Goal: Task Accomplishment & Management: Manage account settings

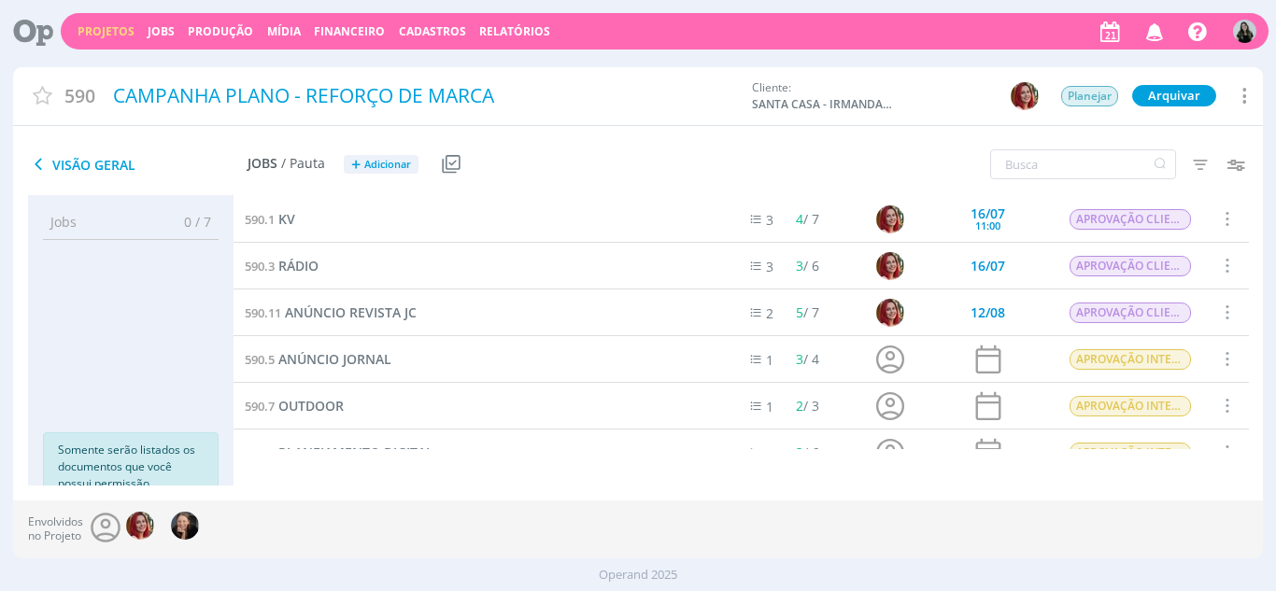
click at [113, 28] on link "Projetos" at bounding box center [106, 31] width 57 height 16
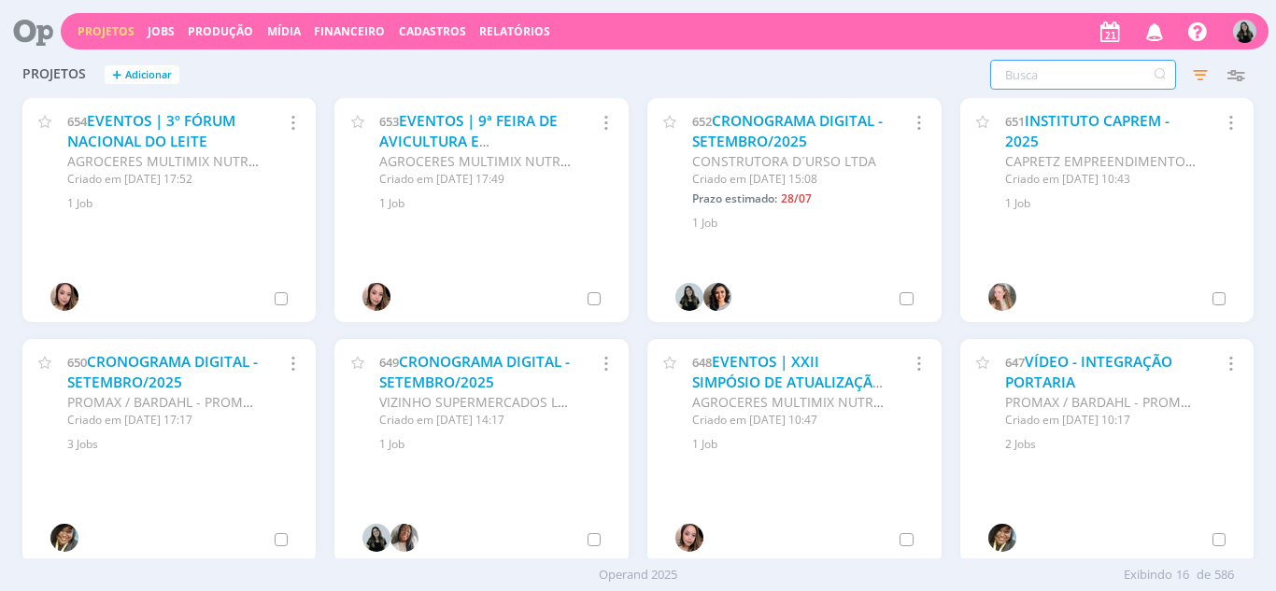
click at [1117, 74] on input "text" at bounding box center [1083, 75] width 186 height 30
click at [1155, 31] on icon "button" at bounding box center [1155, 31] width 33 height 32
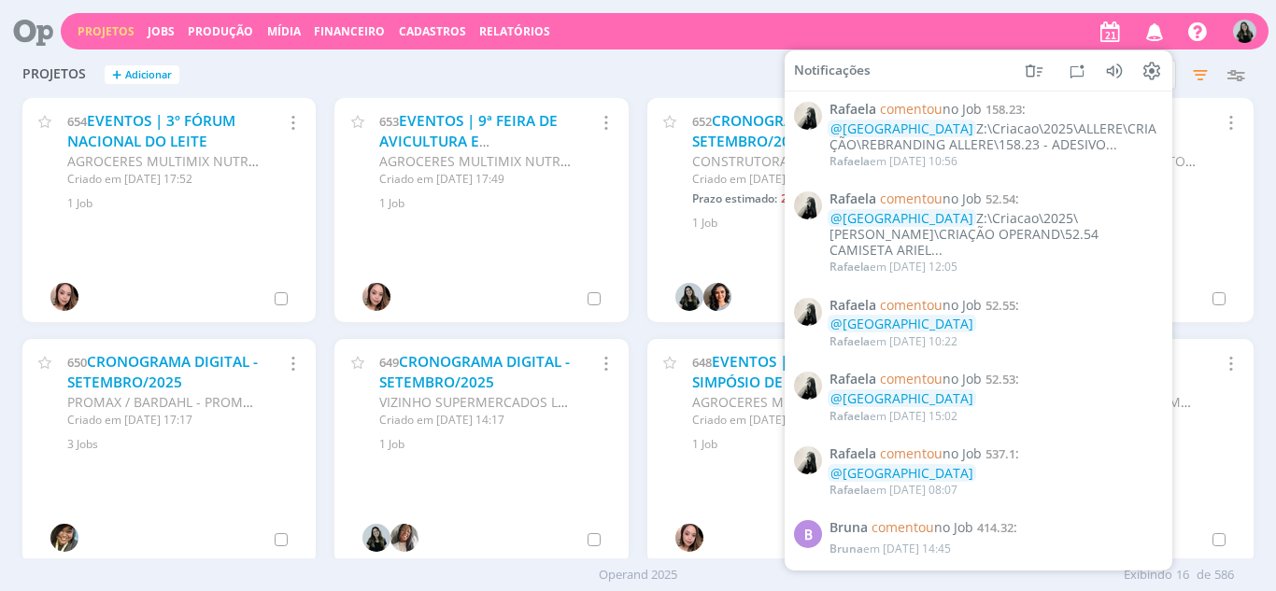
click at [730, 87] on div "Projetos + Adicionar Filtros Filtrar Limpar Status Clientes Selecione Data de c…" at bounding box center [638, 75] width 1251 height 47
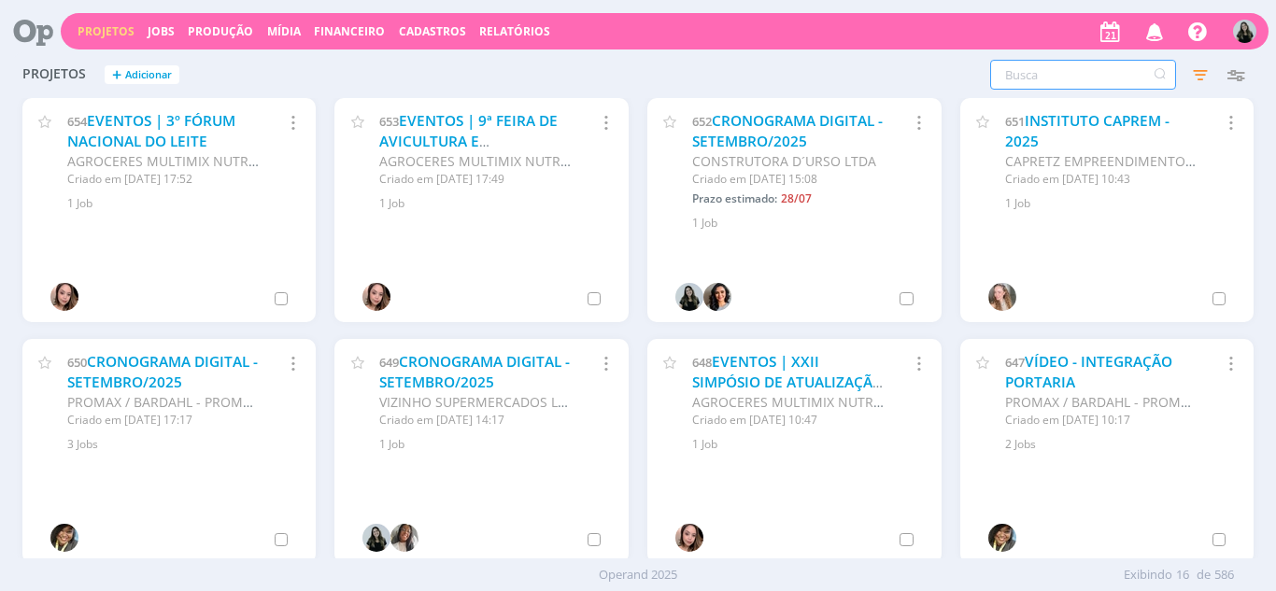
click at [1012, 80] on input "text" at bounding box center [1083, 75] width 186 height 30
type input "the one"
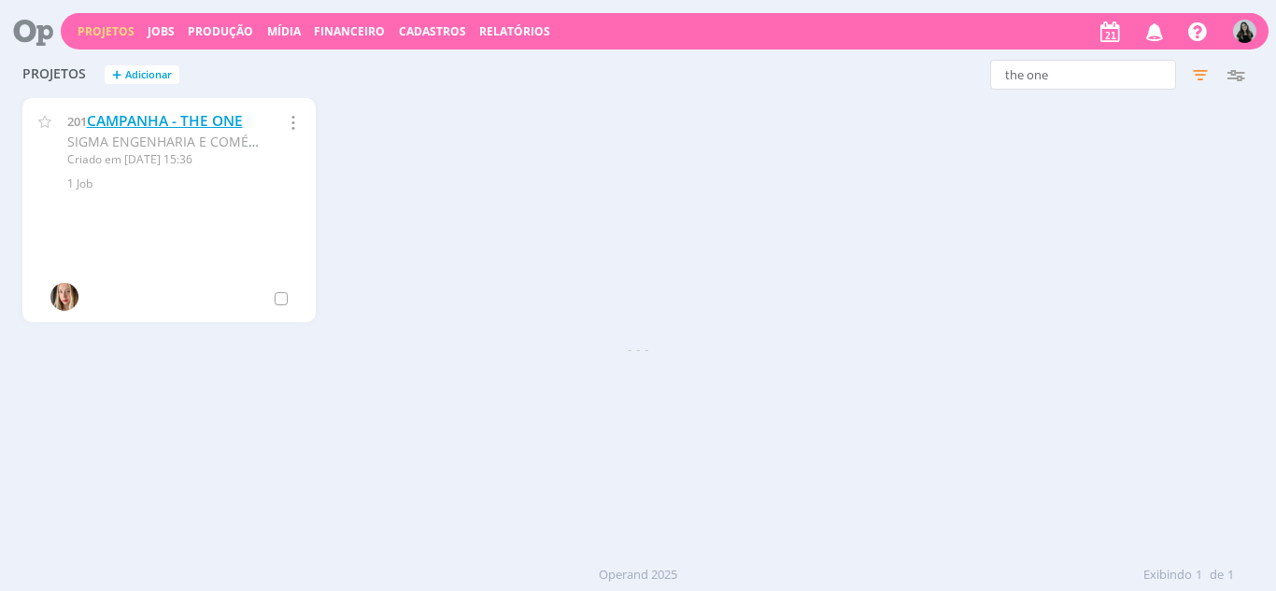
click at [155, 114] on link "CAMPANHA - THE ONE" at bounding box center [165, 121] width 156 height 20
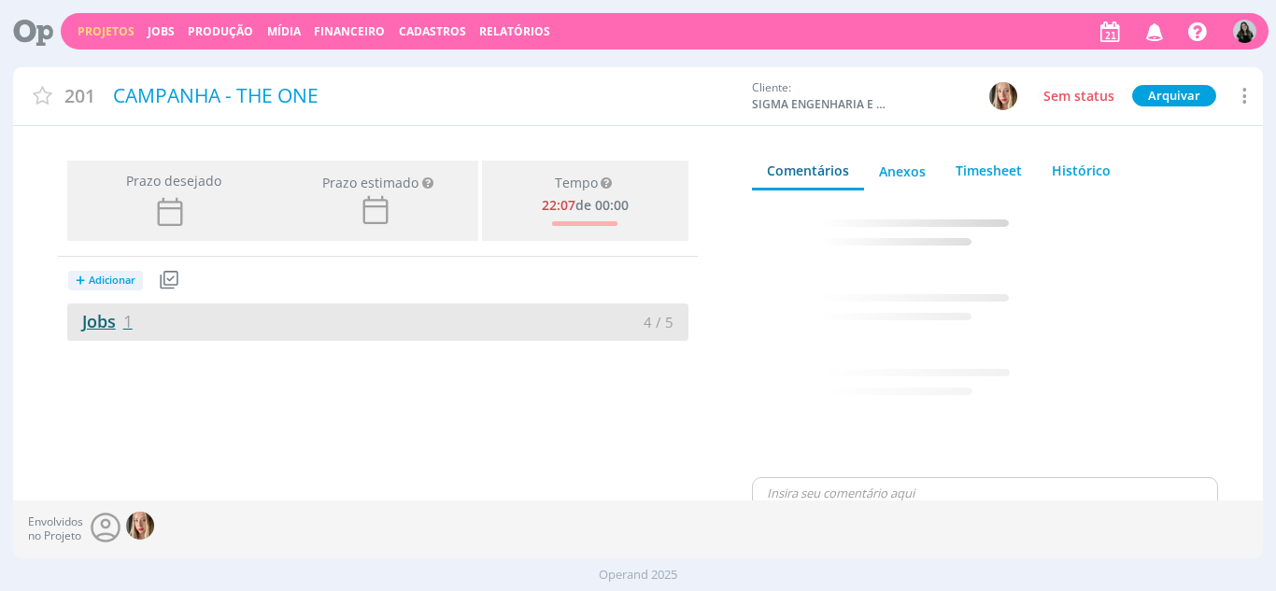
click at [88, 322] on link "Jobs 1" at bounding box center [99, 321] width 65 height 22
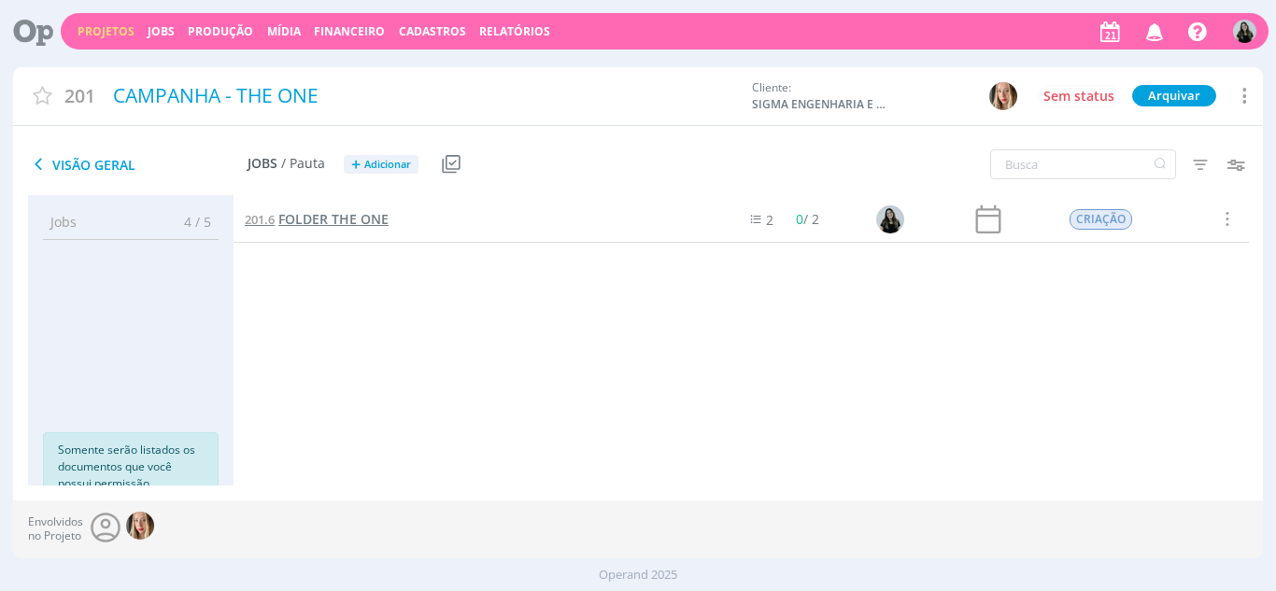
click at [296, 222] on span "FOLDER THE ONE" at bounding box center [333, 219] width 110 height 18
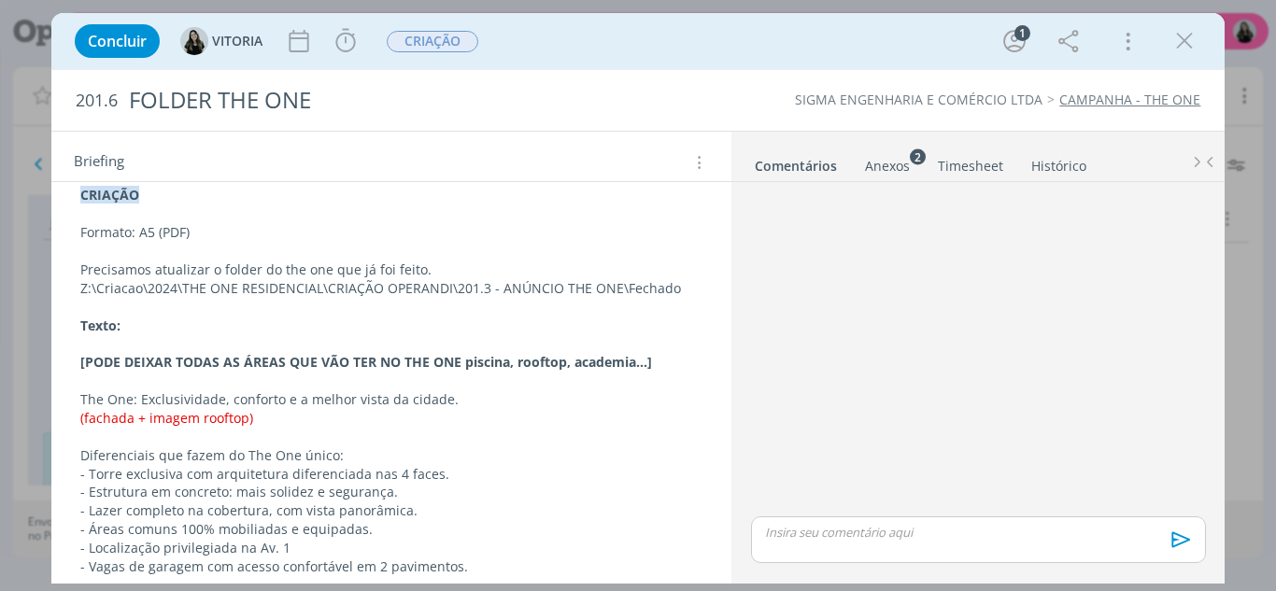
scroll to position [216, 0]
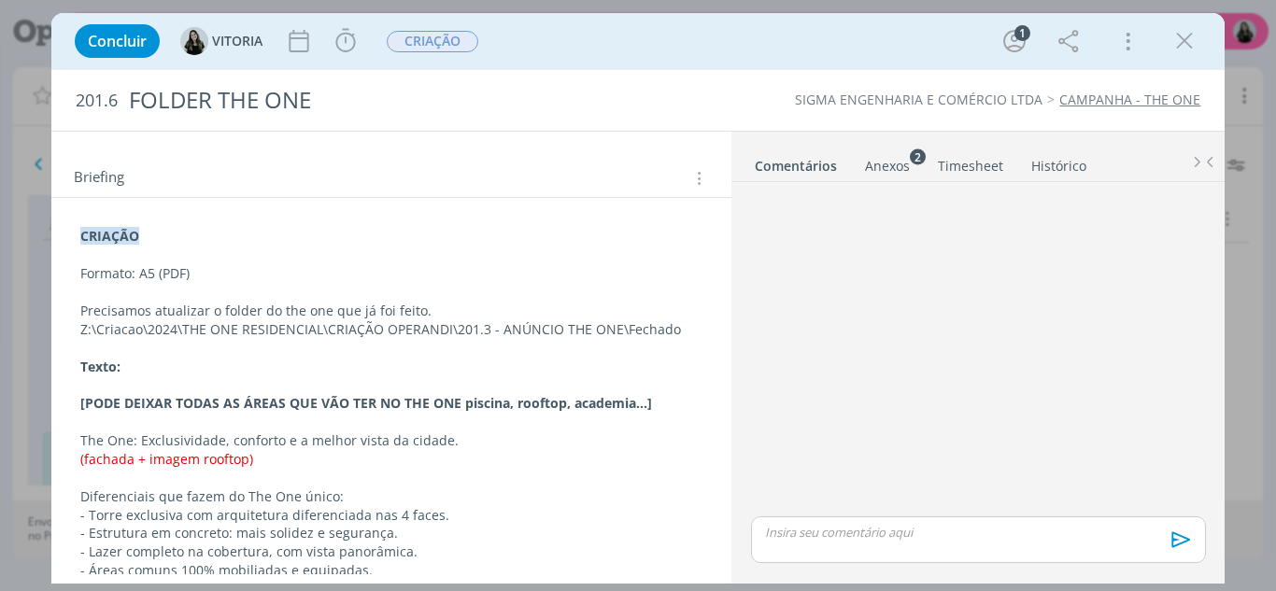
click at [672, 325] on p "Z:\Criacao\2024\THE ONE RESIDENCIAL\CRIAÇÃO OPERANDI\201.3 - ANÚNCIO THE ONE\Fe…" at bounding box center [391, 329] width 623 height 19
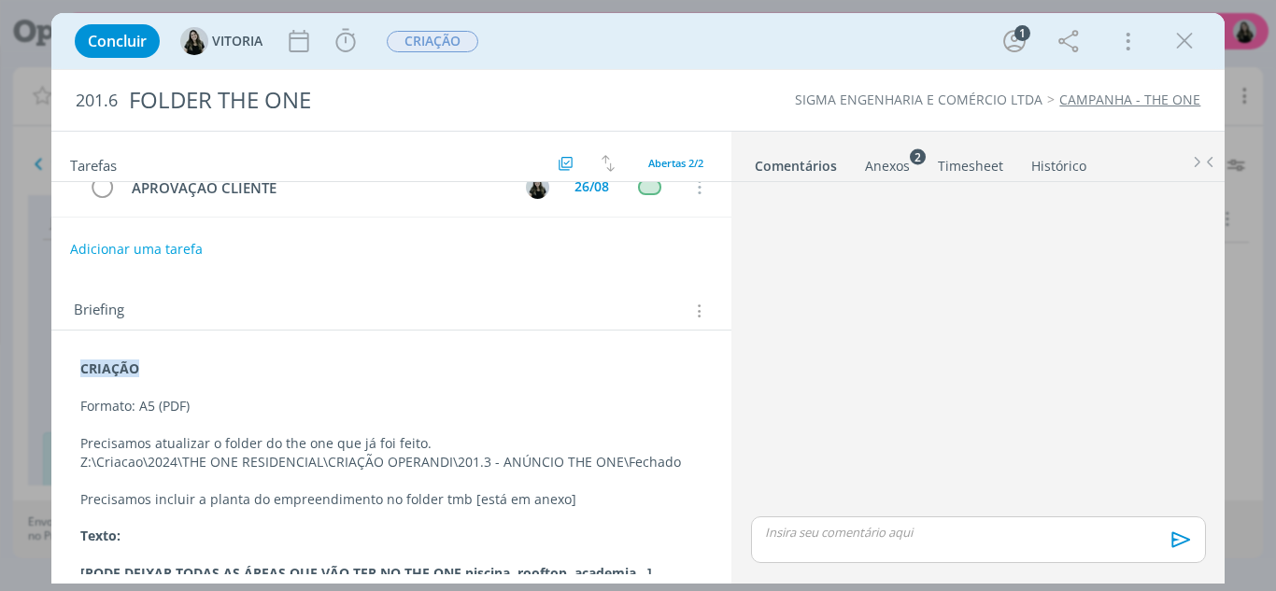
scroll to position [187, 0]
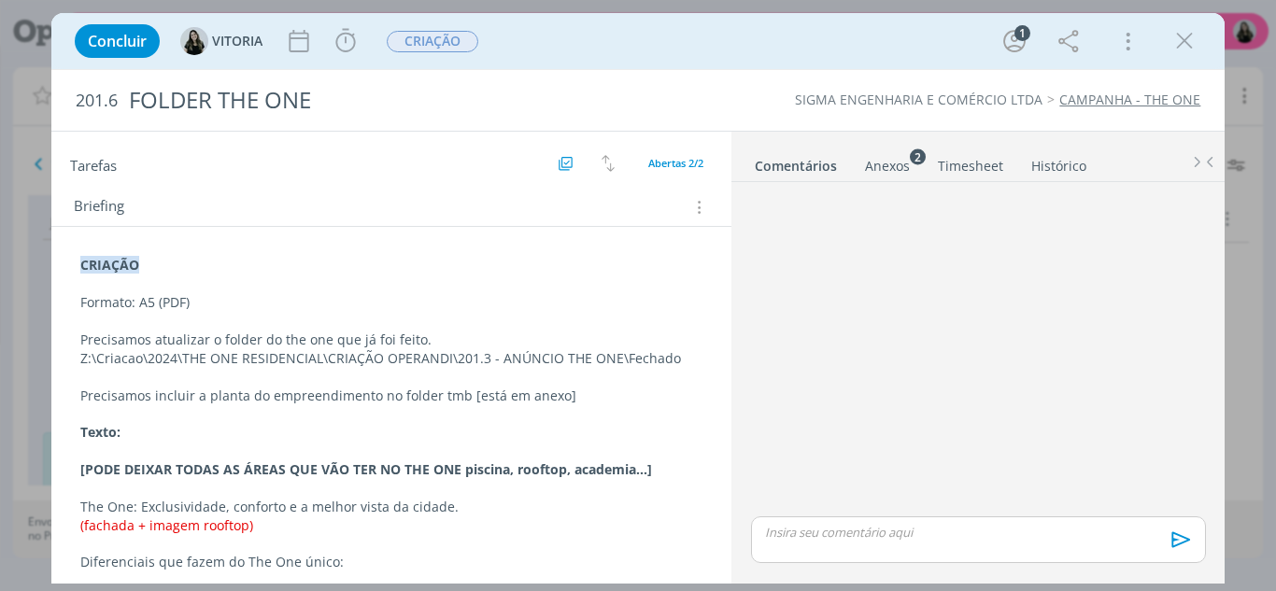
click at [573, 397] on p "Precisamos incluir a planta do empreendimento no folder tmb [está em anexo]" at bounding box center [391, 396] width 623 height 19
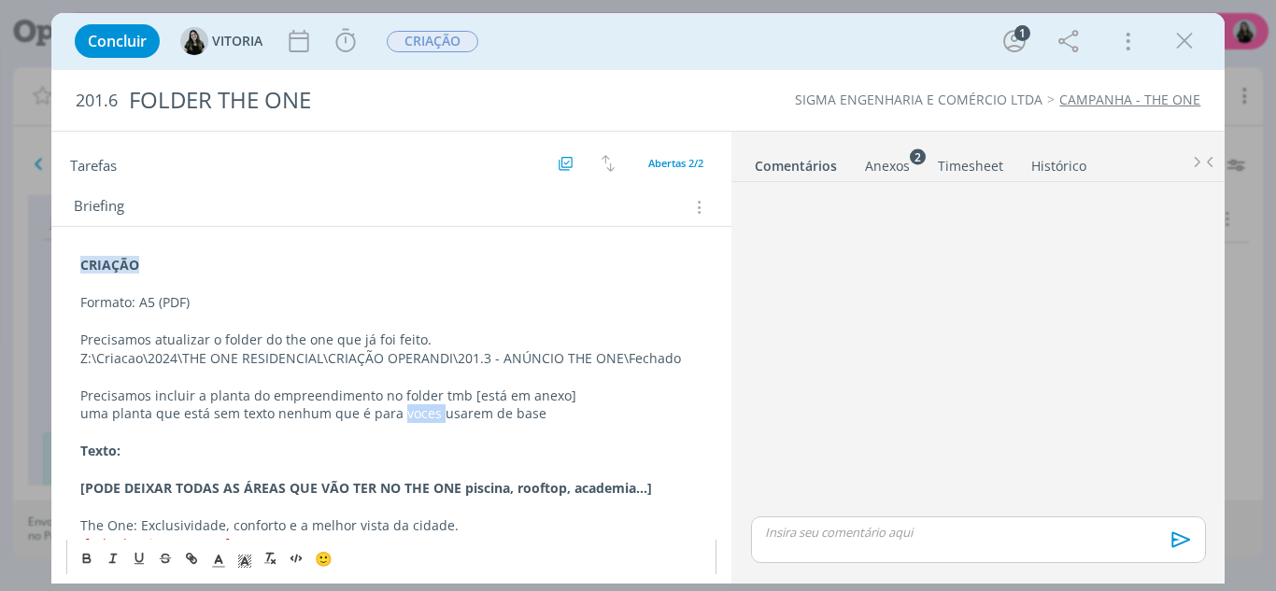
drag, startPoint x: 433, startPoint y: 414, endPoint x: 395, endPoint y: 419, distance: 38.7
click at [395, 419] on p "uma planta que está sem texto nenhum que é para voces usarem de base" at bounding box center [391, 413] width 623 height 19
click at [443, 418] on p "uma planta que está sem texto nenhum que é para usarem de base" at bounding box center [391, 413] width 623 height 19
click at [516, 414] on p "uma planta que está sem texto nenhum que é para usarmos de base" at bounding box center [391, 413] width 623 height 19
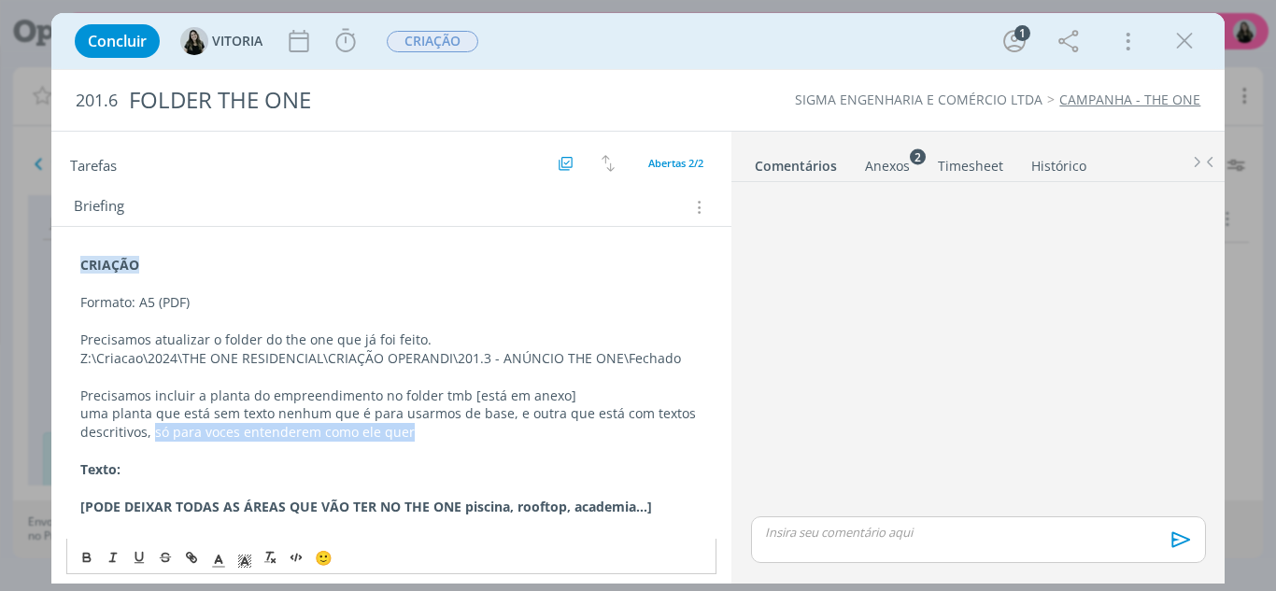
drag, startPoint x: 494, startPoint y: 438, endPoint x: 163, endPoint y: 447, distance: 330.8
click at [153, 442] on p "uma planta que está sem texto nenhum que é para usarmos de base, e outra que es…" at bounding box center [391, 422] width 623 height 37
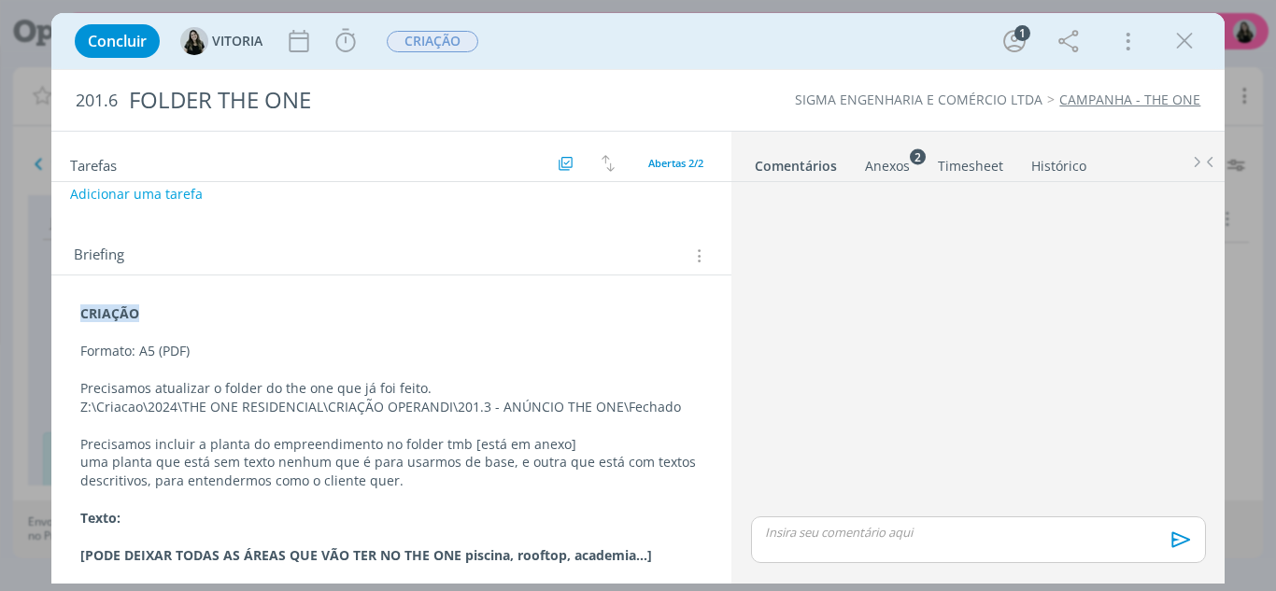
scroll to position [0, 0]
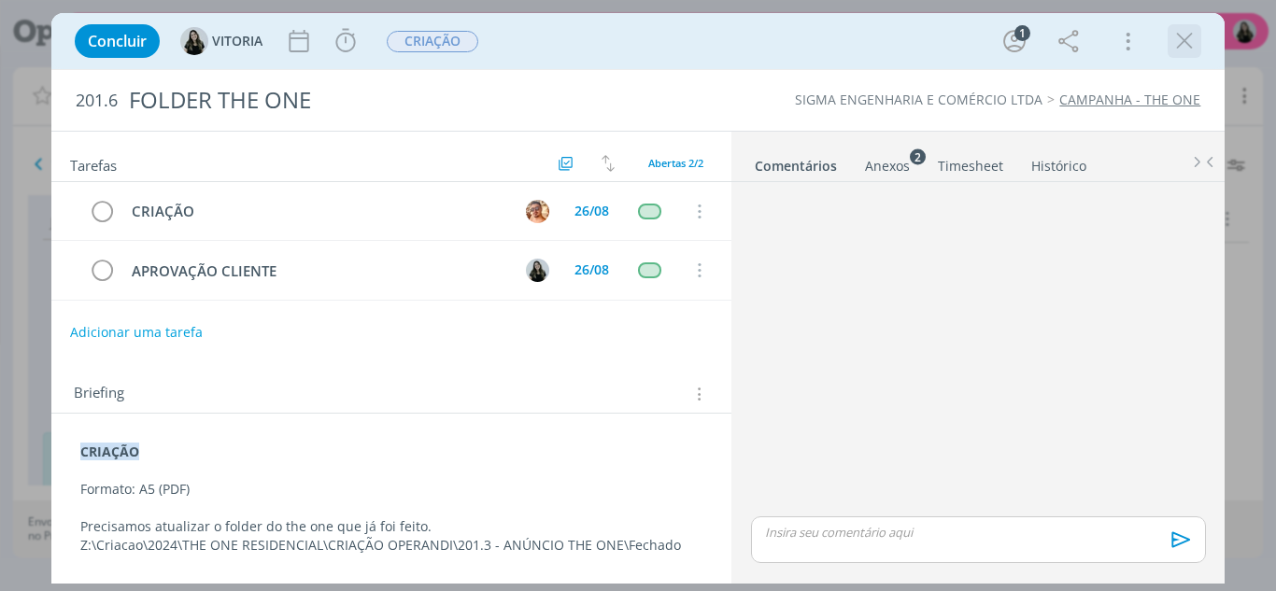
click at [1178, 43] on icon "dialog" at bounding box center [1184, 41] width 28 height 28
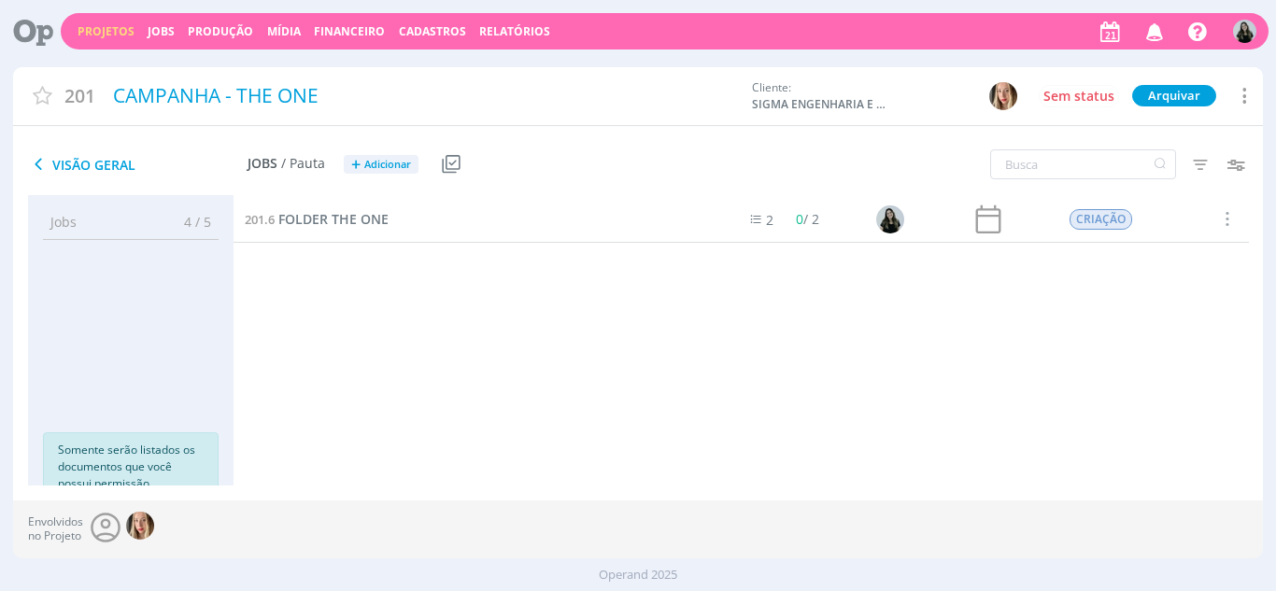
click at [93, 33] on link "Projetos" at bounding box center [106, 31] width 57 height 16
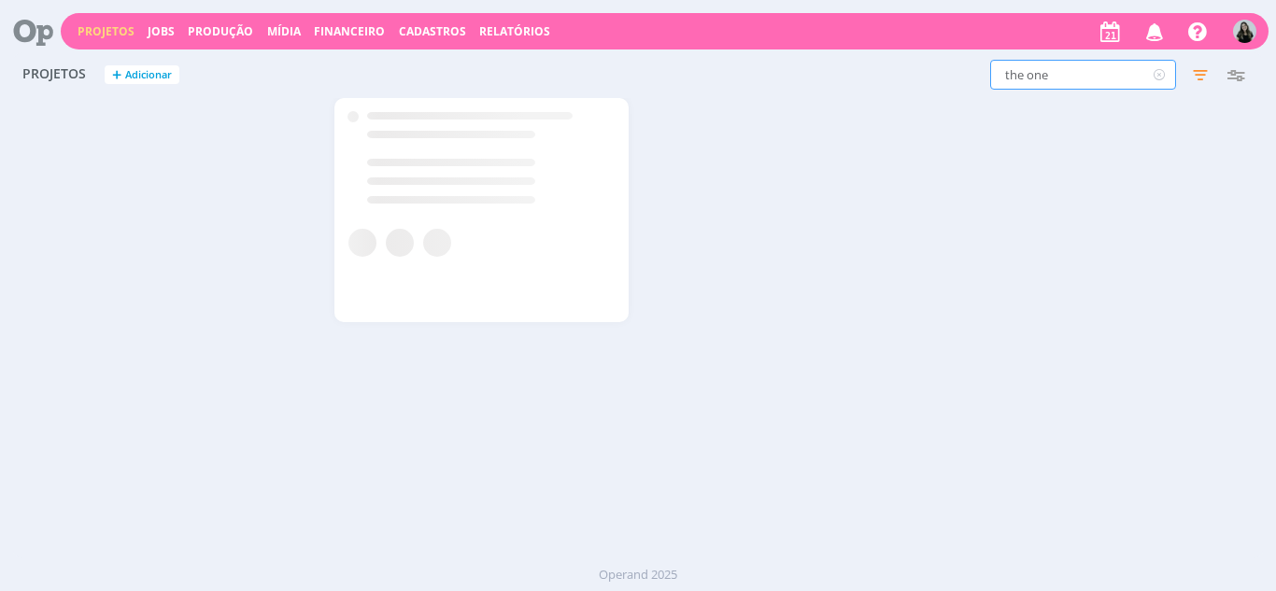
click at [1088, 80] on input "the one" at bounding box center [1083, 75] width 186 height 30
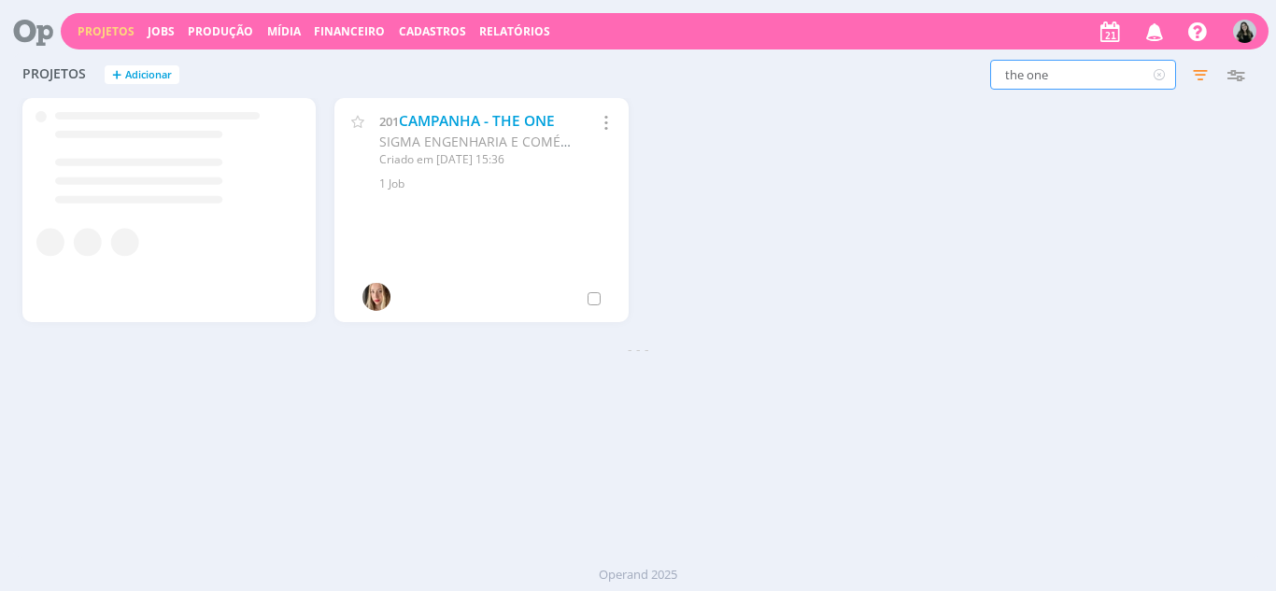
click at [1088, 80] on input "the one" at bounding box center [1083, 75] width 186 height 30
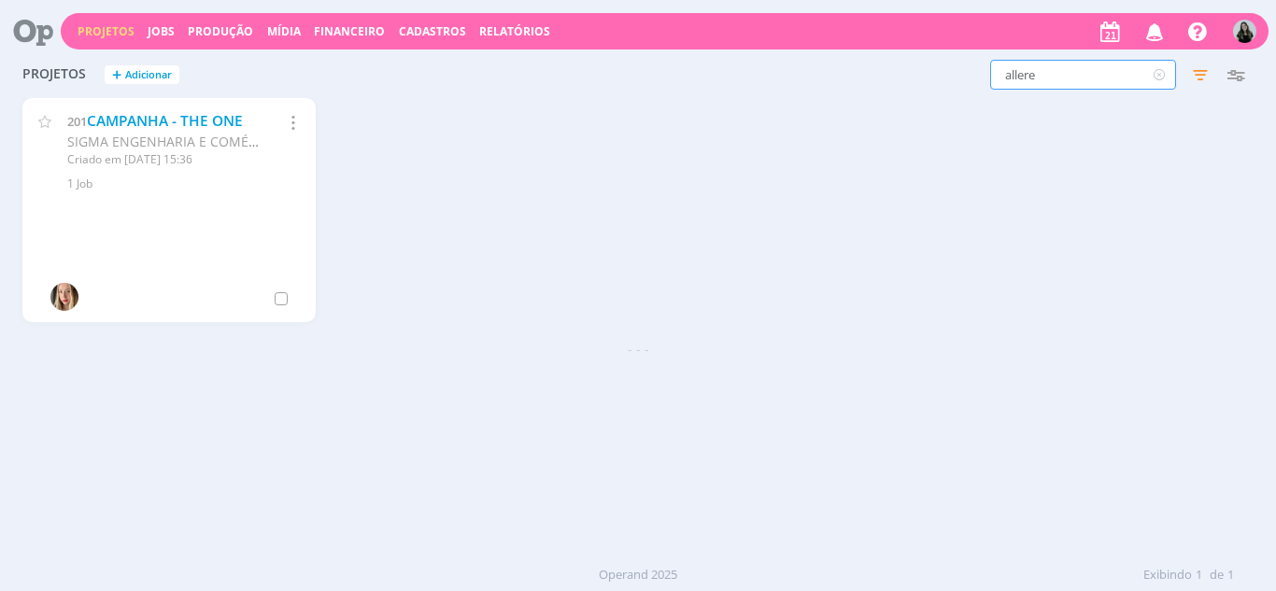
type input "allere"
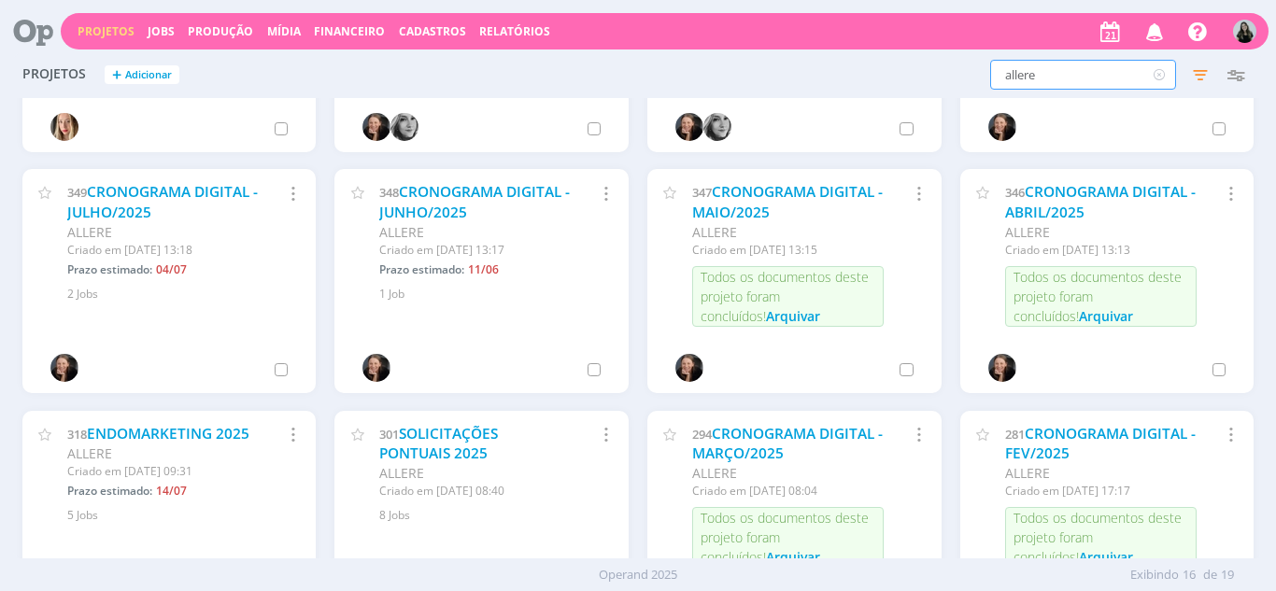
scroll to position [187, 0]
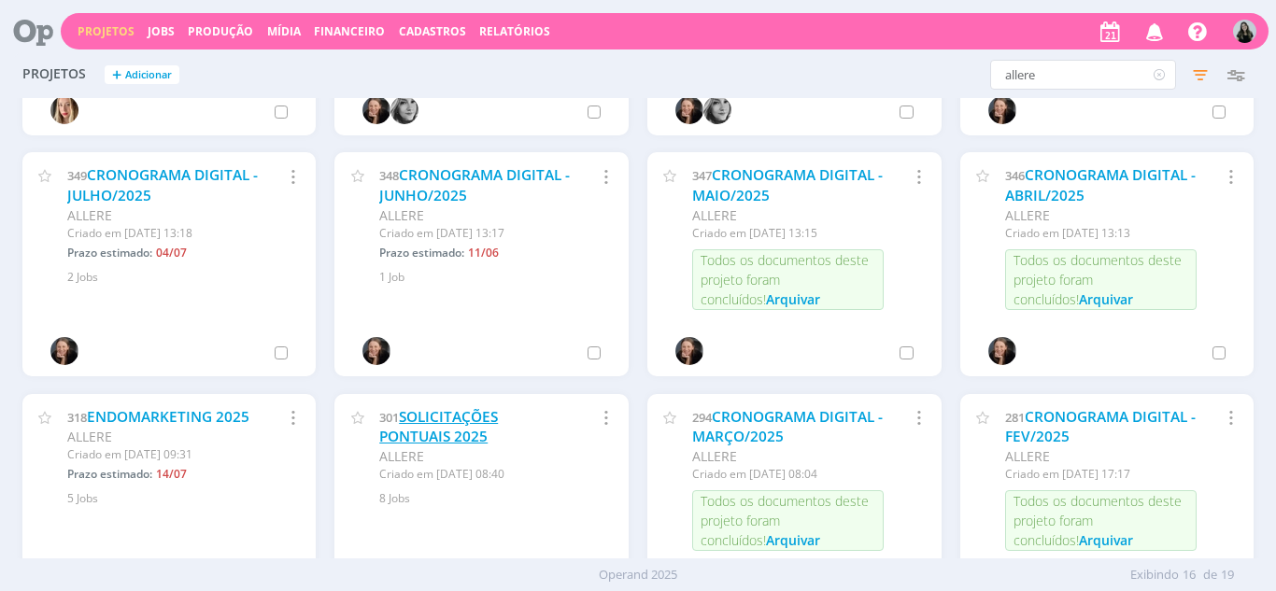
click at [454, 433] on link "SOLICITAÇÕES PONTUAIS 2025" at bounding box center [438, 427] width 119 height 40
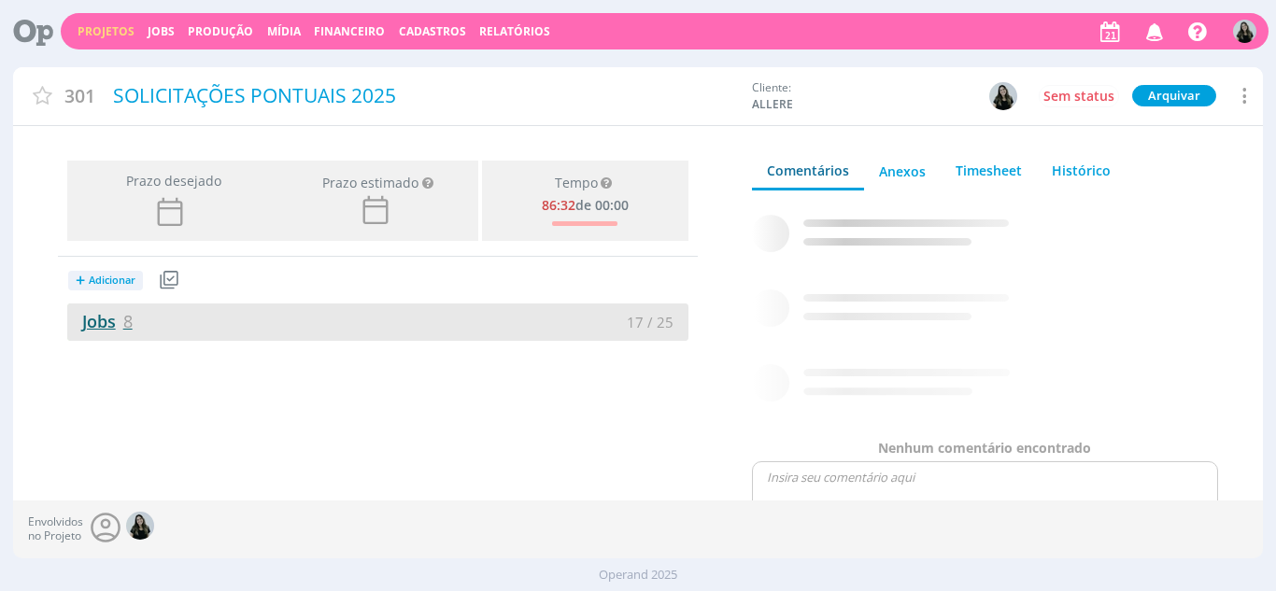
click at [93, 319] on link "Jobs 8" at bounding box center [99, 321] width 65 height 22
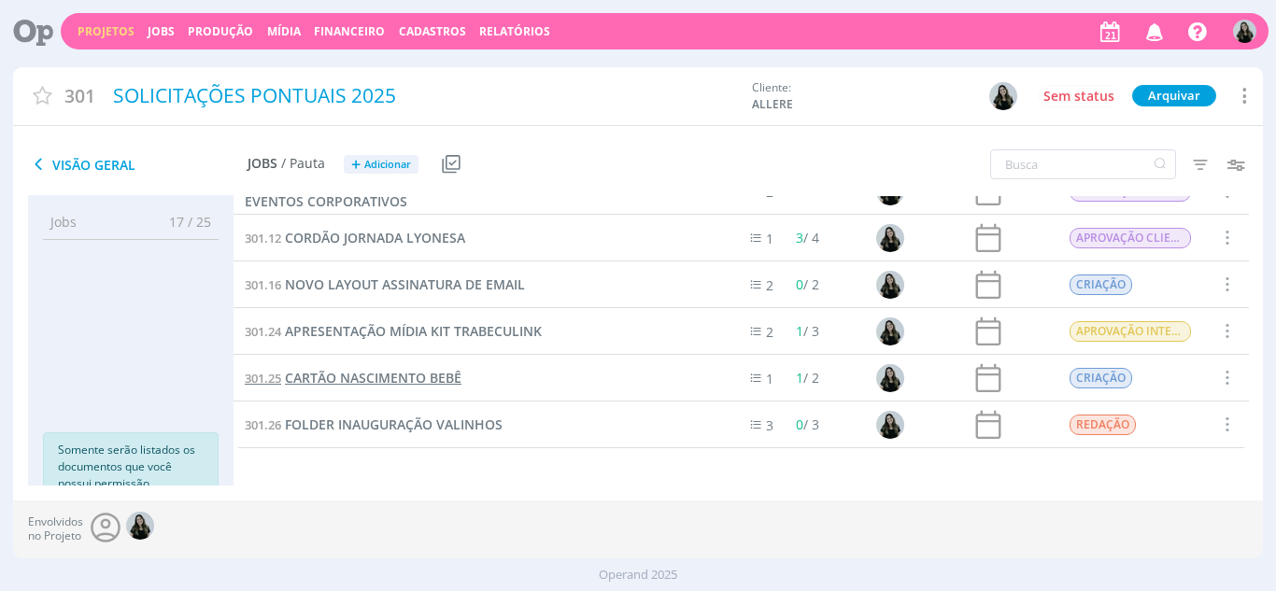
scroll to position [121, 0]
click at [373, 383] on span "CARTÃO NASCIMENTO BEBÊ" at bounding box center [373, 378] width 177 height 18
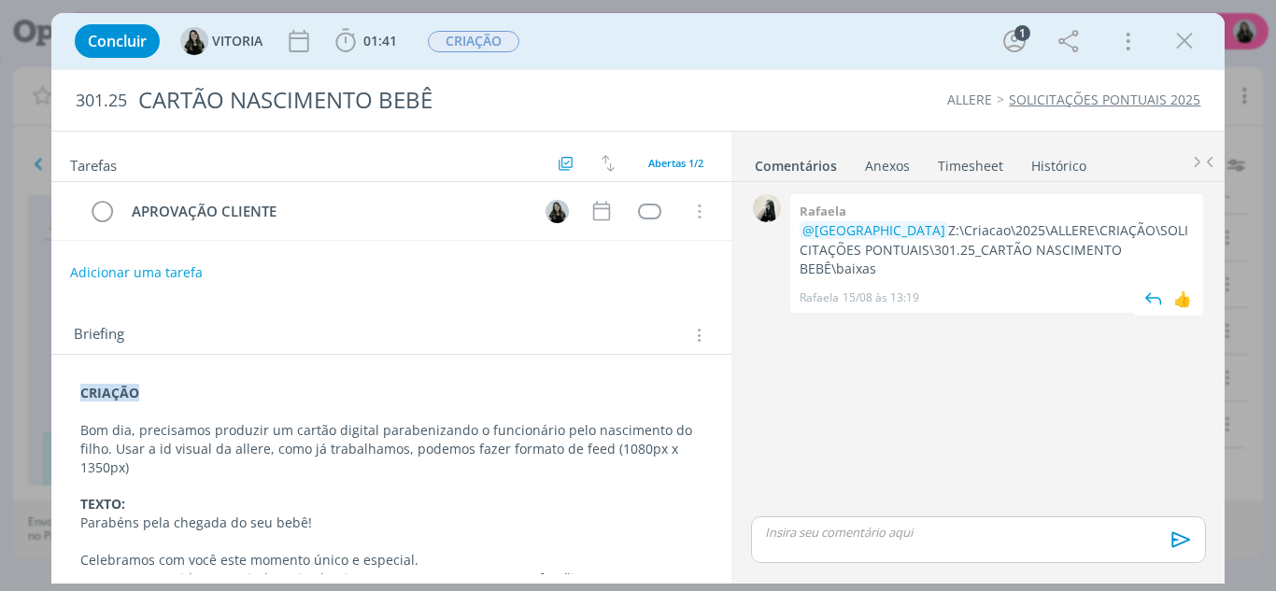
drag, startPoint x: 867, startPoint y: 226, endPoint x: 1181, endPoint y: 245, distance: 314.4
click at [1181, 245] on p "@VITORIA Z:\Criacao\2025\ALLERE\CRIAÇÃO\SOLICITAÇÕES PONTUAIS\301.25_CARTÃO NAS…" at bounding box center [997, 249] width 394 height 57
click at [973, 550] on div "dialog" at bounding box center [978, 540] width 454 height 47
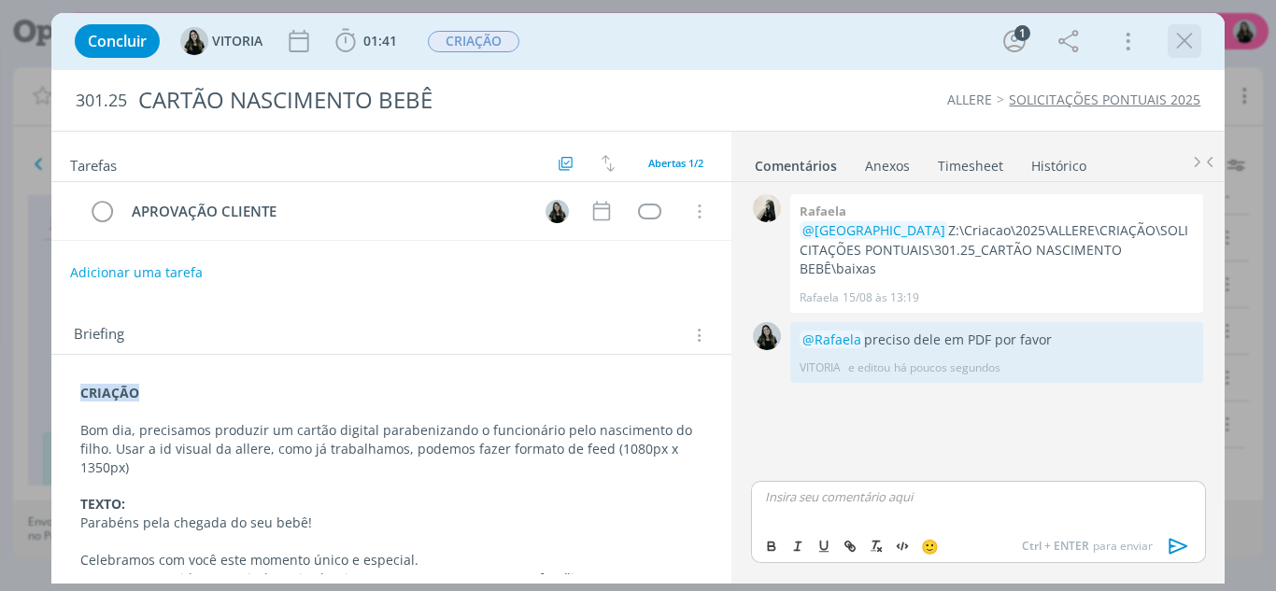
click at [1189, 34] on icon "dialog" at bounding box center [1184, 41] width 28 height 28
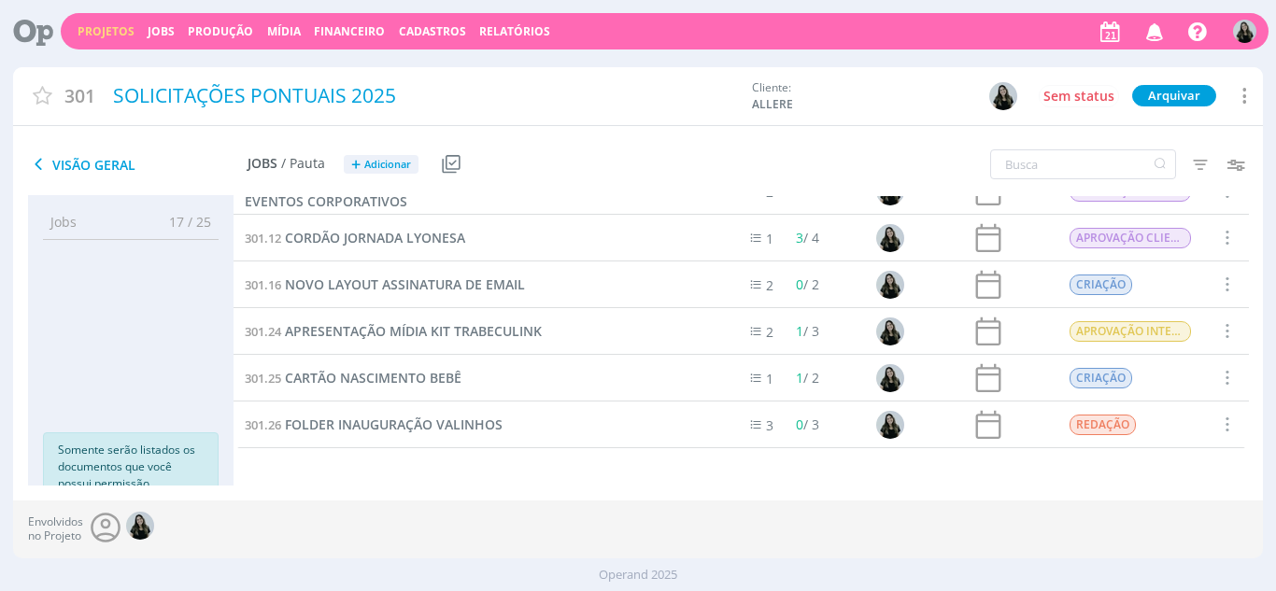
scroll to position [121, 0]
click at [411, 245] on span "CORDÃO JORNADA LYONESA" at bounding box center [375, 239] width 180 height 18
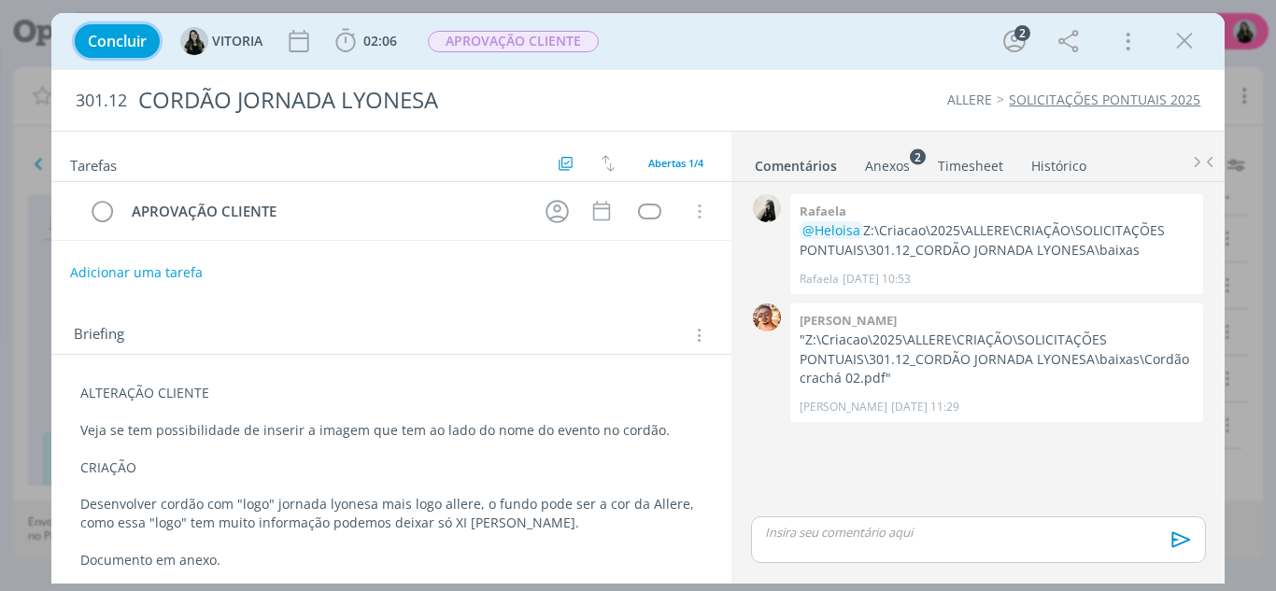
click at [130, 41] on span "Concluir" at bounding box center [117, 41] width 59 height 15
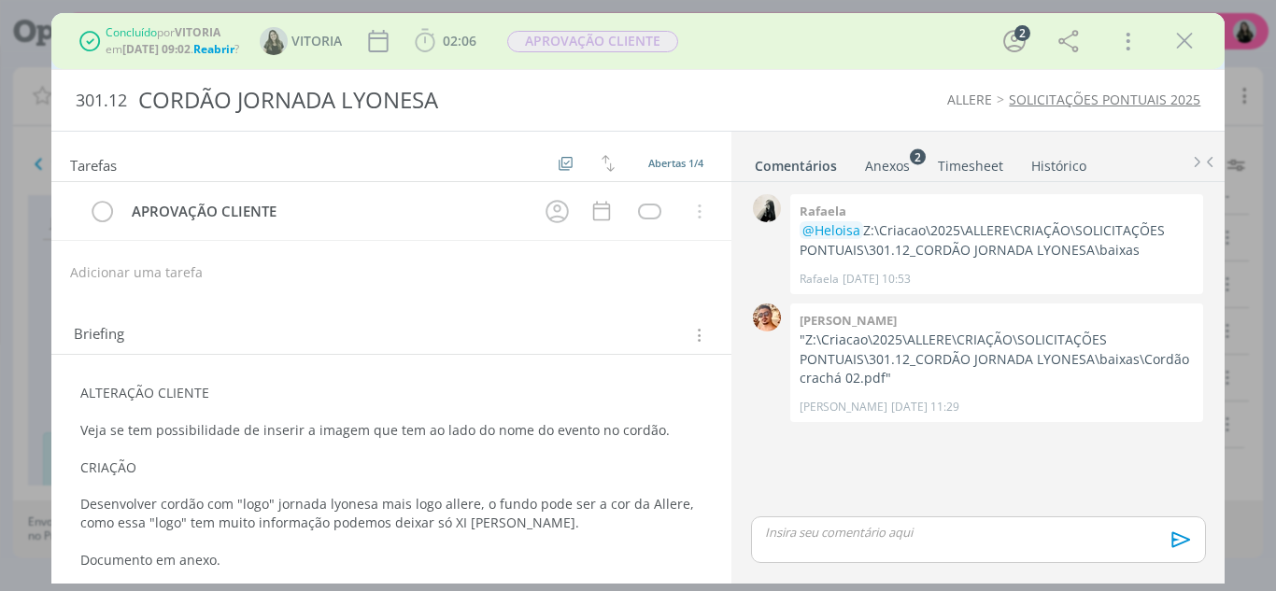
scroll to position [75, 0]
click at [1191, 46] on icon "dialog" at bounding box center [1184, 41] width 28 height 28
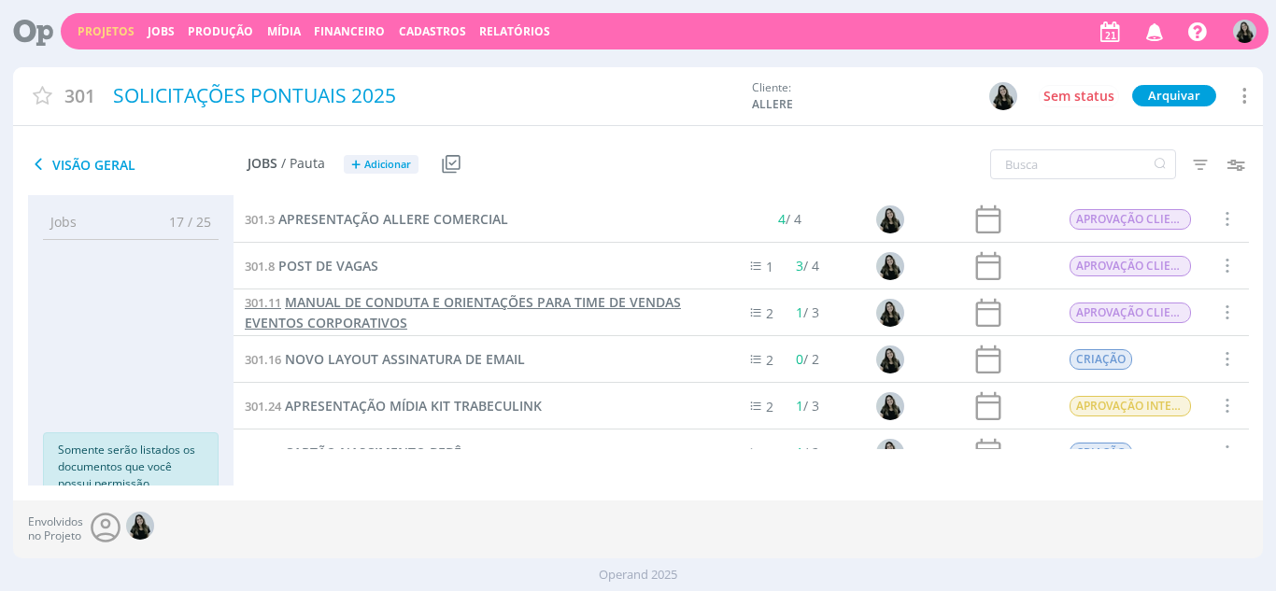
click at [415, 298] on span "MANUAL DE CONDUTA E ORIENTAÇÕES PARA TIME DE VENDAS EVENTOS CORPORATIVOS" at bounding box center [463, 312] width 436 height 38
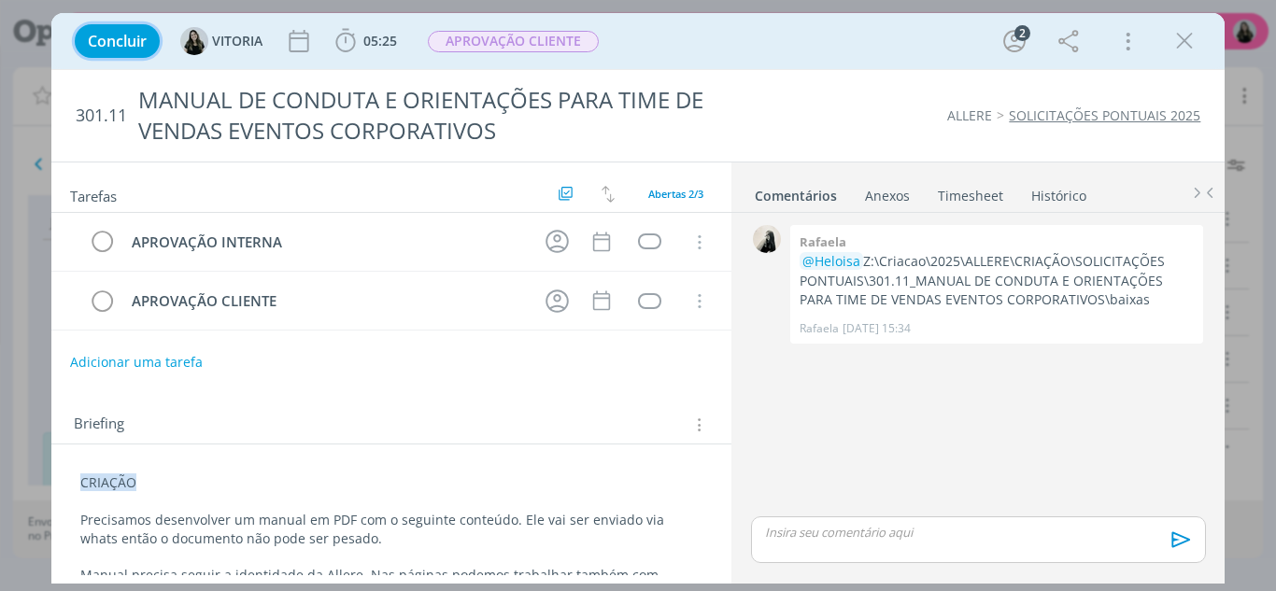
click at [119, 54] on button "Concluir" at bounding box center [117, 41] width 85 height 34
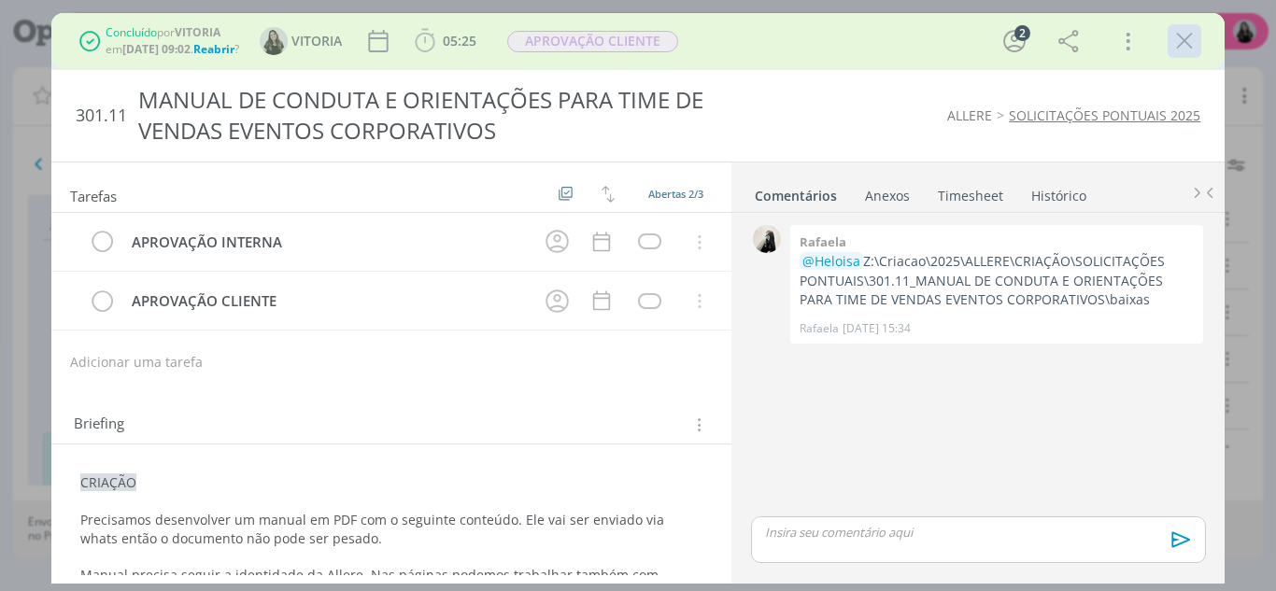
click at [1186, 38] on icon "dialog" at bounding box center [1184, 41] width 28 height 28
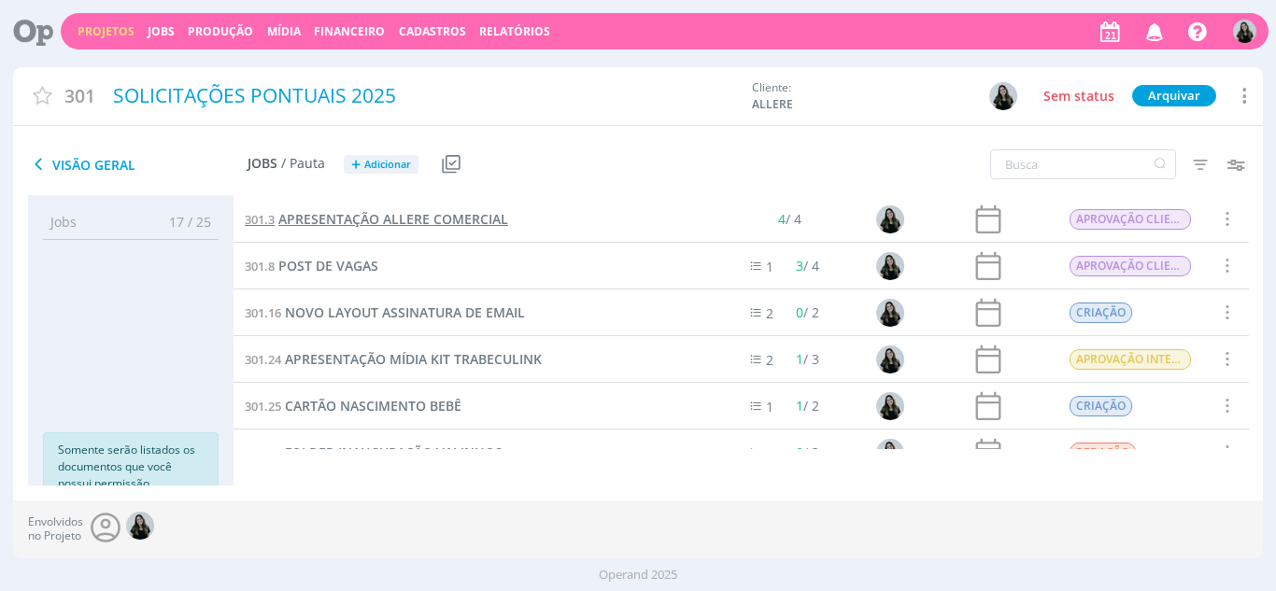
click at [350, 212] on span "APRESENTAÇÃO ALLERE COMERCIAL" at bounding box center [393, 219] width 230 height 18
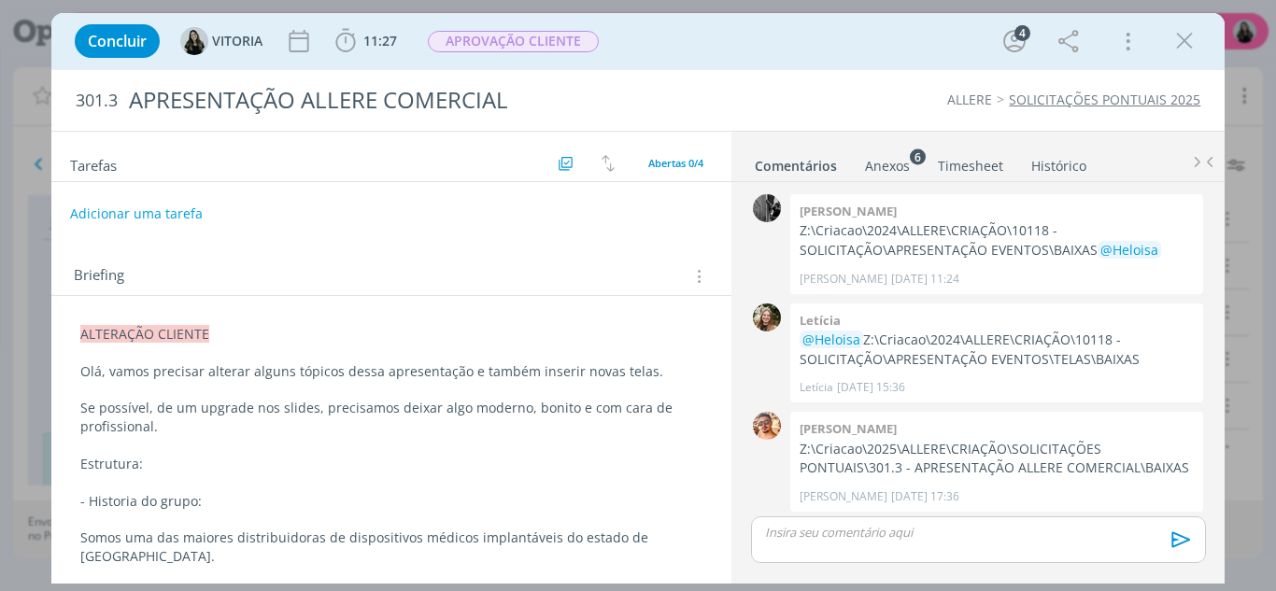
scroll to position [4, 0]
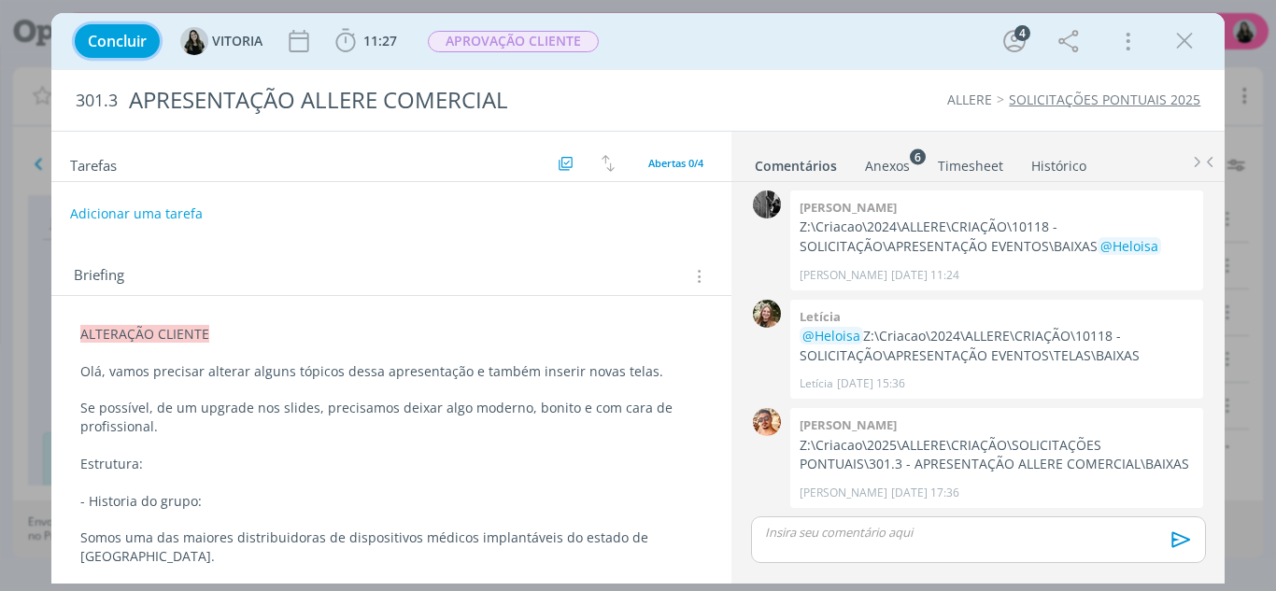
click at [113, 43] on span "Concluir" at bounding box center [117, 41] width 59 height 15
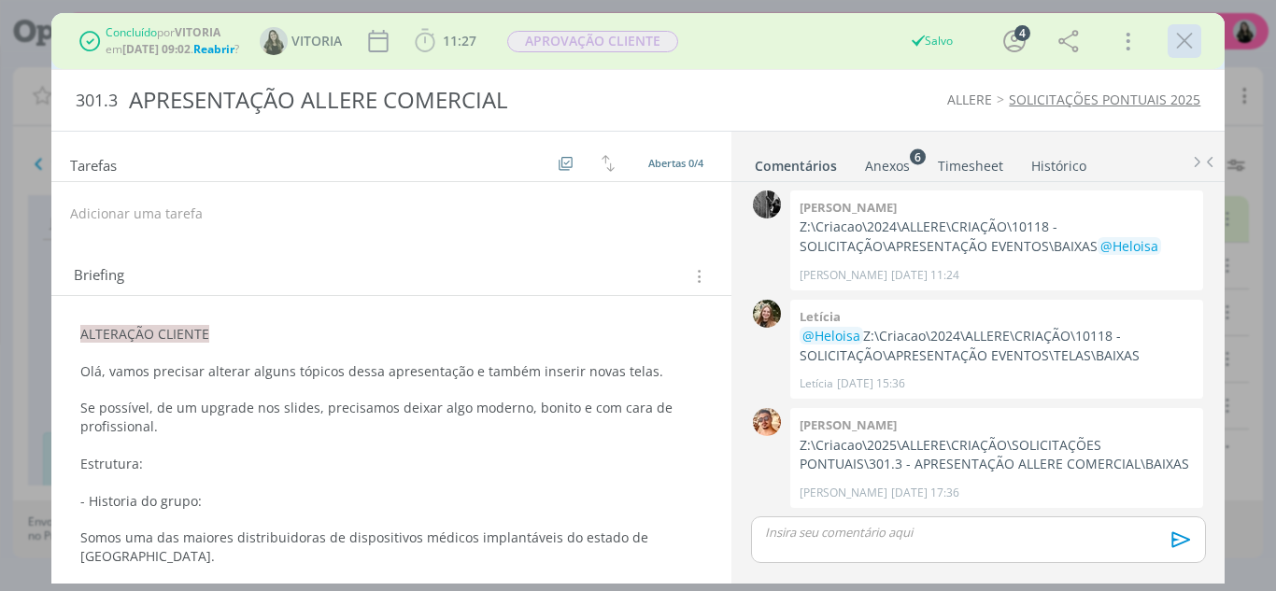
click at [1174, 38] on icon "dialog" at bounding box center [1184, 41] width 28 height 28
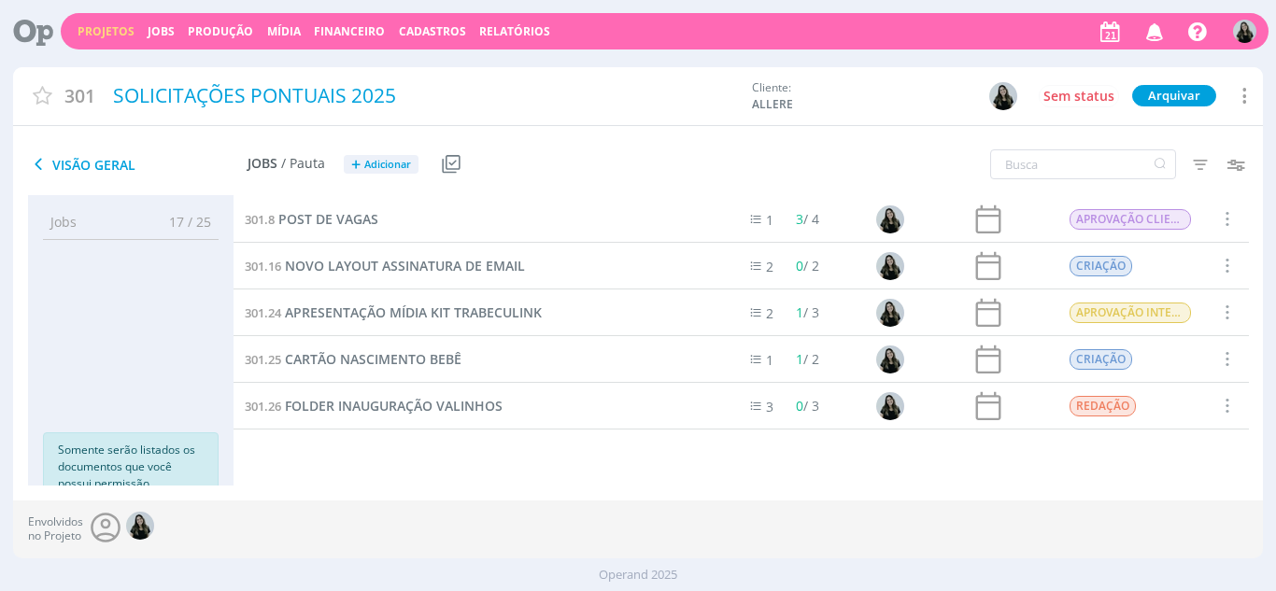
scroll to position [27, 0]
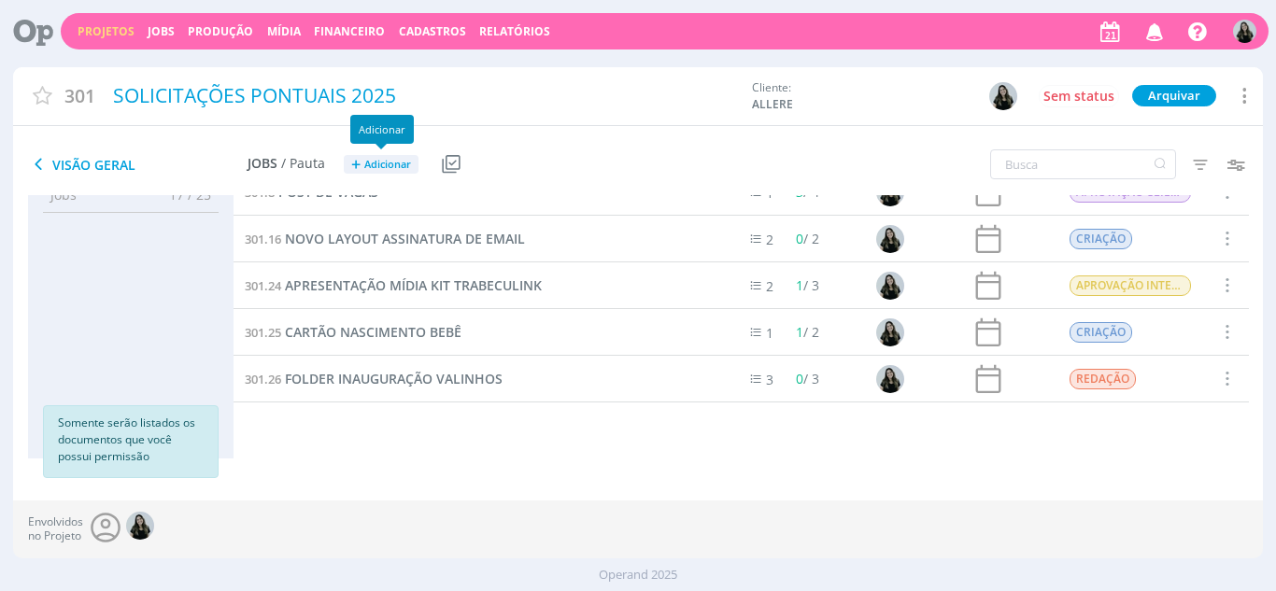
click at [381, 165] on span "Adicionar" at bounding box center [387, 165] width 47 height 12
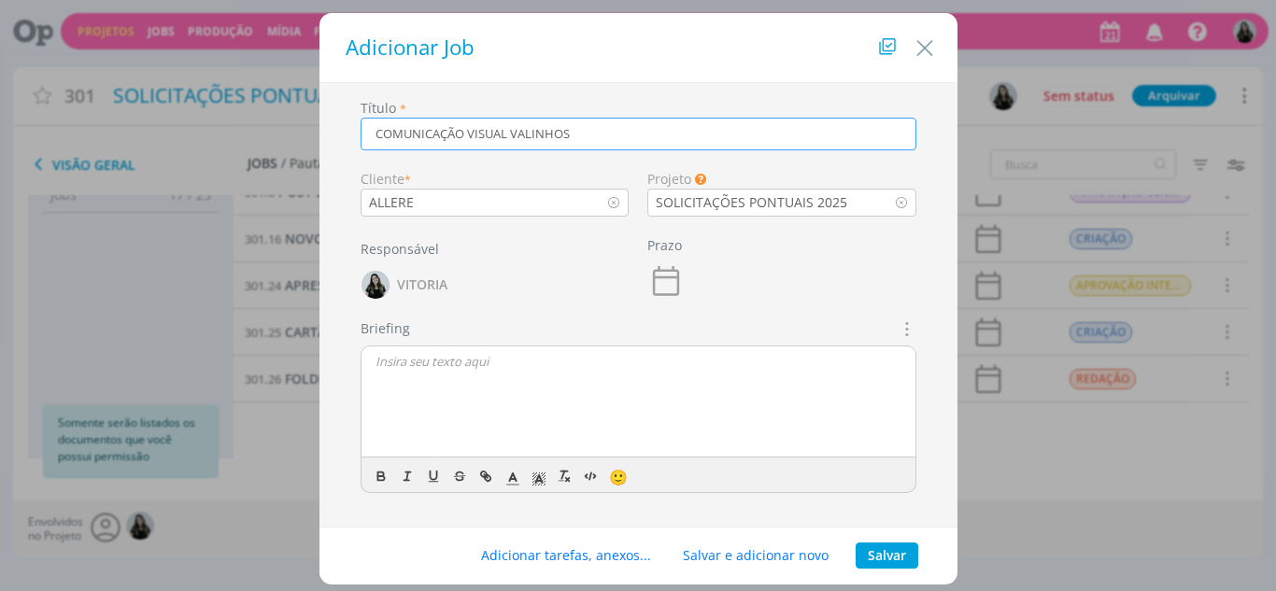
type input "COMUNICAÇÃO VISUAL VALINHOS"
click at [892, 548] on button "Salvar" at bounding box center [887, 556] width 63 height 26
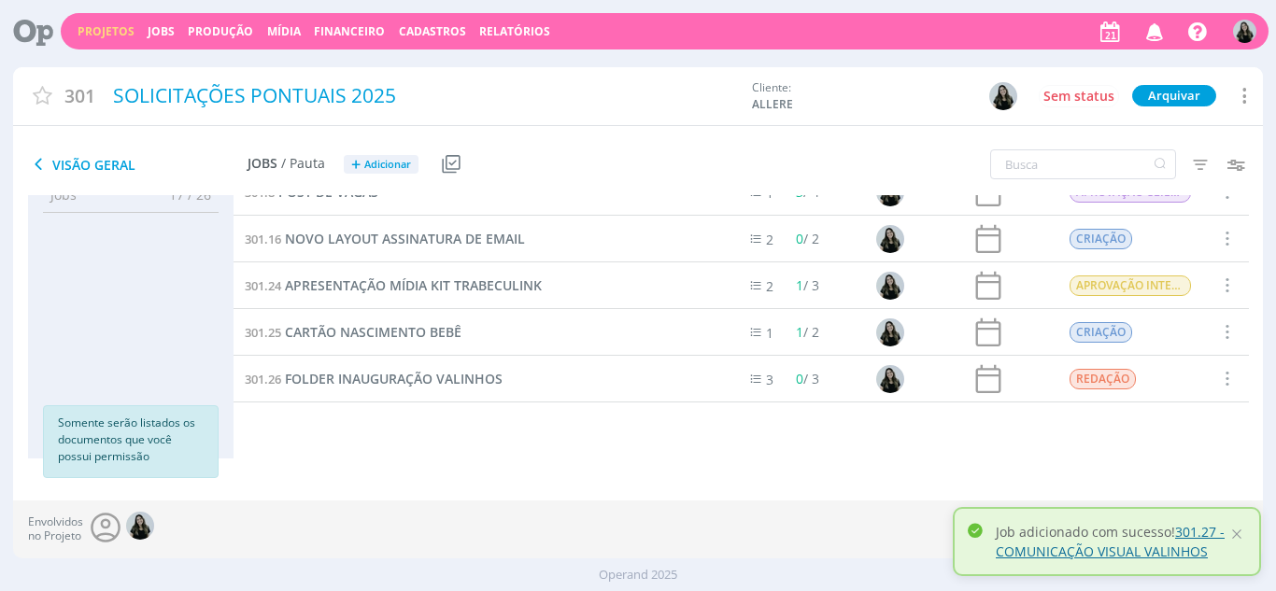
click at [1135, 550] on link "301.27 - COMUNICAÇÃO VISUAL VALINHOS" at bounding box center [1110, 541] width 229 height 37
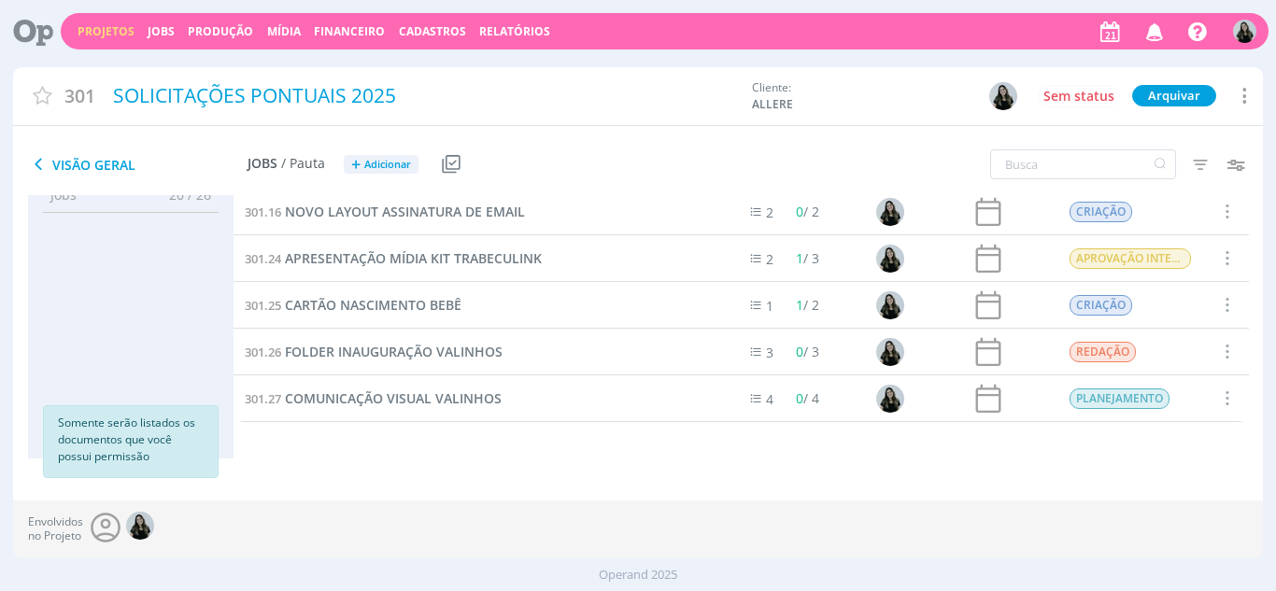
scroll to position [92, 0]
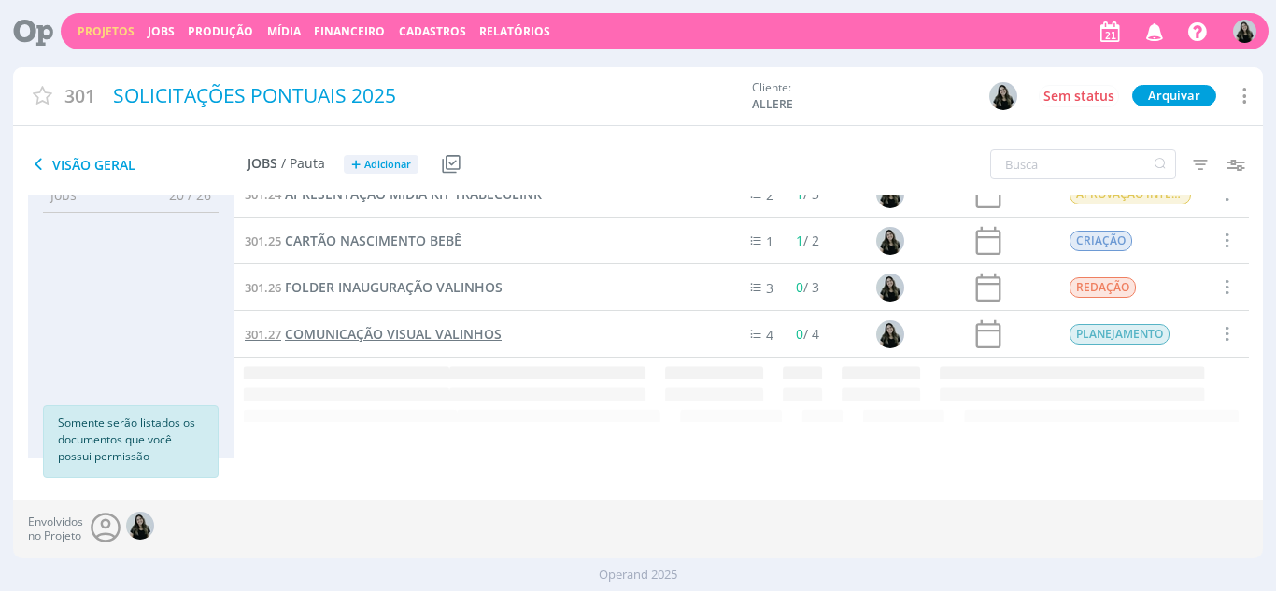
click at [422, 327] on span "COMUNICAÇÃO VISUAL VALINHOS" at bounding box center [393, 334] width 217 height 18
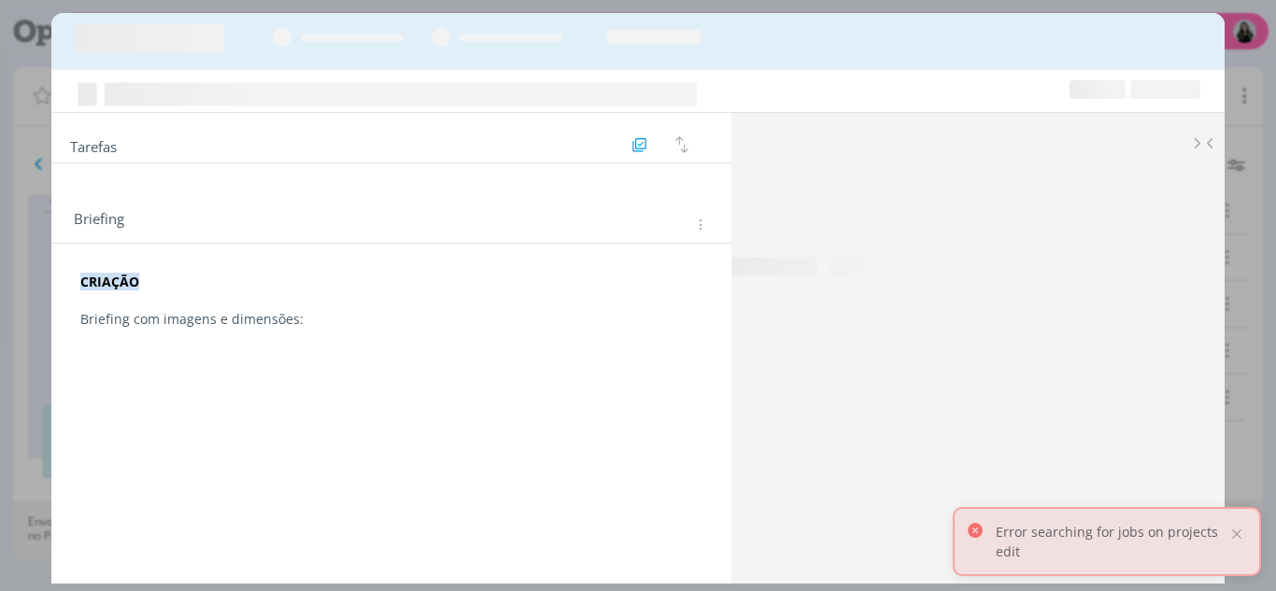
scroll to position [28, 0]
click at [314, 328] on p "Briefing com imagens e dimensões:" at bounding box center [391, 319] width 623 height 19
drag, startPoint x: 169, startPoint y: 358, endPoint x: 23, endPoint y: 339, distance: 146.9
click at [23, 339] on div "Tarefas Usar Job de template Criar template a partir deste job Visualizar Templ…" at bounding box center [638, 295] width 1276 height 591
click at [197, 362] on icon "dialog" at bounding box center [191, 354] width 15 height 15
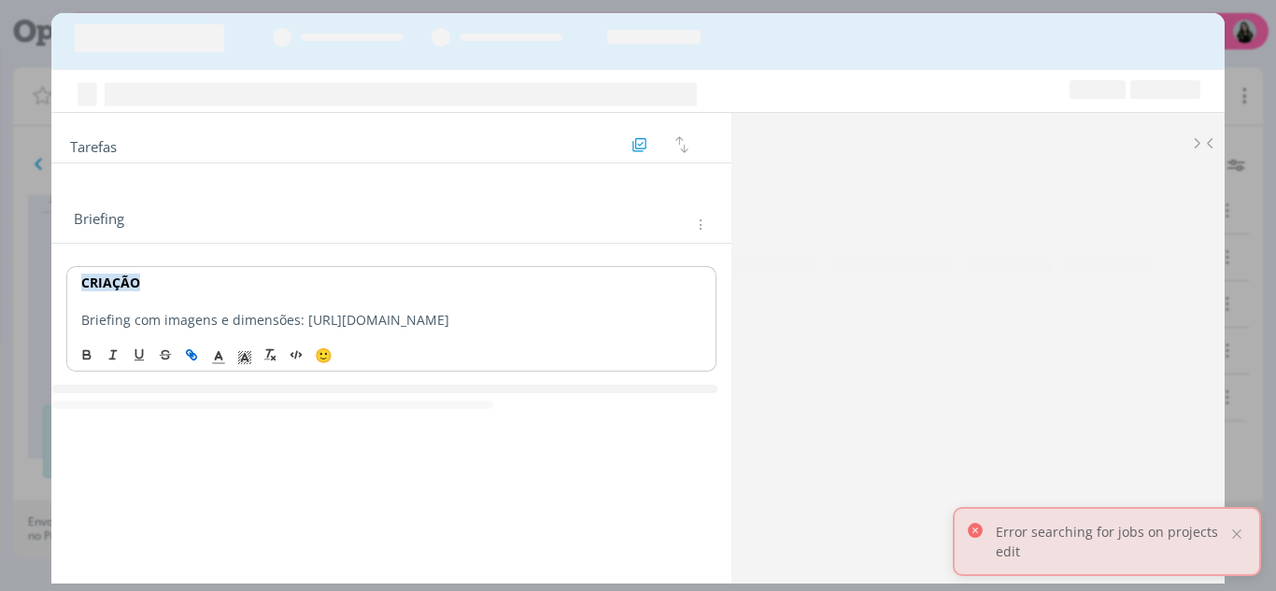
type input "https://docs.google.com/document/d/1IBqj0er_3D7UX85gsqJEWrSI_cd2hLmUOS_9xhJTWJ8…"
click at [463, 303] on link "dialog" at bounding box center [462, 302] width 53 height 18
click at [259, 336] on div "CRIAÇÃO Briefing com imagens e dimensões: https://docs.google.com/document/d/1I…" at bounding box center [391, 301] width 651 height 70
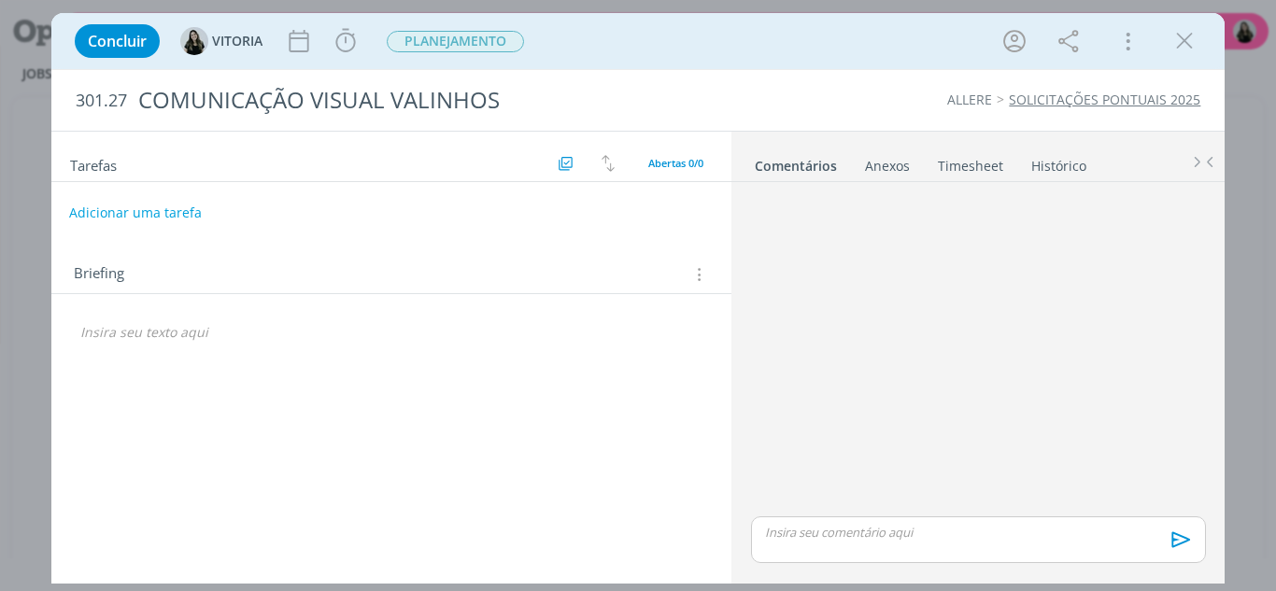
click at [125, 216] on button "Adicionar uma tarefa" at bounding box center [135, 213] width 133 height 32
click at [125, 216] on input "dialog" at bounding box center [267, 212] width 369 height 26
type input "c"
type input "CRIAÇÃO"
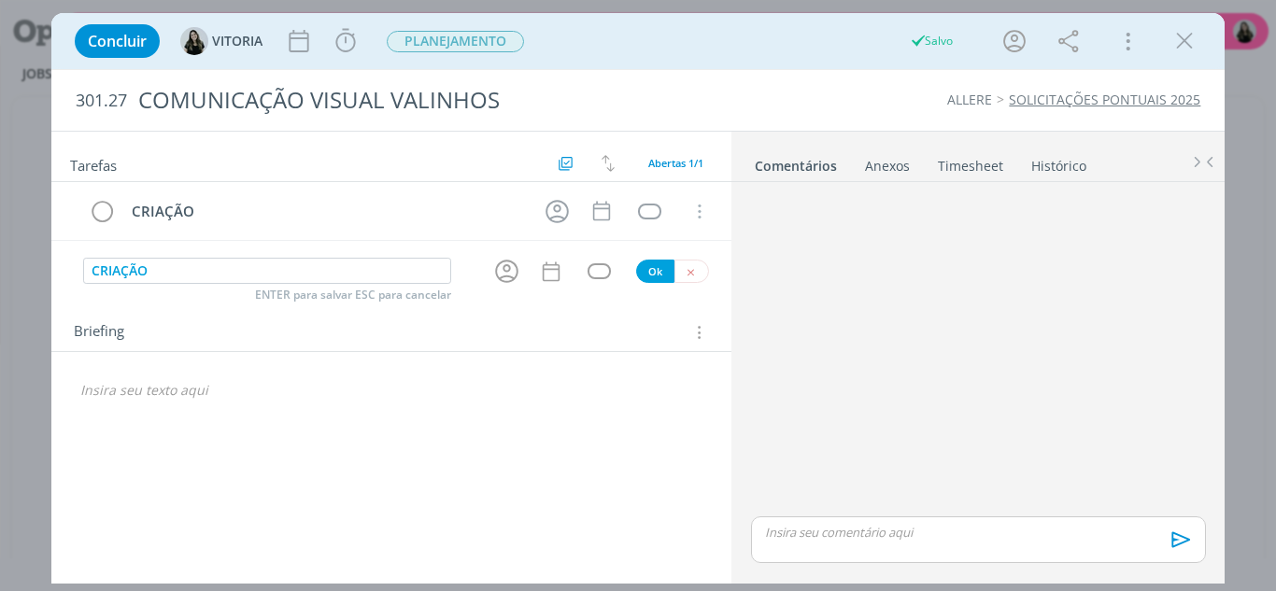
type input "CRIAÇÃO"
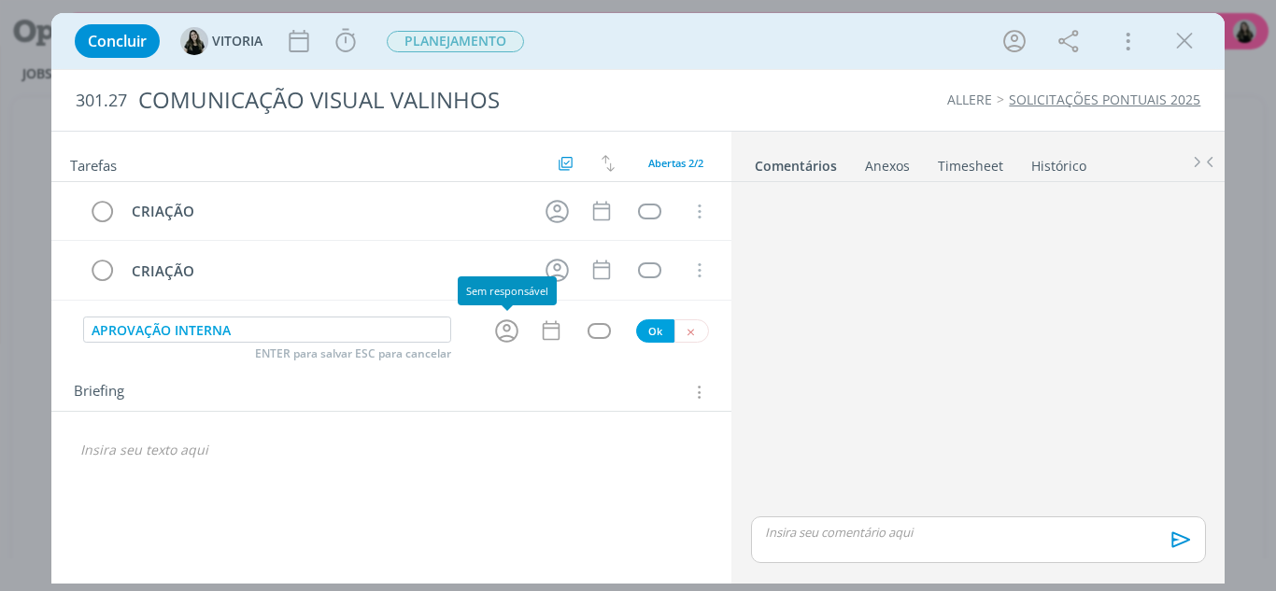
type input "APROVAÇÃO INTERNA"
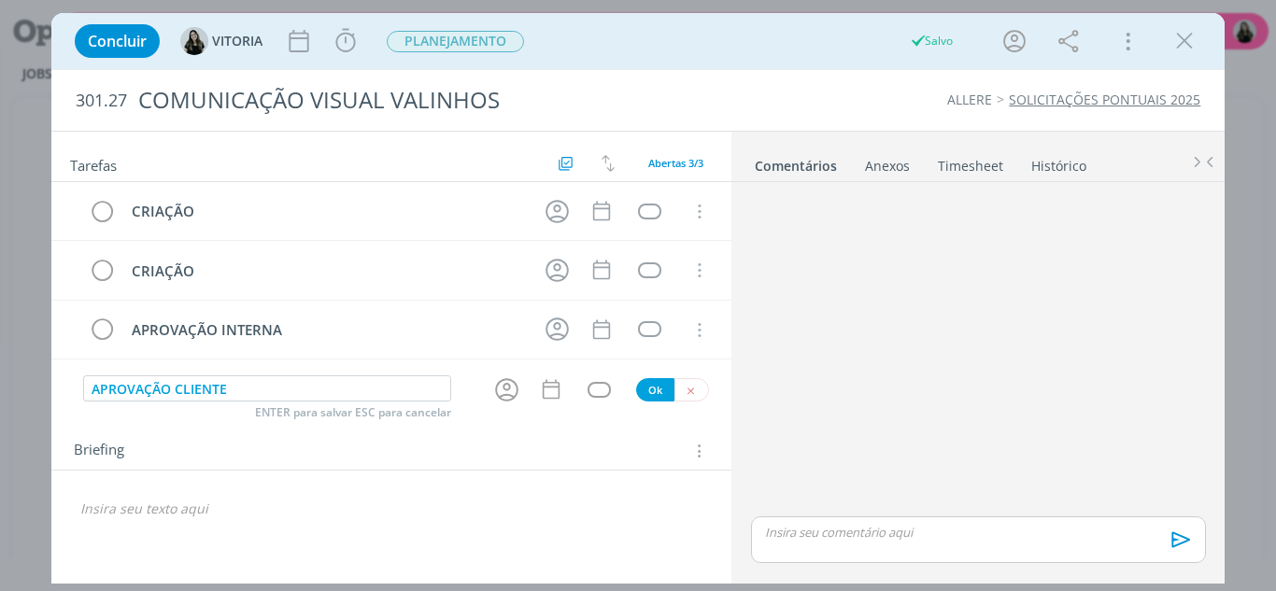
type input "APROVAÇÃO CLIENTE"
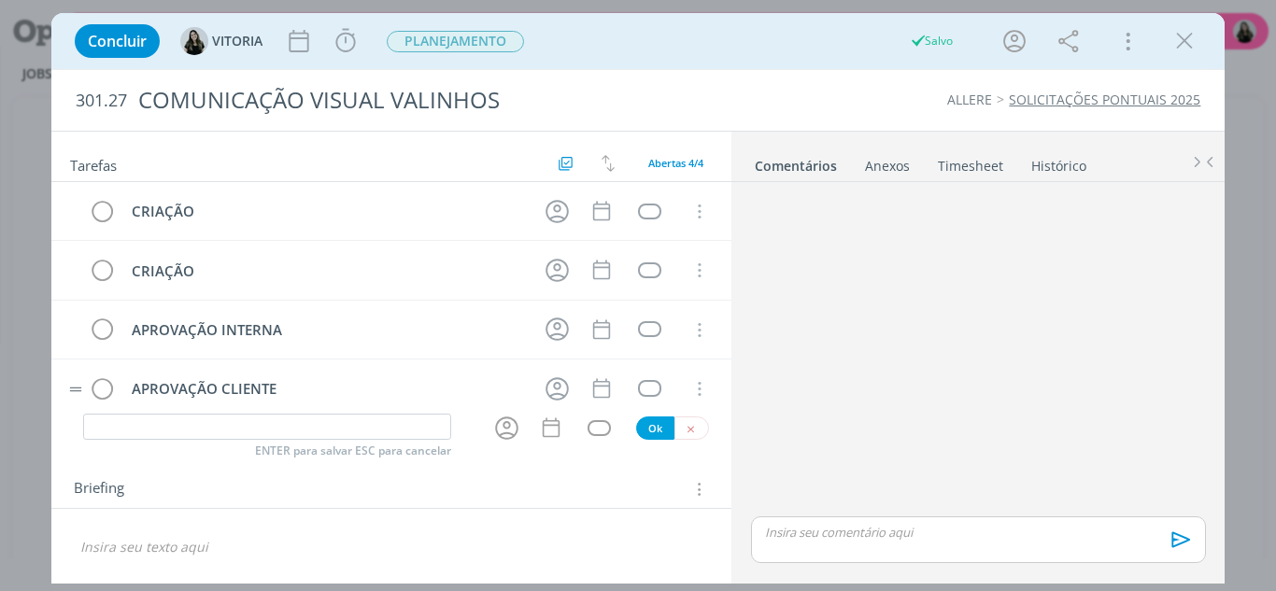
scroll to position [21, 0]
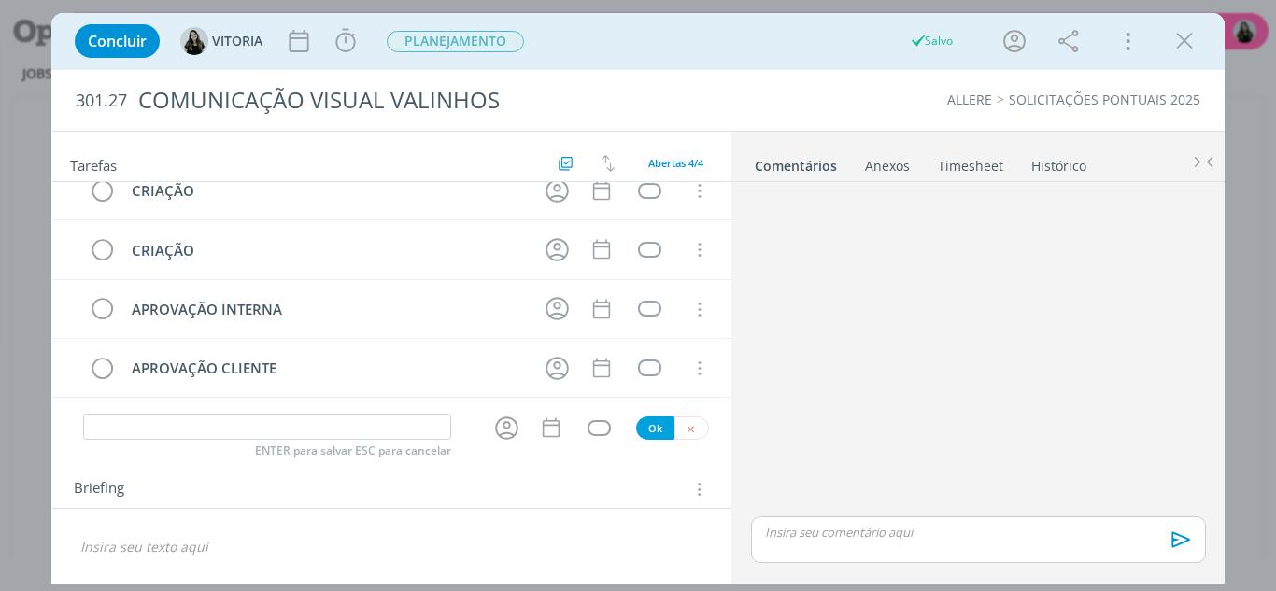
drag, startPoint x: 215, startPoint y: 556, endPoint x: 239, endPoint y: 550, distance: 24.9
click at [227, 553] on p "dialog" at bounding box center [391, 547] width 623 height 19
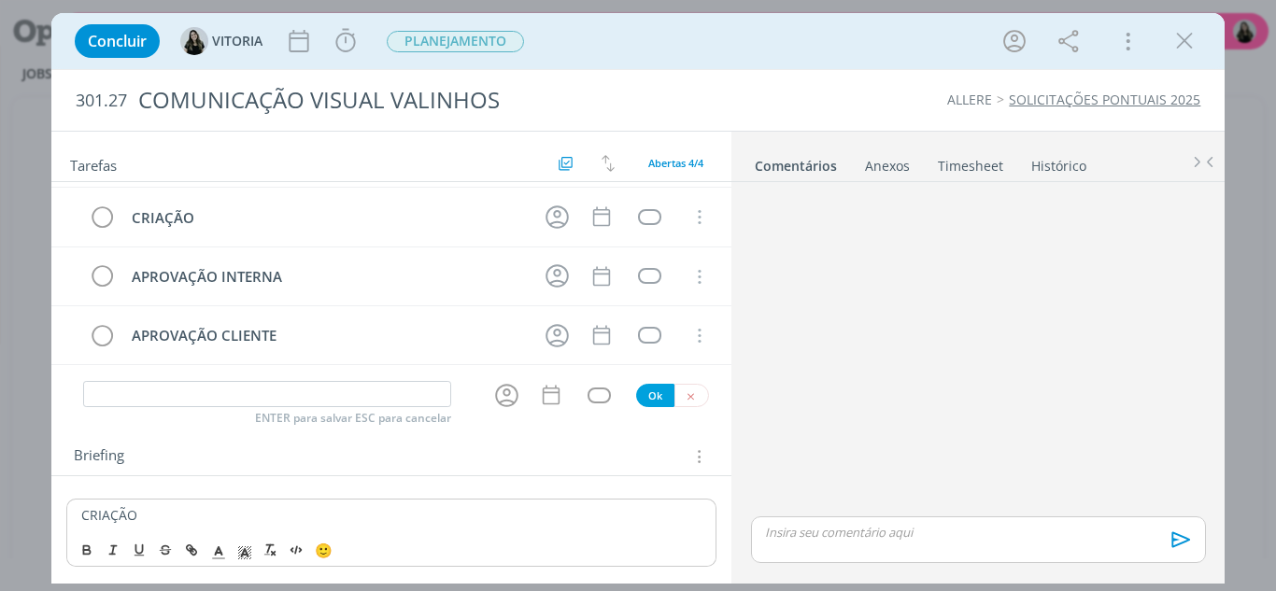
click at [163, 508] on p "CRIAÇÃO" at bounding box center [391, 515] width 621 height 19
click at [242, 560] on span "dialog" at bounding box center [245, 550] width 26 height 22
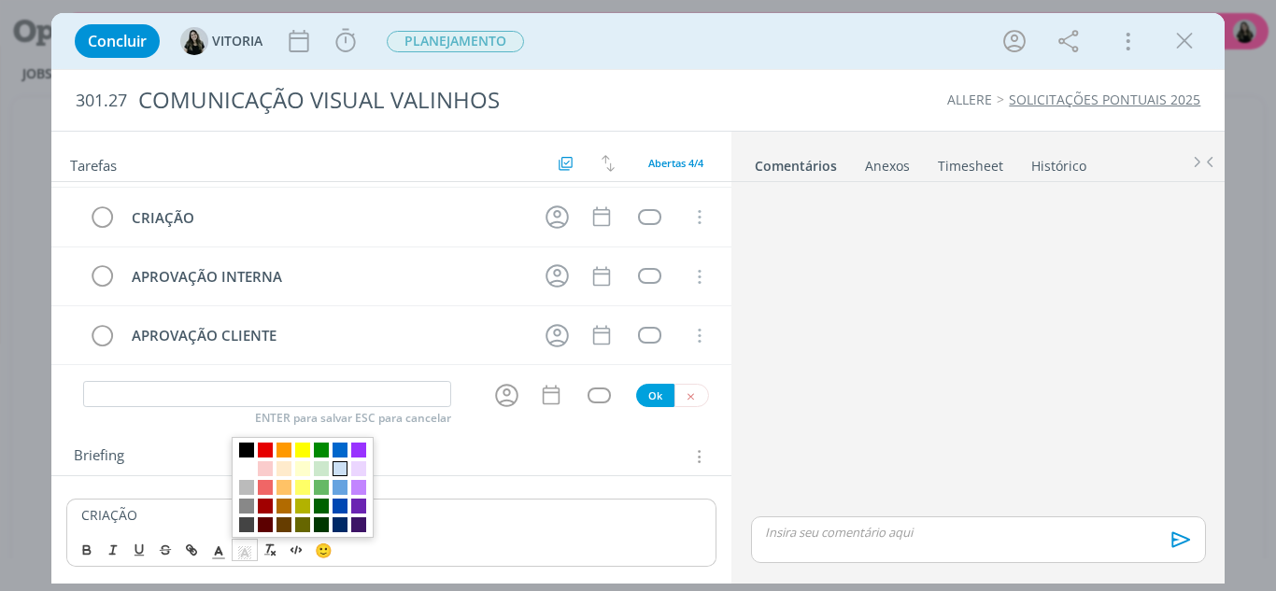
click at [342, 470] on span "dialog" at bounding box center [340, 468] width 15 height 15
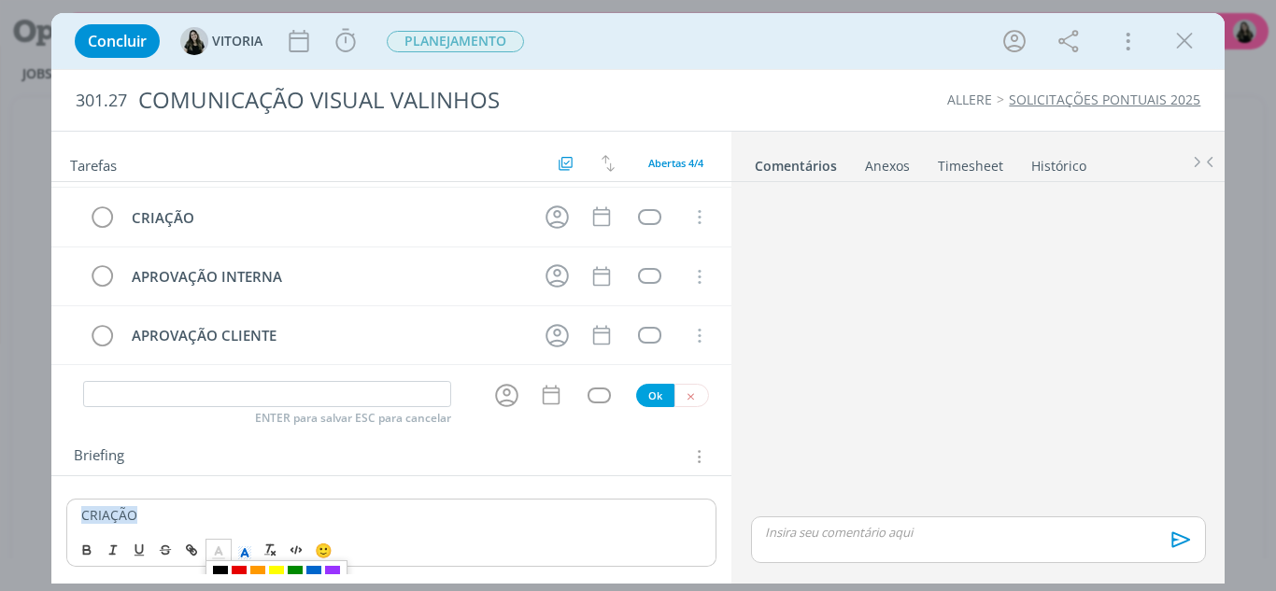
click at [215, 552] on icon "dialog" at bounding box center [218, 553] width 17 height 17
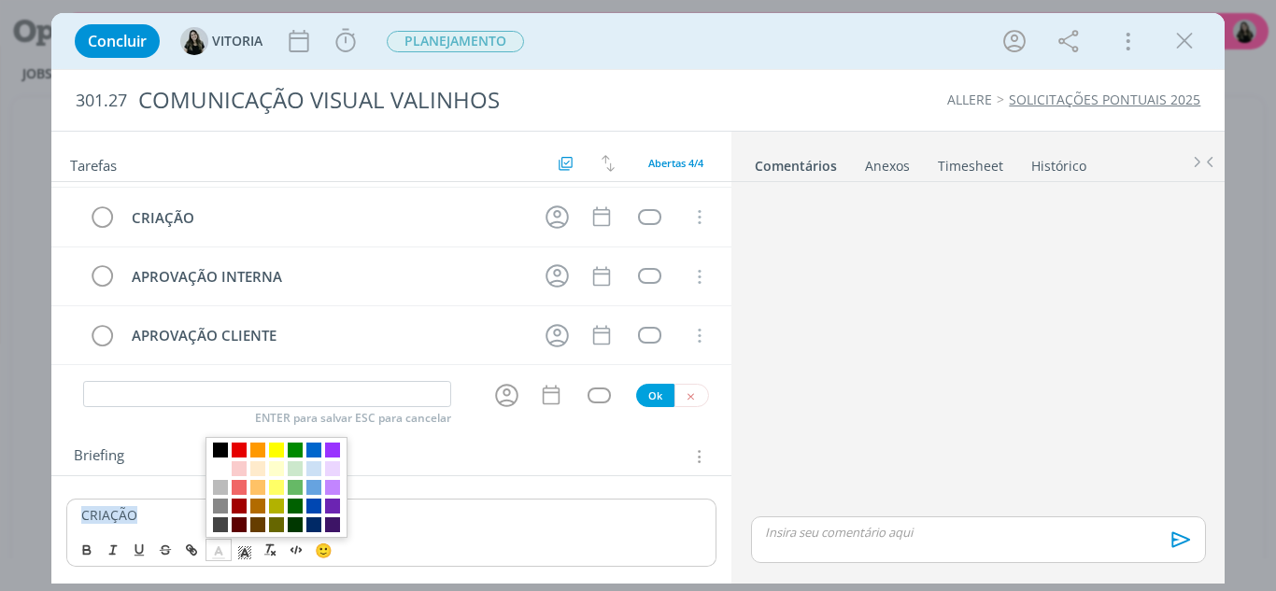
click at [219, 447] on span "dialog" at bounding box center [220, 450] width 15 height 15
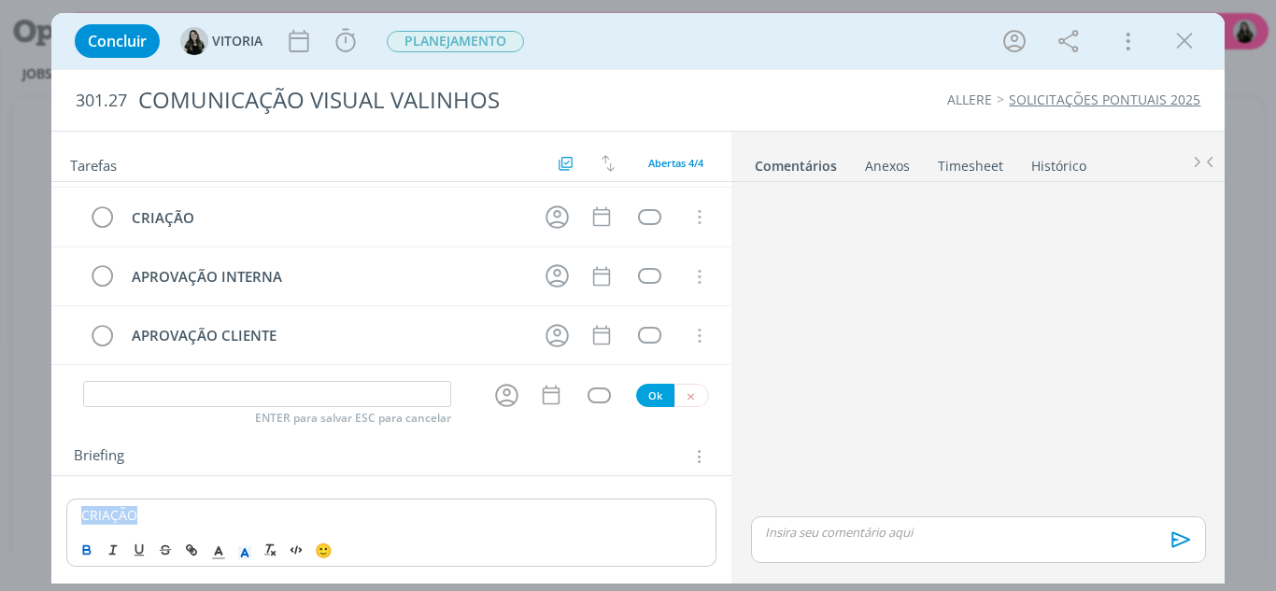
click at [86, 548] on icon "dialog" at bounding box center [86, 550] width 15 height 15
click at [153, 508] on p "CRIAÇÃO" at bounding box center [391, 515] width 621 height 19
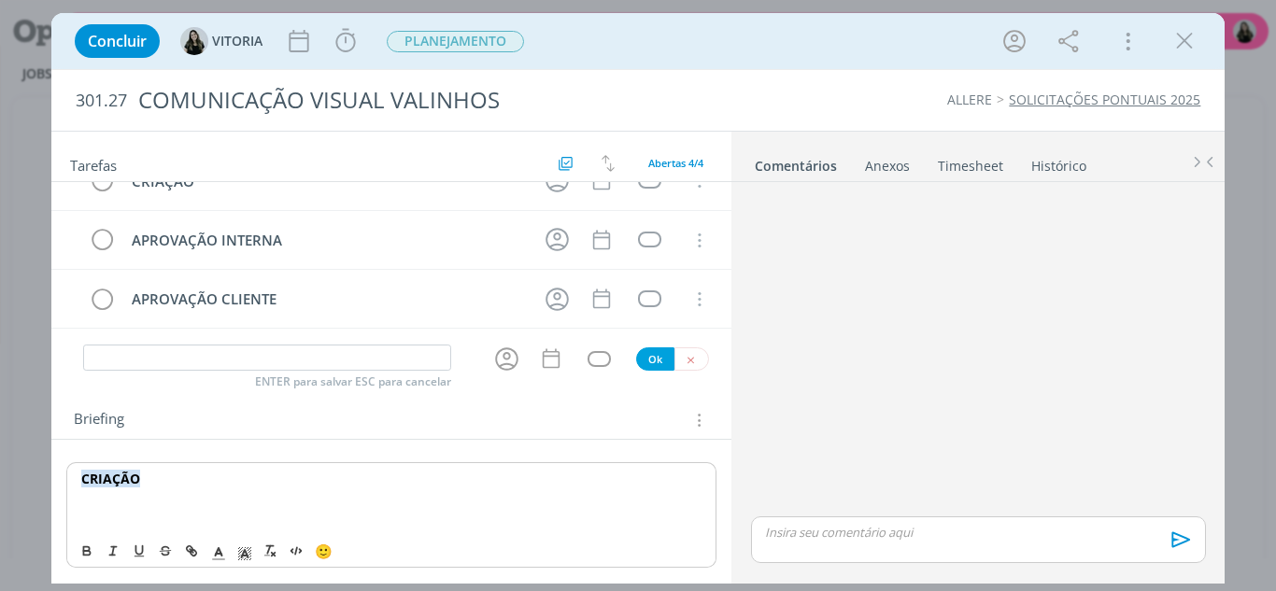
click at [159, 527] on div "CRIAÇÃO" at bounding box center [391, 497] width 651 height 70
click at [203, 521] on p "Briefing com imagnes e dimnesões:" at bounding box center [391, 516] width 621 height 19
click at [351, 510] on p "Briefing com imagens e dimnesões:" at bounding box center [391, 516] width 621 height 19
click at [258, 514] on p "Briefing com imagens e dimnesões:" at bounding box center [391, 516] width 621 height 19
click at [264, 517] on p "Briefing com imagens e dimnesões:" at bounding box center [391, 516] width 621 height 19
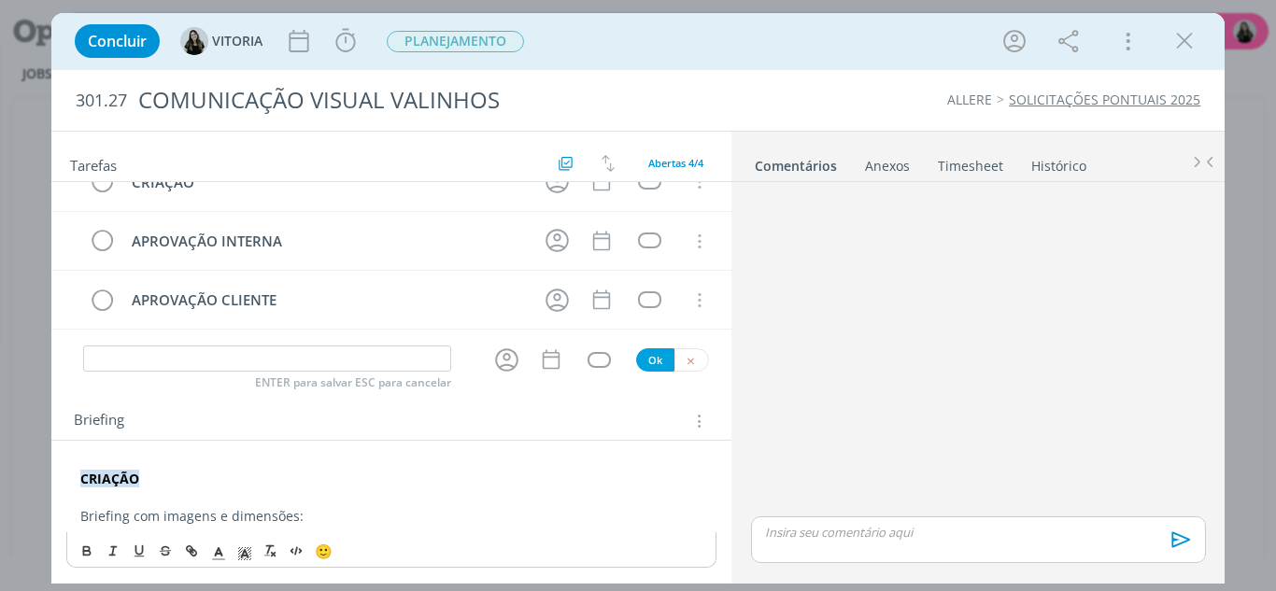
scroll to position [68, 0]
click at [324, 522] on p "Briefing com imagens e dimensões:" at bounding box center [391, 516] width 623 height 19
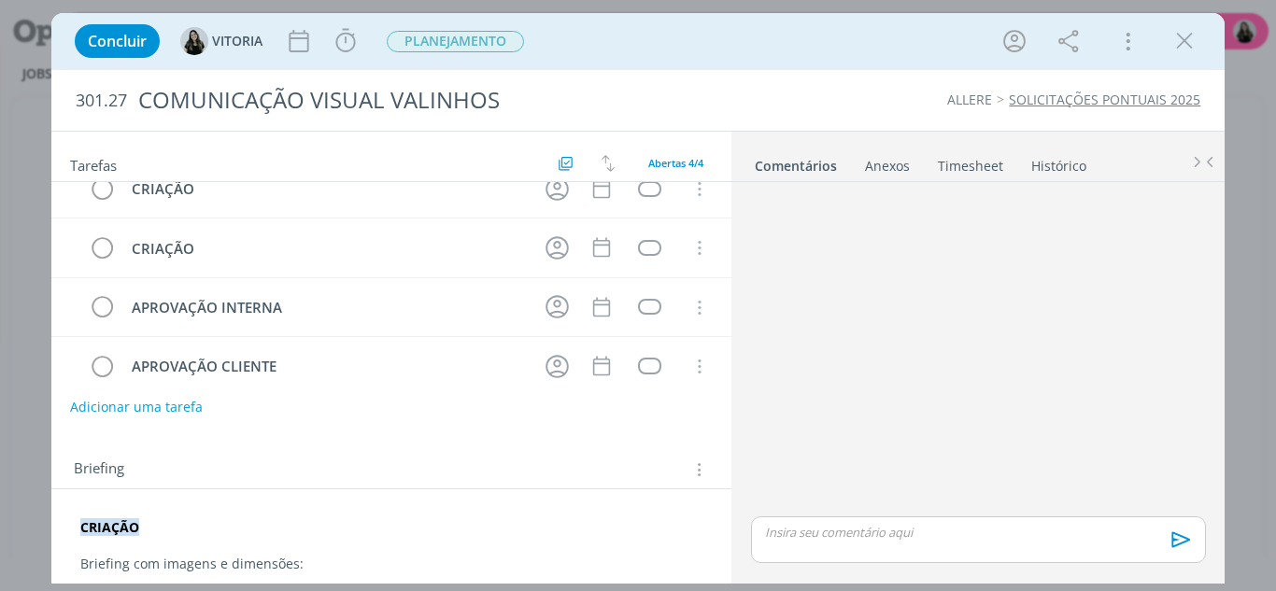
scroll to position [35, 0]
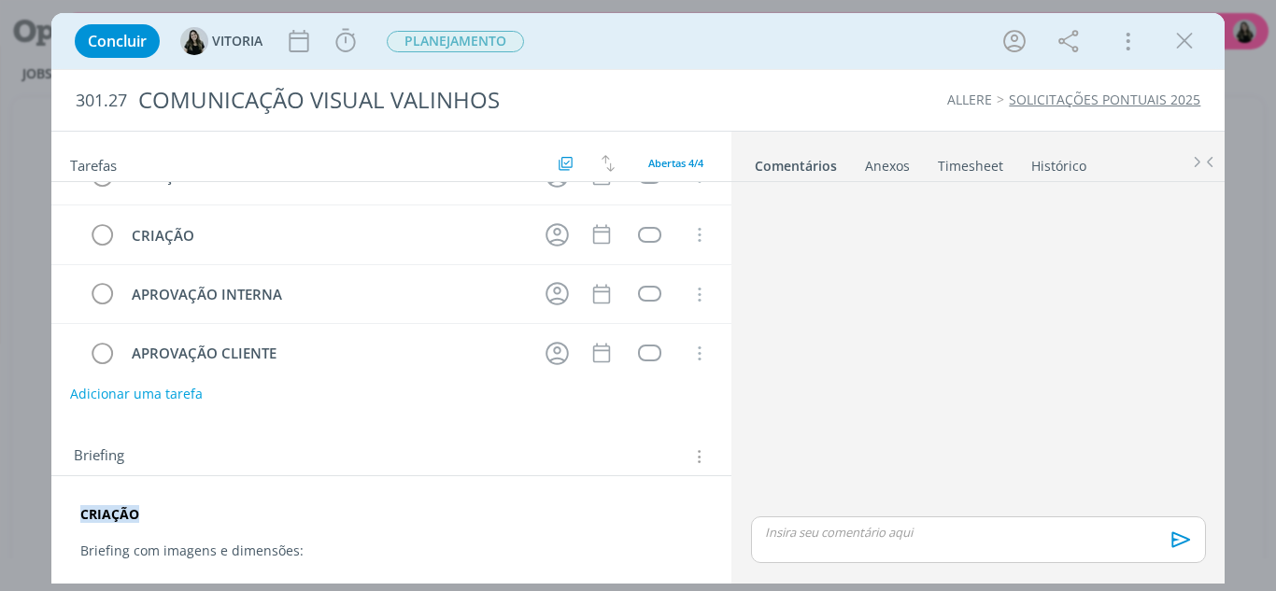
click at [307, 543] on p "Briefing com imagens e dimensões:" at bounding box center [391, 551] width 623 height 19
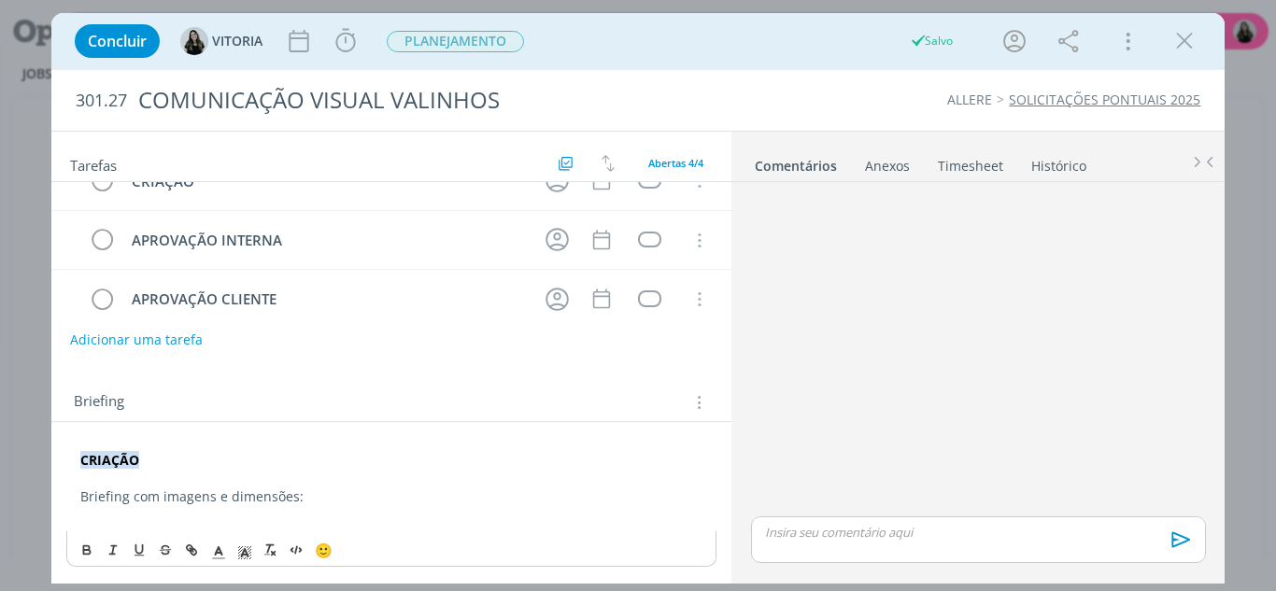
scroll to position [90, 0]
click at [209, 519] on p "dialog" at bounding box center [391, 515] width 623 height 19
drag, startPoint x: 177, startPoint y: 527, endPoint x: 72, endPoint y: 512, distance: 105.7
click at [72, 512] on div "CRIAÇÃO Briefing com imagens e dimensões: https://docs.google.com/document/d/1I…" at bounding box center [391, 489] width 651 height 88
click at [187, 561] on button "dialog" at bounding box center [192, 550] width 26 height 22
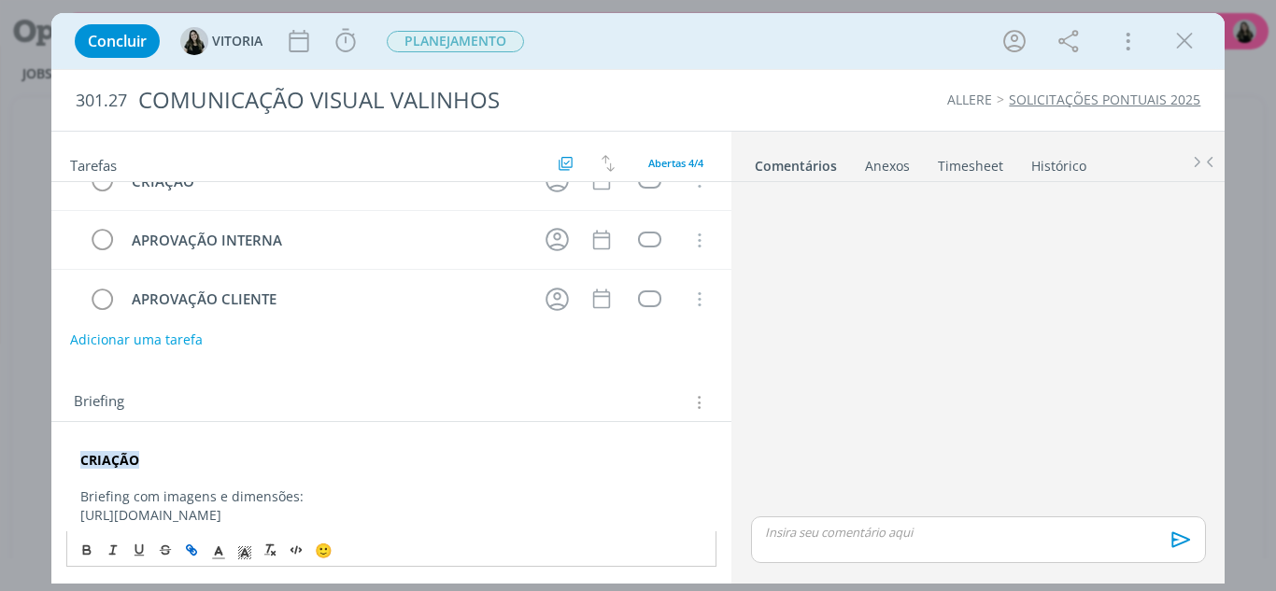
type input "https://docs.google.com/document/d/1IBqj0er_3D7UX85gsqJEWrSI_cd2hLmUOS_9xhJTWJ8…"
click at [477, 475] on link "dialog" at bounding box center [461, 479] width 53 height 18
click at [221, 522] on link "https://docs.google.com/document/d/1IBqj0er_3D7UX85gsqJEWrSI_cd2hLmUOS_9xhJTWJ8…" at bounding box center [150, 515] width 141 height 18
click at [323, 518] on p "https://docs.google.com/document/d/1IBqj0er_3D7UX85gsqJEWrSI_cd2hLmUOS_9xhJTWJ8…" at bounding box center [391, 515] width 623 height 19
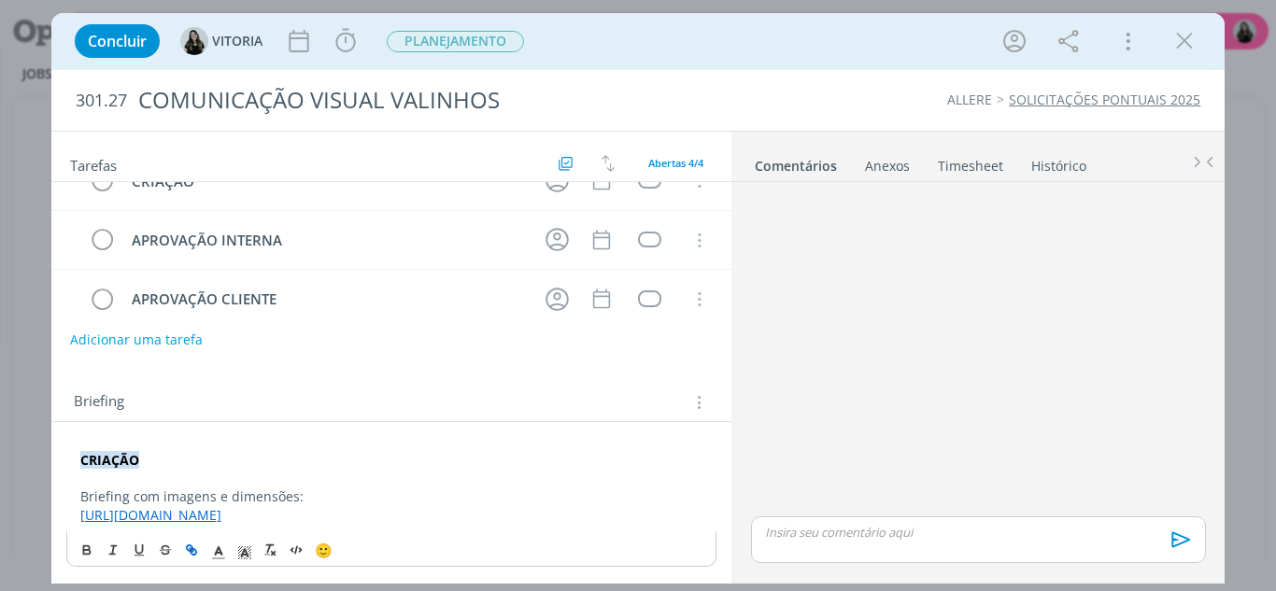
click at [221, 506] on link "https://docs.google.com/document/d/1IBqj0er_3D7UX85gsqJEWrSI_cd2hLmUOS_9xhJTWJ8…" at bounding box center [150, 515] width 141 height 18
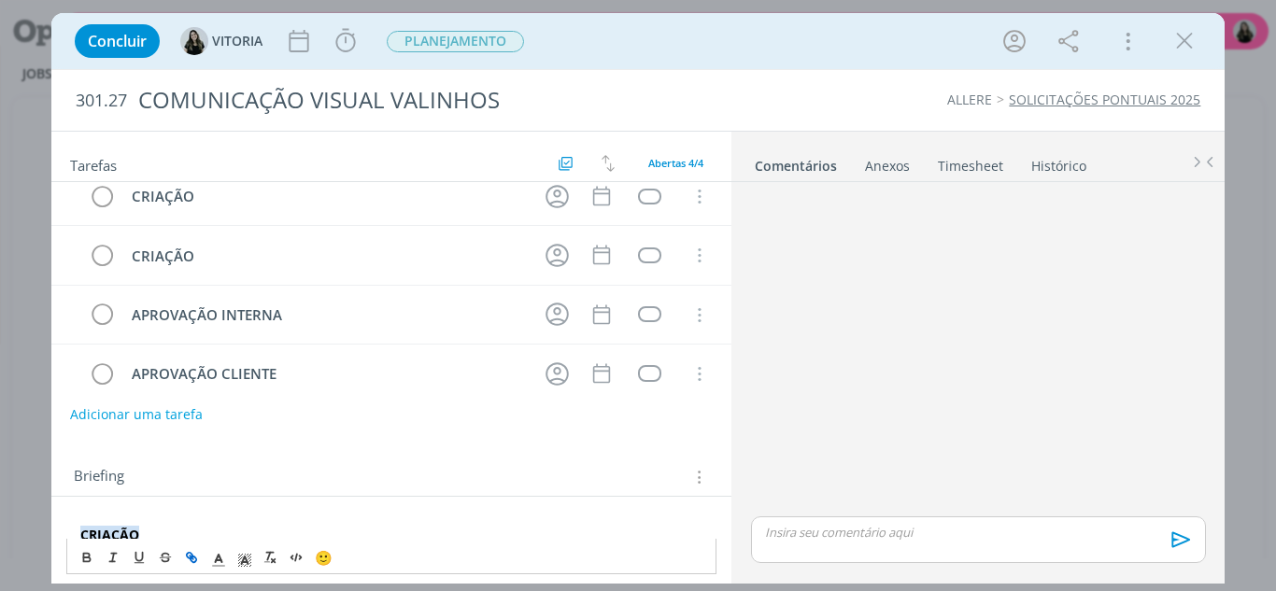
scroll to position [0, 0]
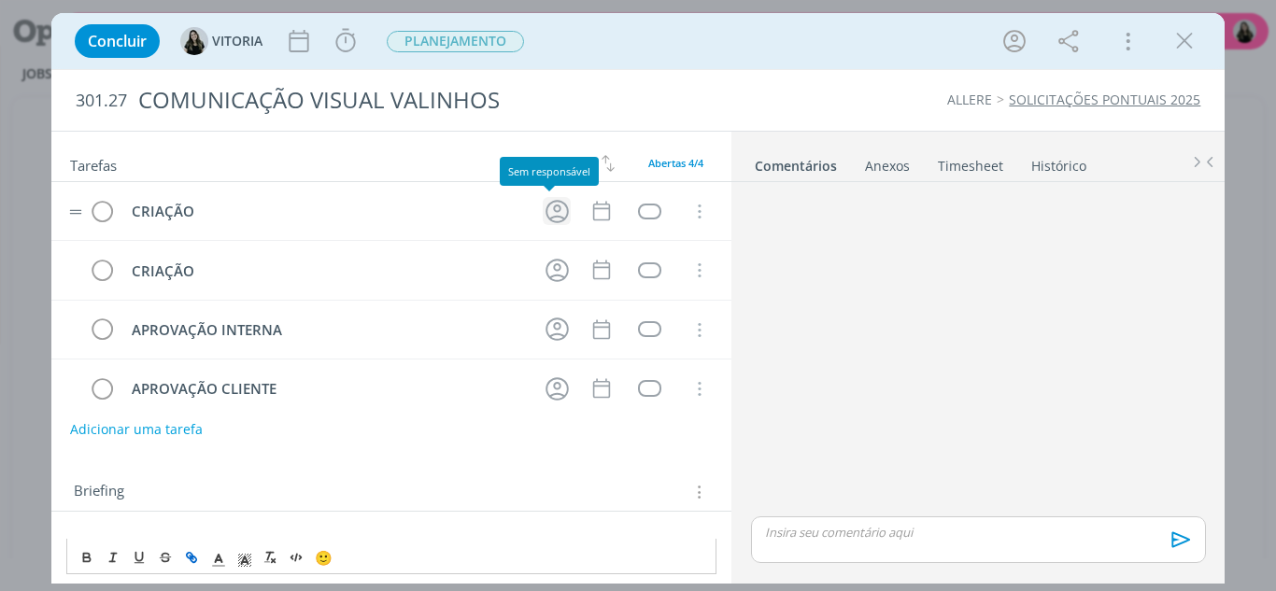
click at [553, 216] on icon "dialog" at bounding box center [557, 211] width 29 height 29
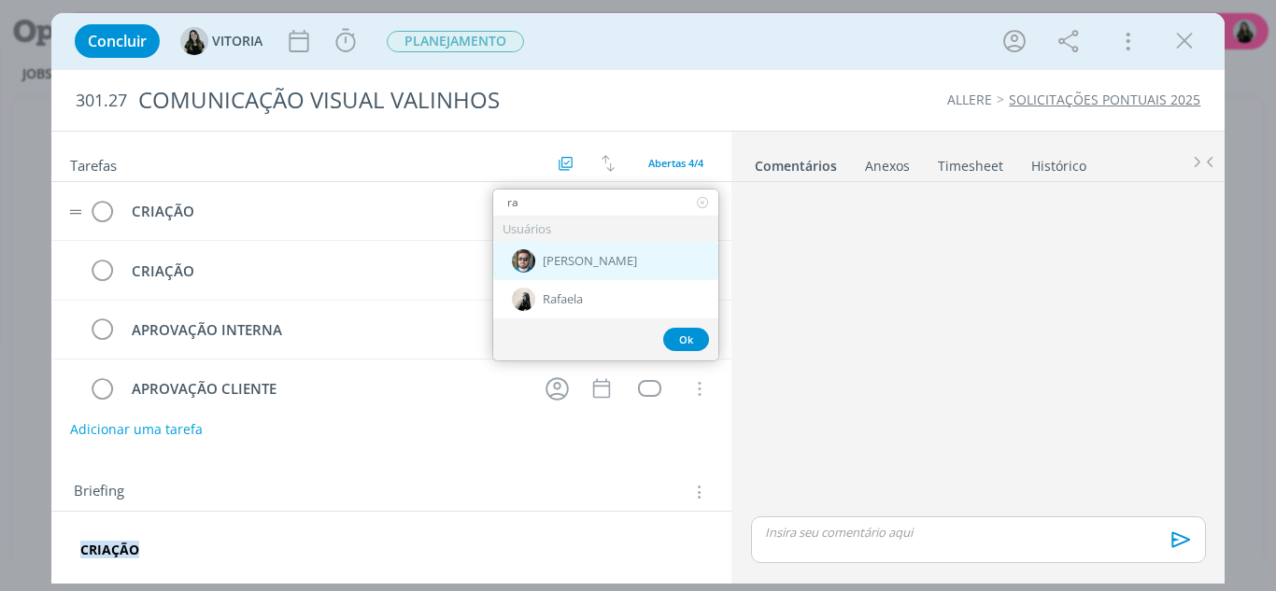
type input "ra"
click at [567, 265] on span "[PERSON_NAME]" at bounding box center [590, 261] width 94 height 15
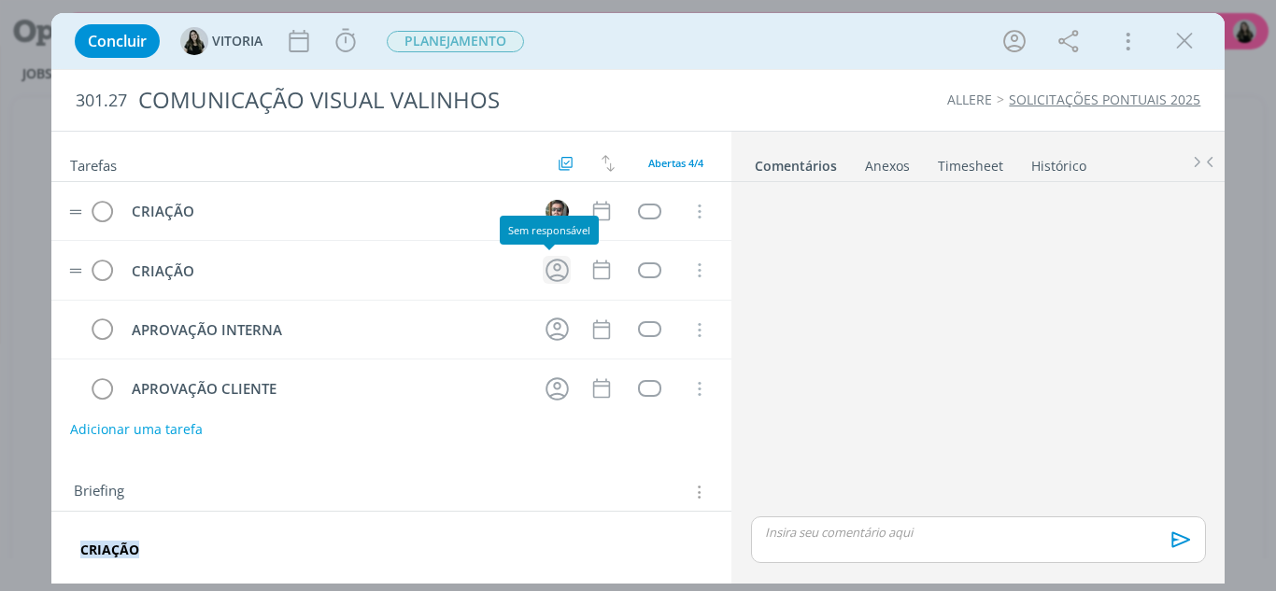
click at [543, 270] on icon "dialog" at bounding box center [557, 270] width 29 height 29
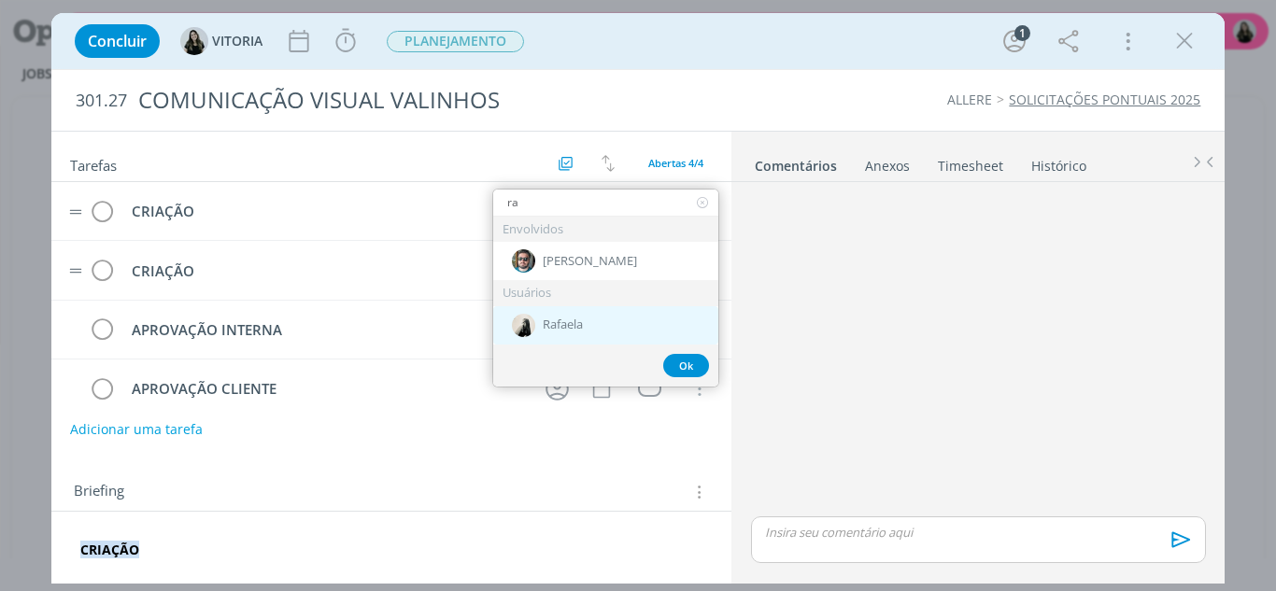
type input "ra"
click at [556, 325] on span "Rafaela" at bounding box center [563, 325] width 40 height 15
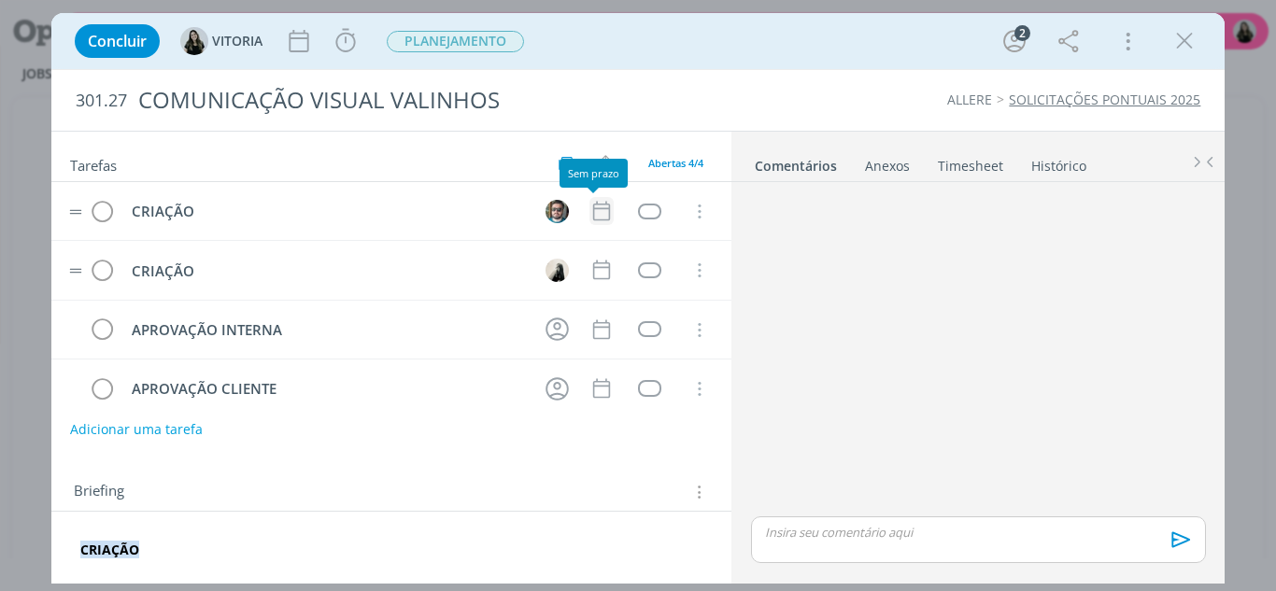
click at [594, 215] on icon "dialog" at bounding box center [601, 211] width 24 height 24
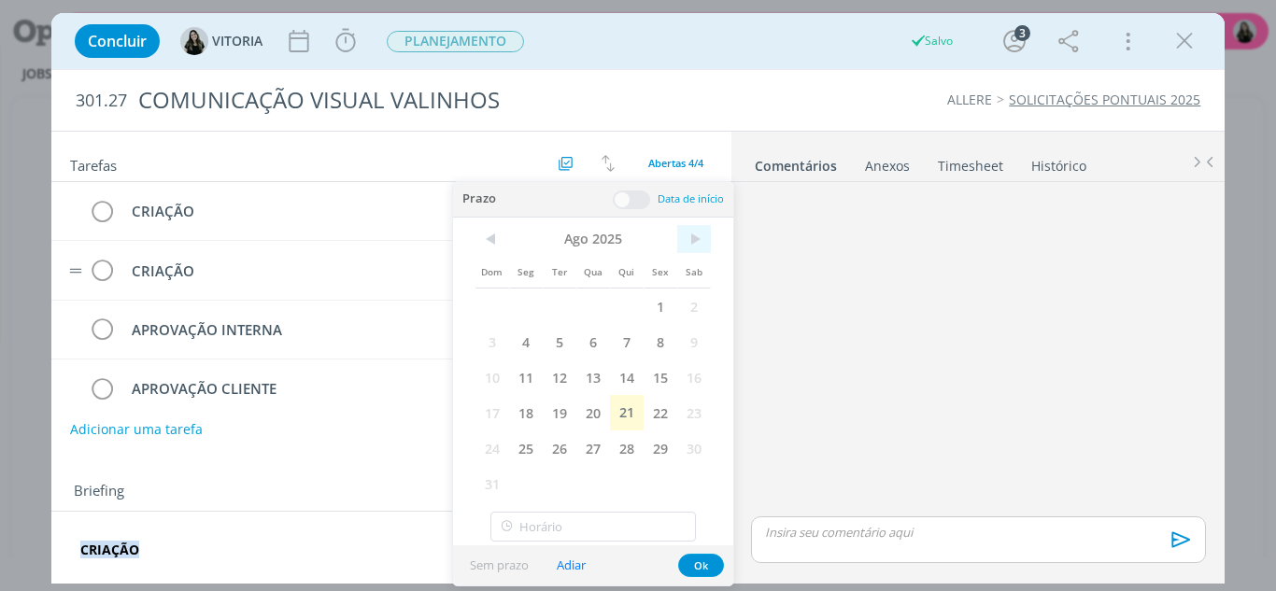
click at [687, 235] on span ">" at bounding box center [694, 239] width 34 height 28
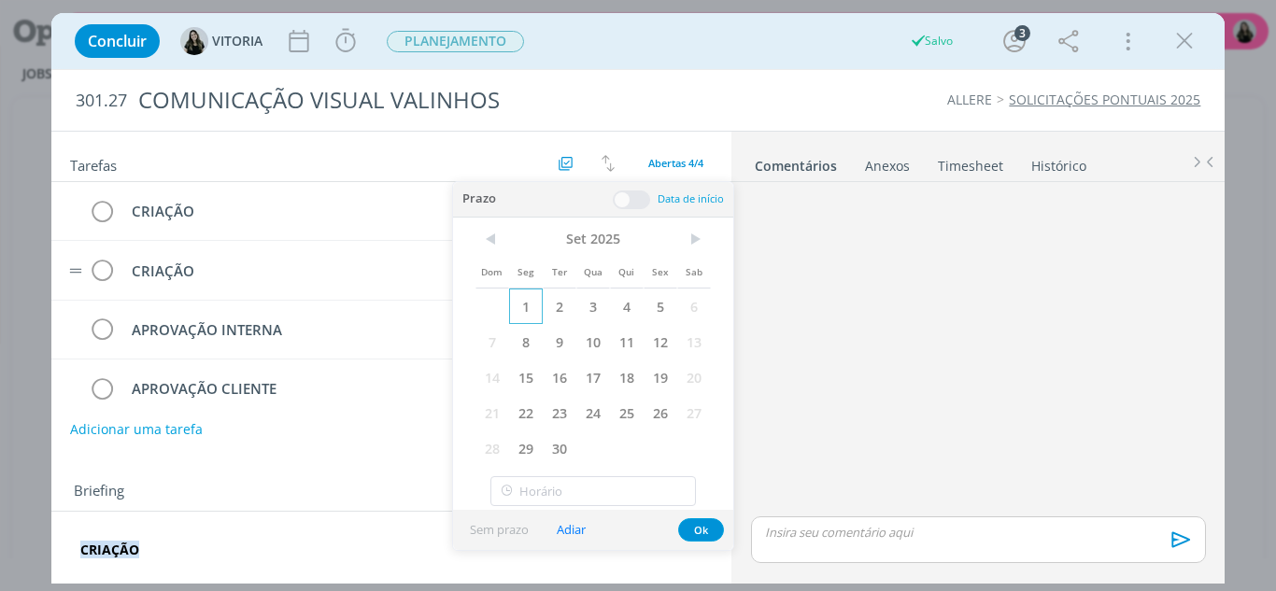
click at [539, 305] on span "1" at bounding box center [526, 306] width 34 height 35
click at [693, 532] on button "Ok" at bounding box center [701, 529] width 46 height 23
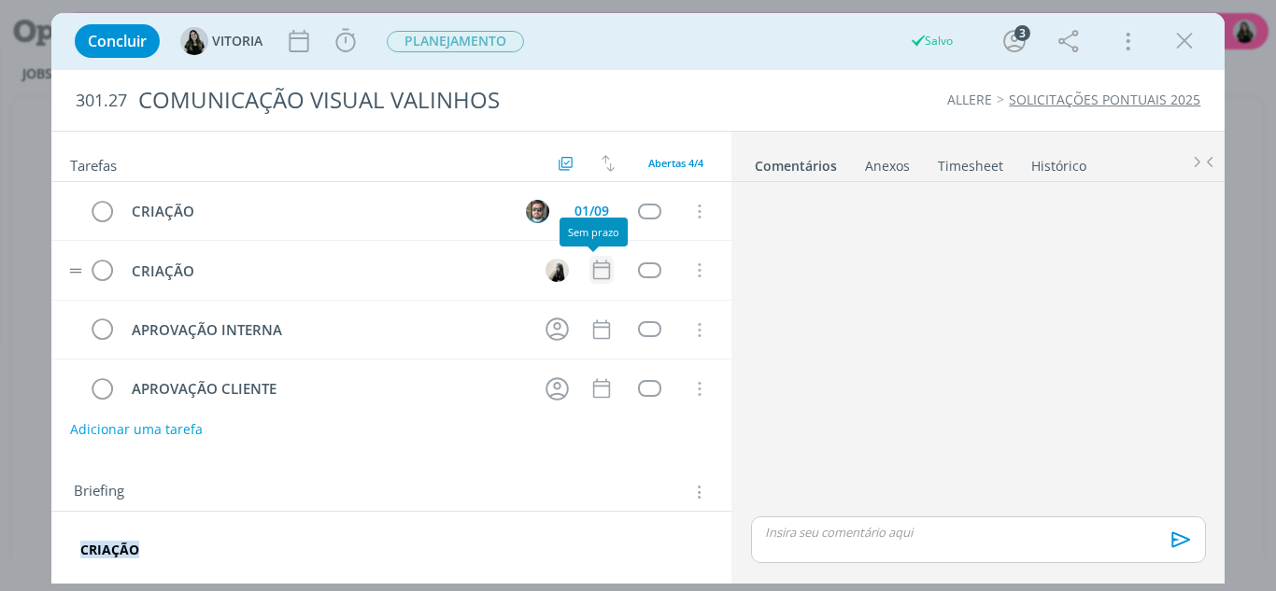
click at [589, 263] on icon "dialog" at bounding box center [601, 270] width 24 height 24
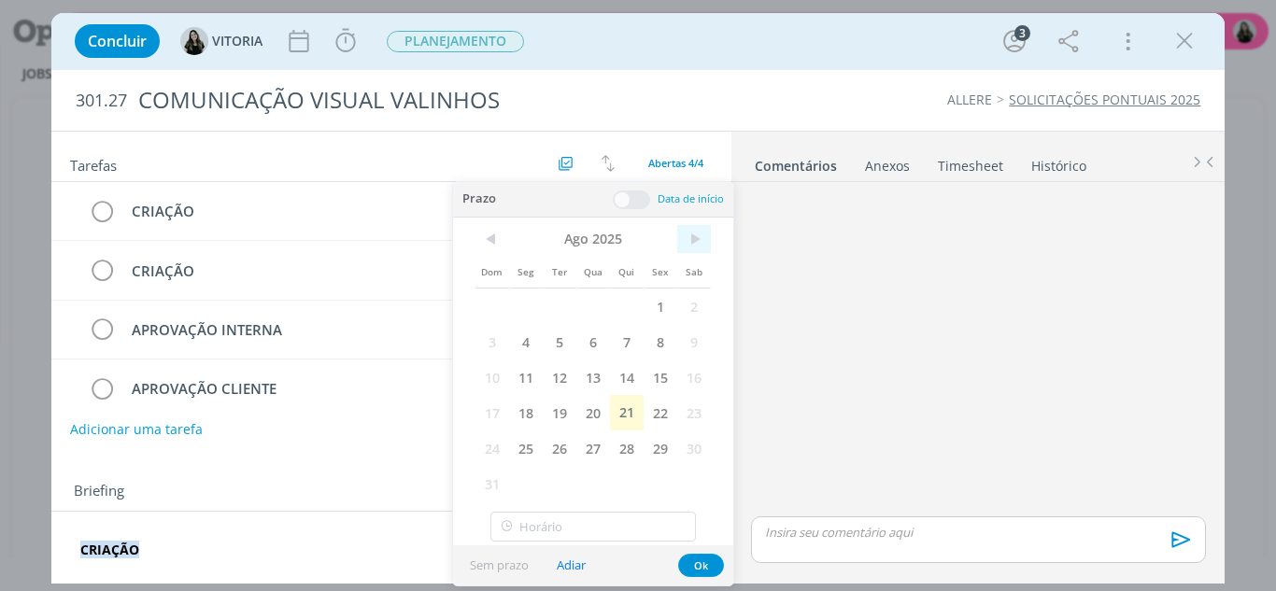
click at [704, 234] on span ">" at bounding box center [694, 239] width 34 height 28
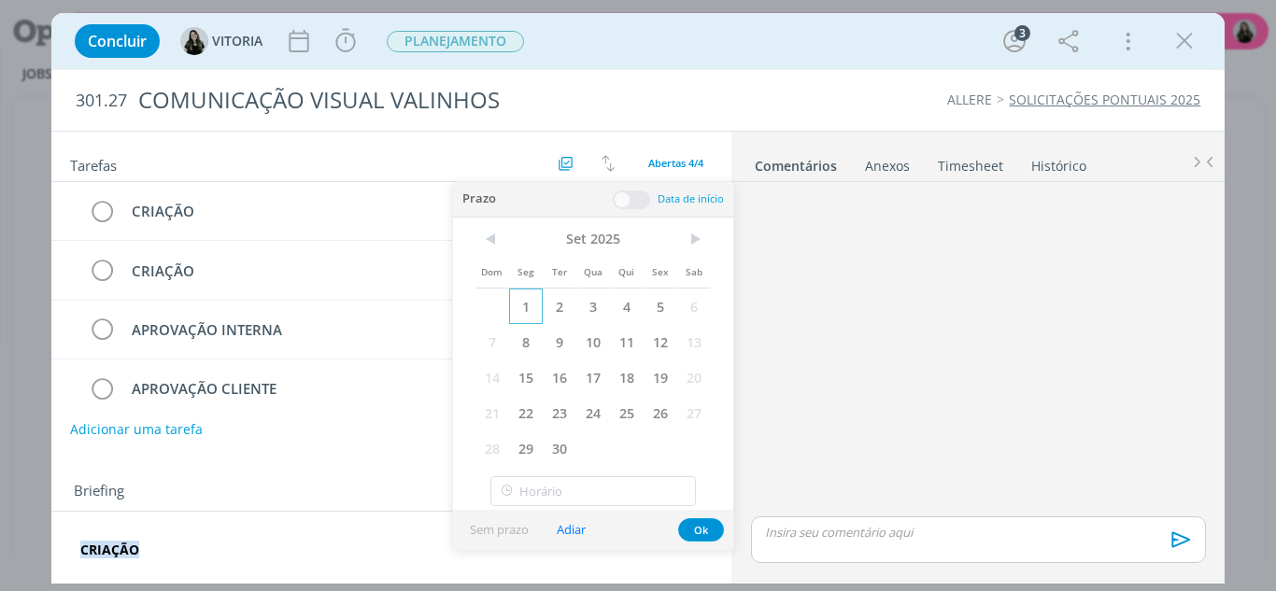
click at [520, 310] on span "1" at bounding box center [526, 306] width 34 height 35
click at [686, 525] on button "Ok" at bounding box center [701, 529] width 46 height 23
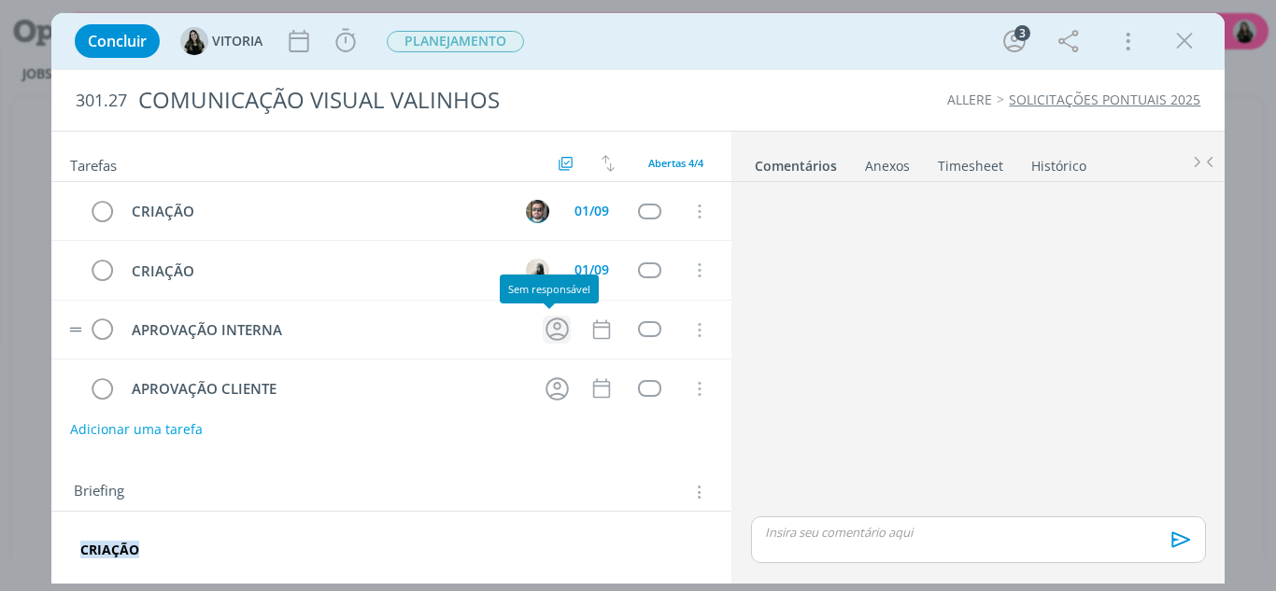
click at [543, 333] on icon "dialog" at bounding box center [557, 329] width 29 height 29
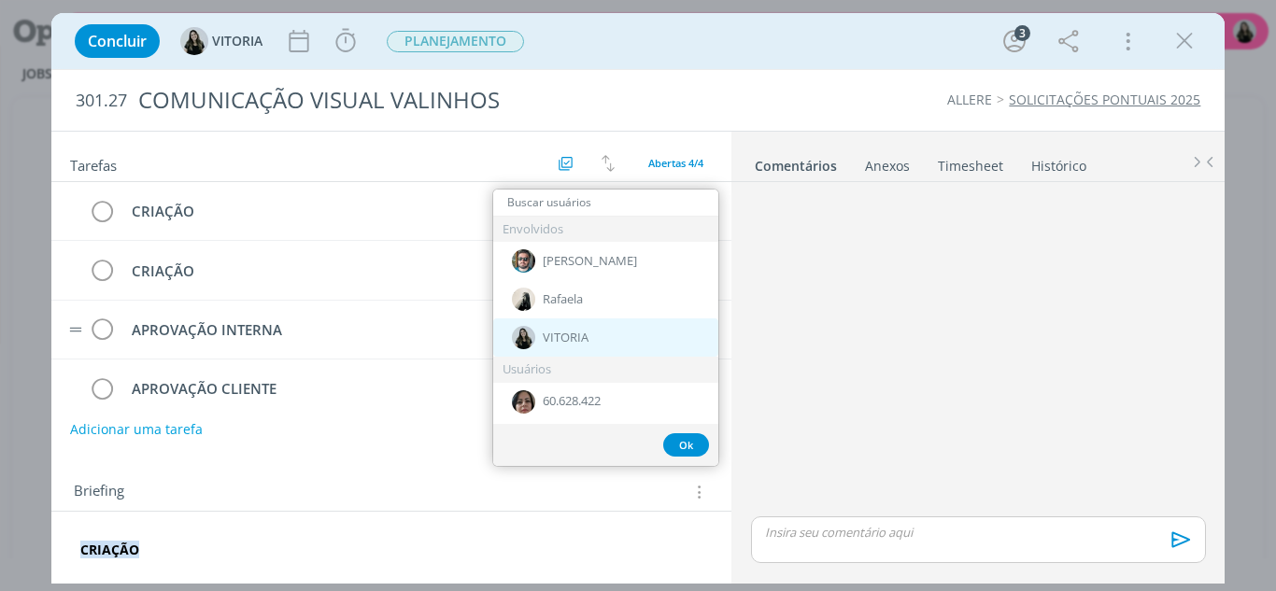
click at [540, 339] on div "VITORIA" at bounding box center [605, 338] width 225 height 38
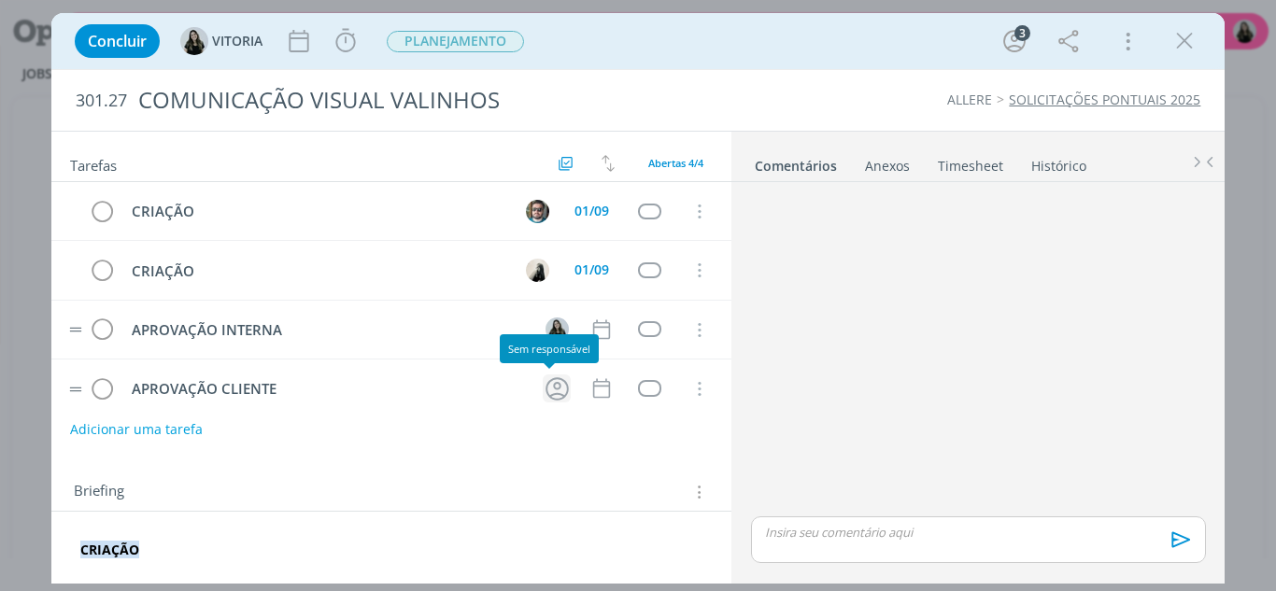
click at [546, 390] on icon "dialog" at bounding box center [557, 388] width 23 height 23
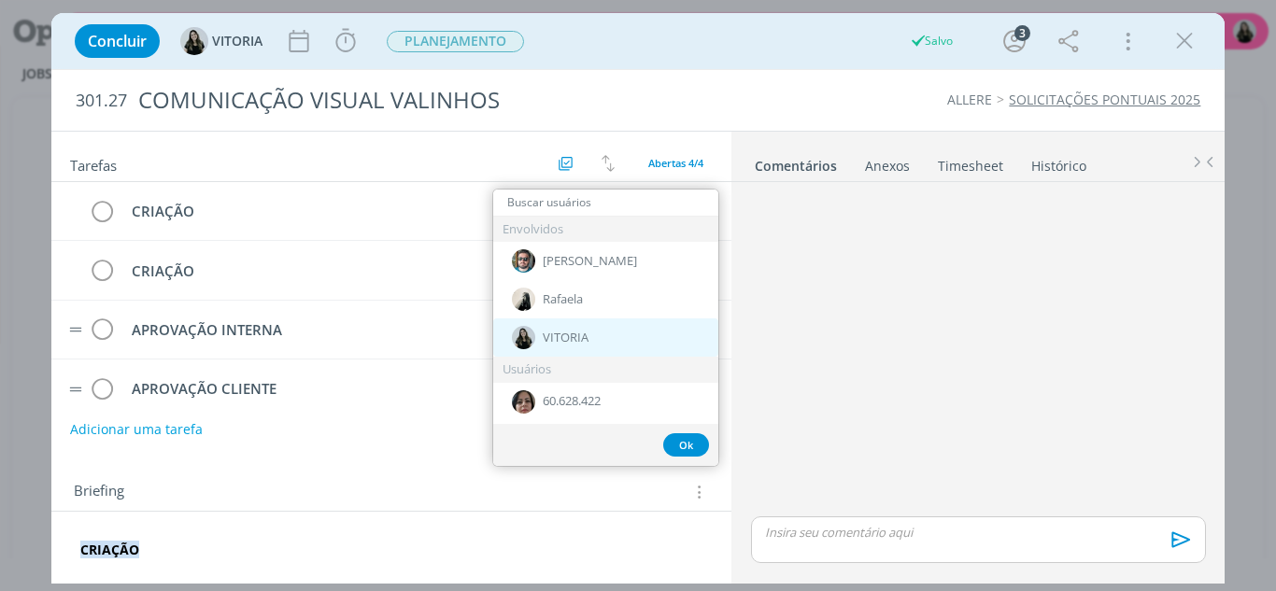
click at [554, 347] on div "VITORIA" at bounding box center [605, 338] width 225 height 38
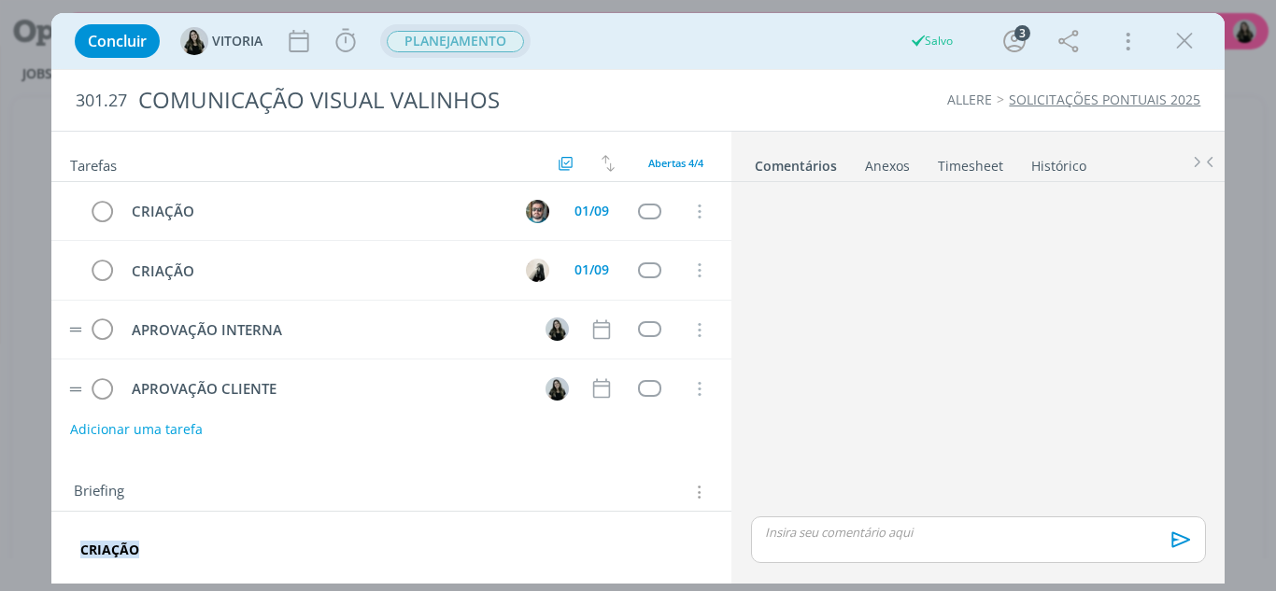
click at [473, 46] on span "PLANEJAMENTO" at bounding box center [455, 41] width 137 height 21
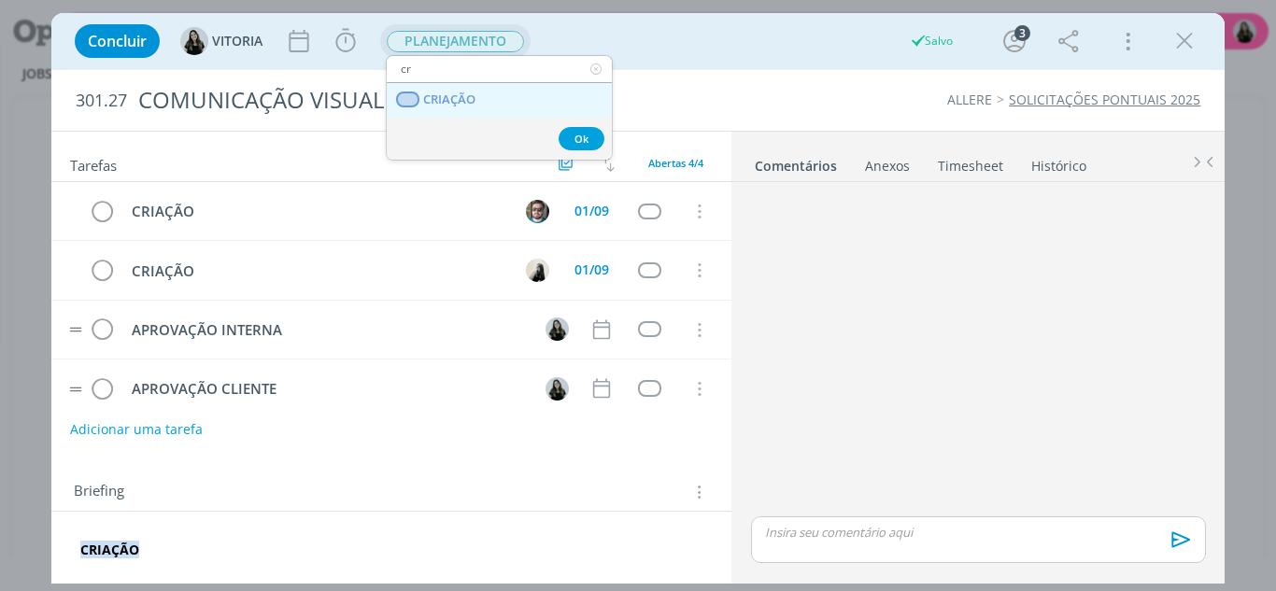
type input "cr"
click at [472, 96] on span "CRIAÇÃO" at bounding box center [449, 99] width 52 height 15
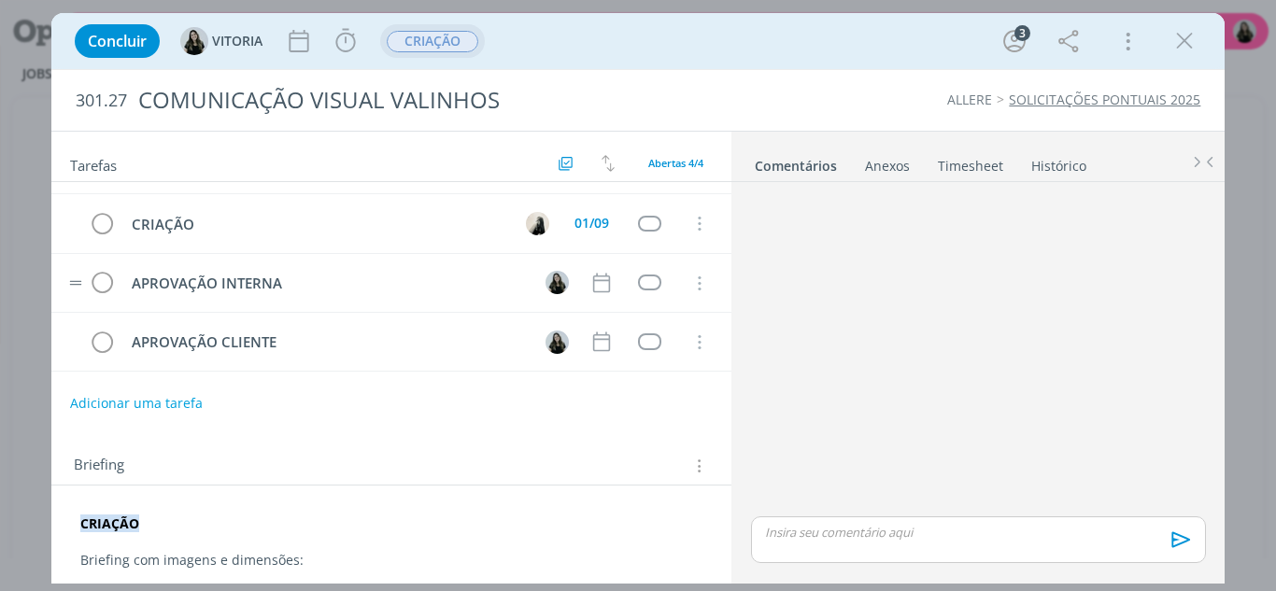
scroll to position [73, 0]
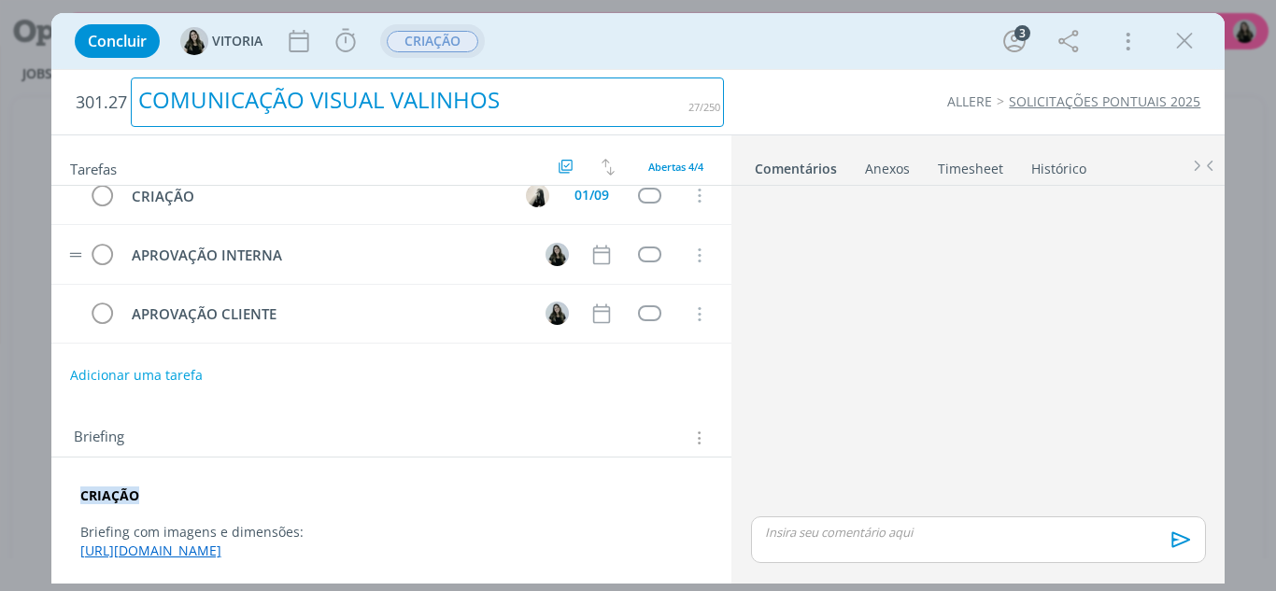
click at [308, 105] on div "COMUNICAÇÃO VISUAL VALINHOS" at bounding box center [427, 103] width 593 height 50
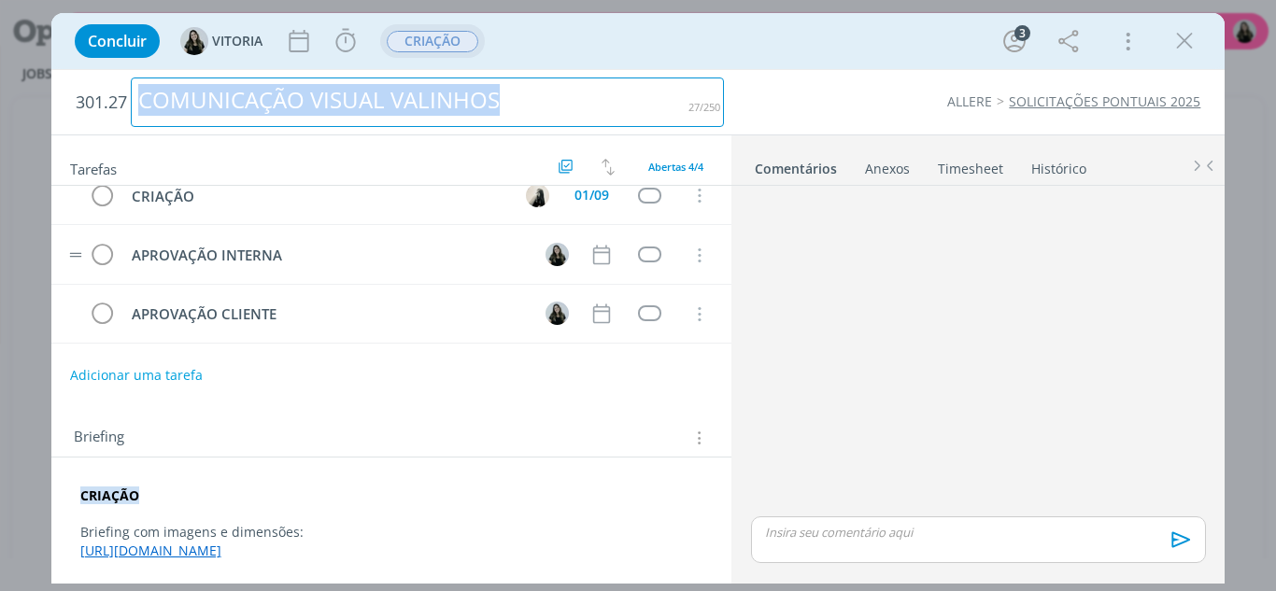
click at [308, 105] on div "COMUNICAÇÃO VISUAL VALINHOS" at bounding box center [427, 103] width 593 height 50
copy div "COMUNICAÇÃO VISUAL VALINHOS"
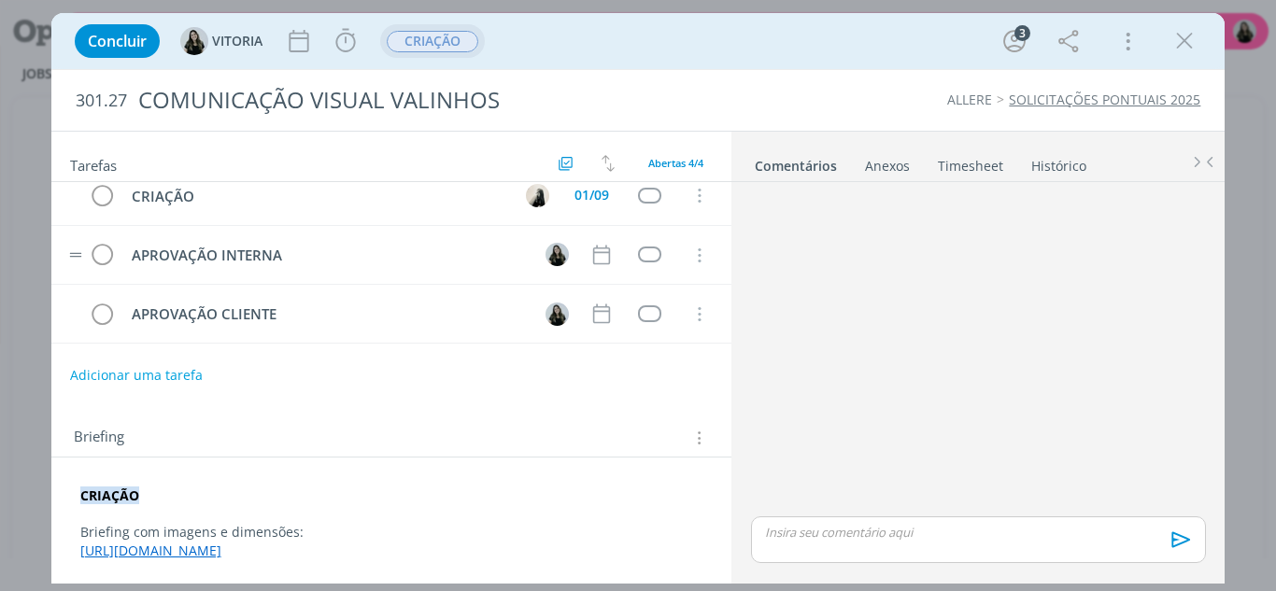
click at [183, 560] on div "CRIAÇÃO Briefing com imagens e dimensões: https://docs.google.com/document/d/1I…" at bounding box center [391, 524] width 651 height 88
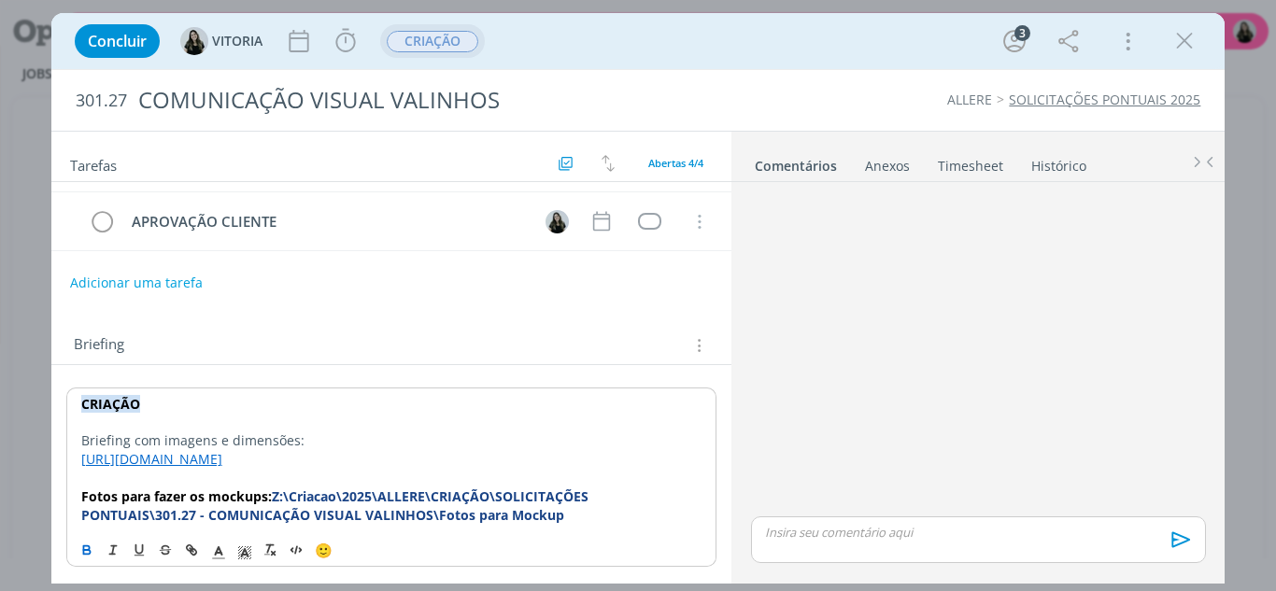
scroll to position [165, 0]
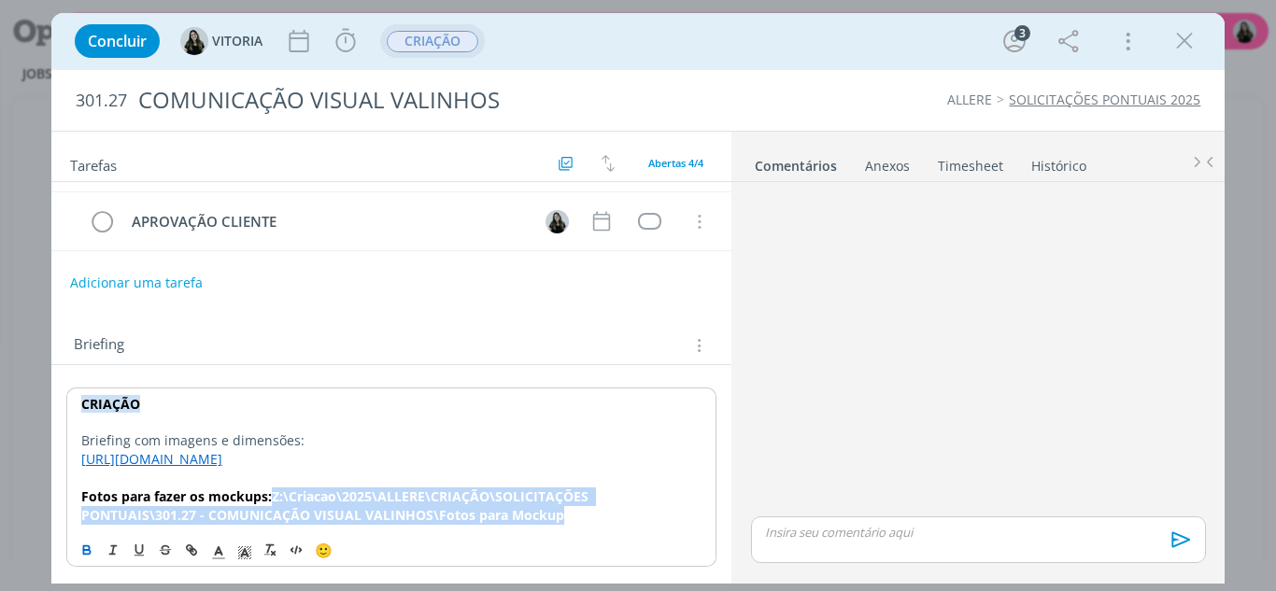
drag, startPoint x: 556, startPoint y: 514, endPoint x: 271, endPoint y: 500, distance: 285.2
click at [271, 500] on p "Fotos para fazer os mockups: Z:\Criacao\2025\ALLERE\CRIAÇÃO\SOLICITAÇÕES PONTUA…" at bounding box center [391, 506] width 621 height 37
click at [84, 554] on icon "dialog" at bounding box center [86, 552] width 7 height 4
click at [580, 515] on p "Fotos para fazer os mockups: Z:\Criacao\2025\ALLERE\CRIAÇÃO\SOLICITAÇÕES PONTUA…" at bounding box center [391, 506] width 621 height 37
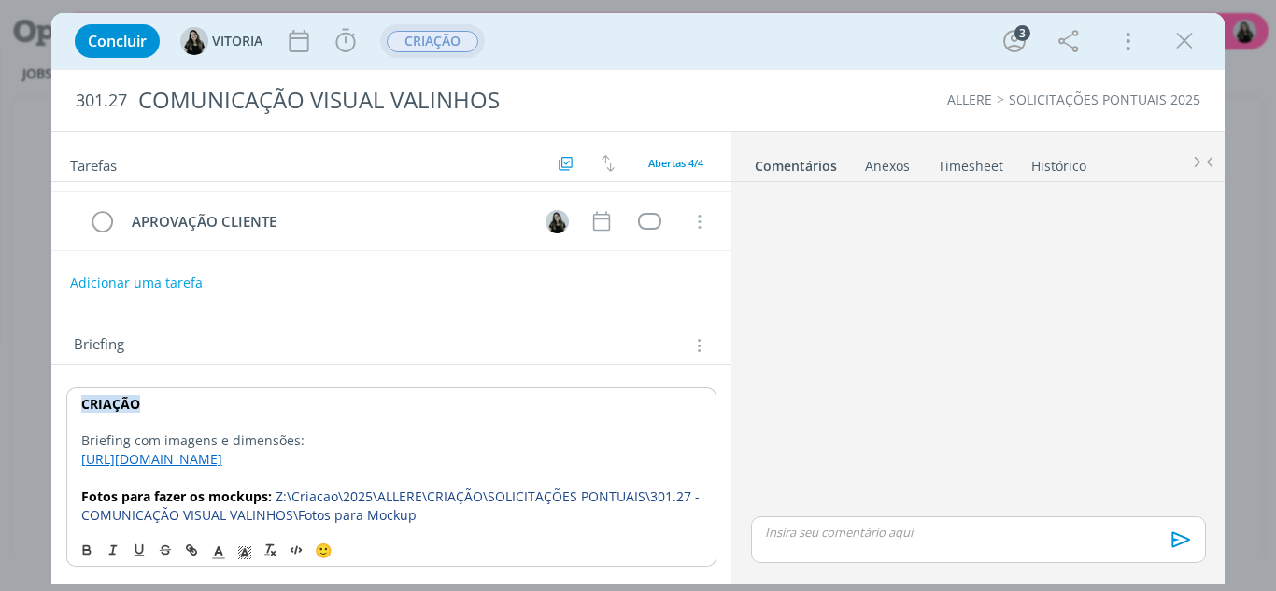
click at [440, 517] on p "Fotos para fazer os mockups: Z:\Criacao\2025\ALLERE\CRIAÇÃO\SOLICITAÇÕES PONTUA…" at bounding box center [391, 506] width 621 height 37
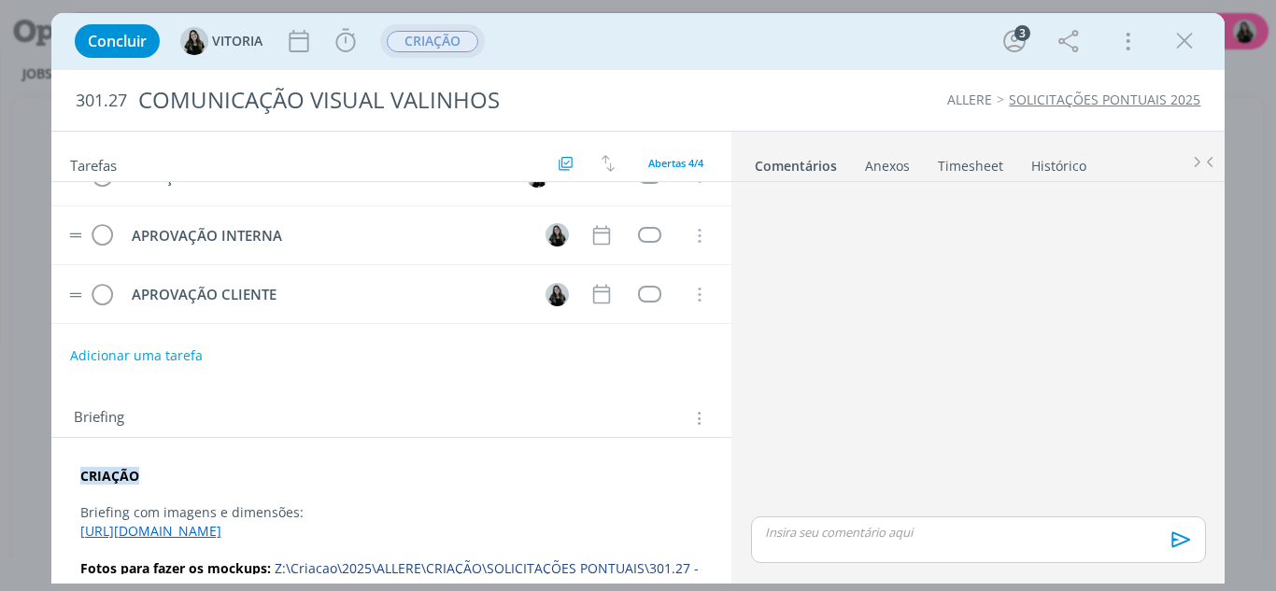
scroll to position [164, 0]
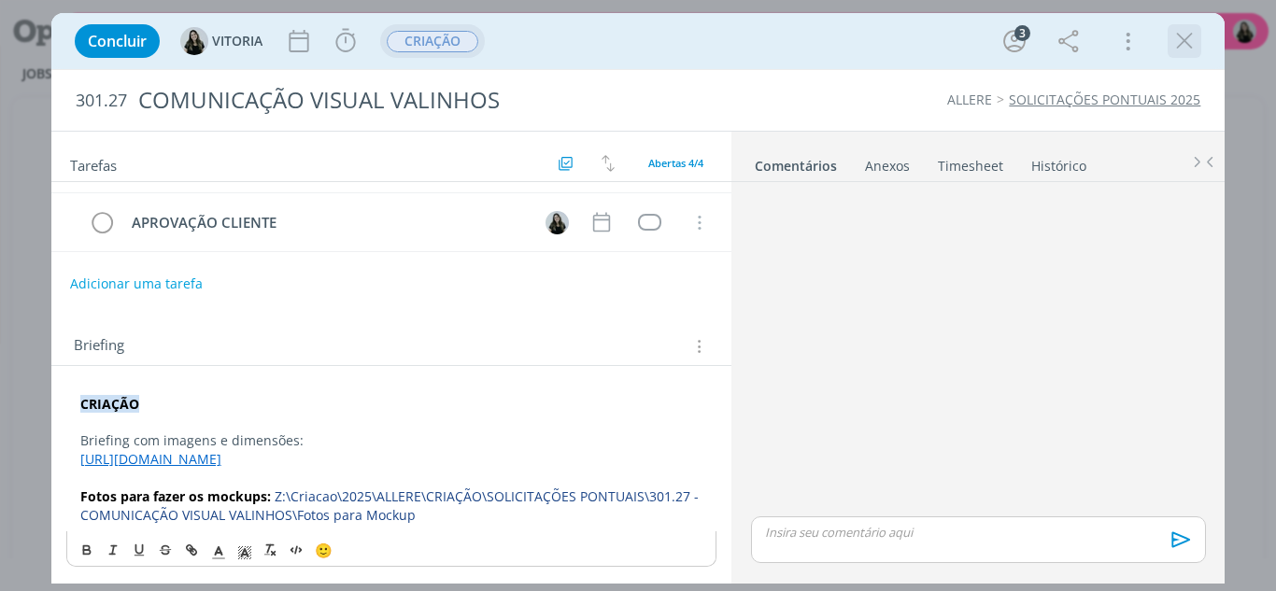
click at [1187, 41] on icon "dialog" at bounding box center [1184, 41] width 28 height 28
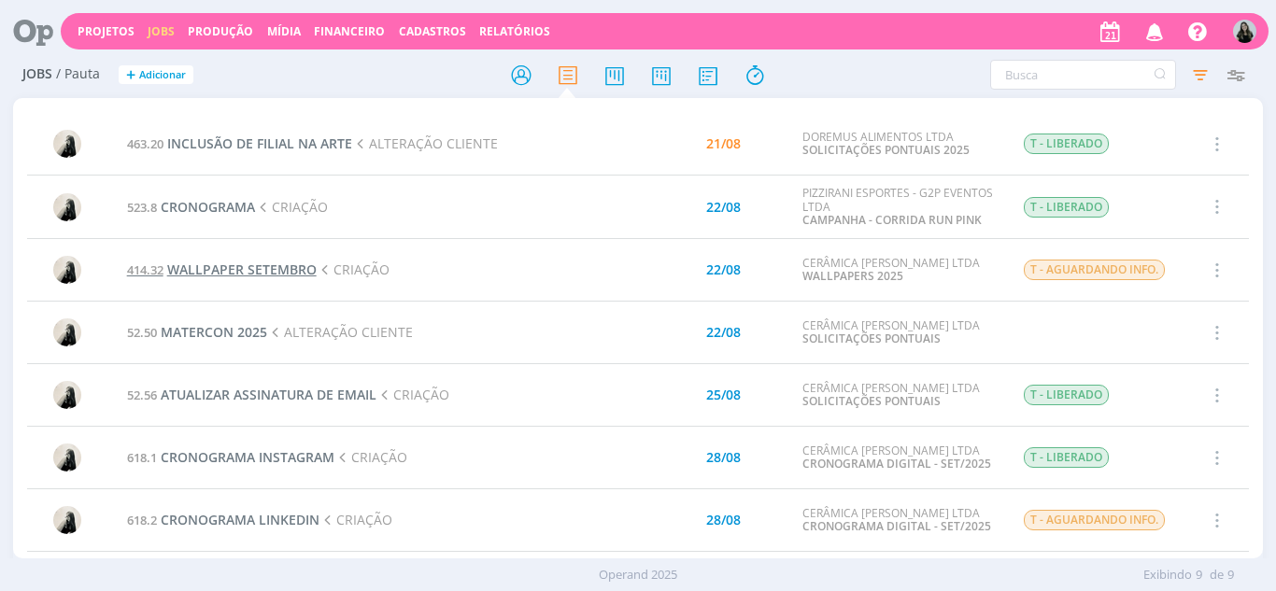
click at [283, 266] on span "WALLPAPER SETEMBRO" at bounding box center [241, 270] width 149 height 18
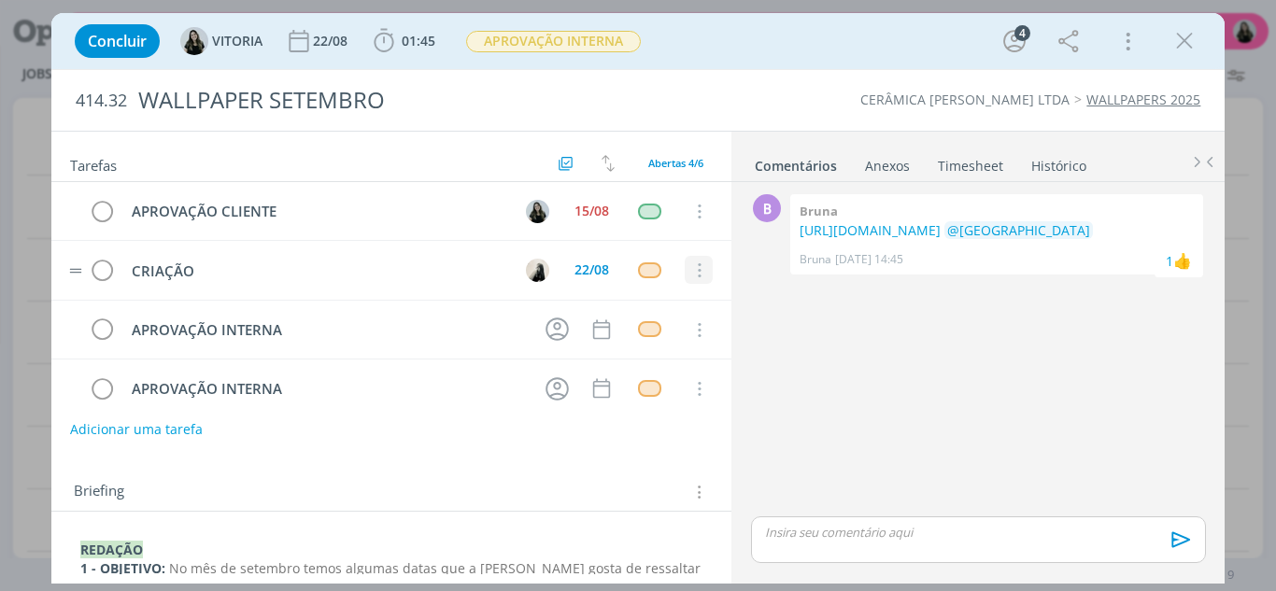
click at [689, 269] on icon "dialog" at bounding box center [698, 270] width 21 height 17
click at [666, 303] on link "Cancelar" at bounding box center [638, 303] width 148 height 30
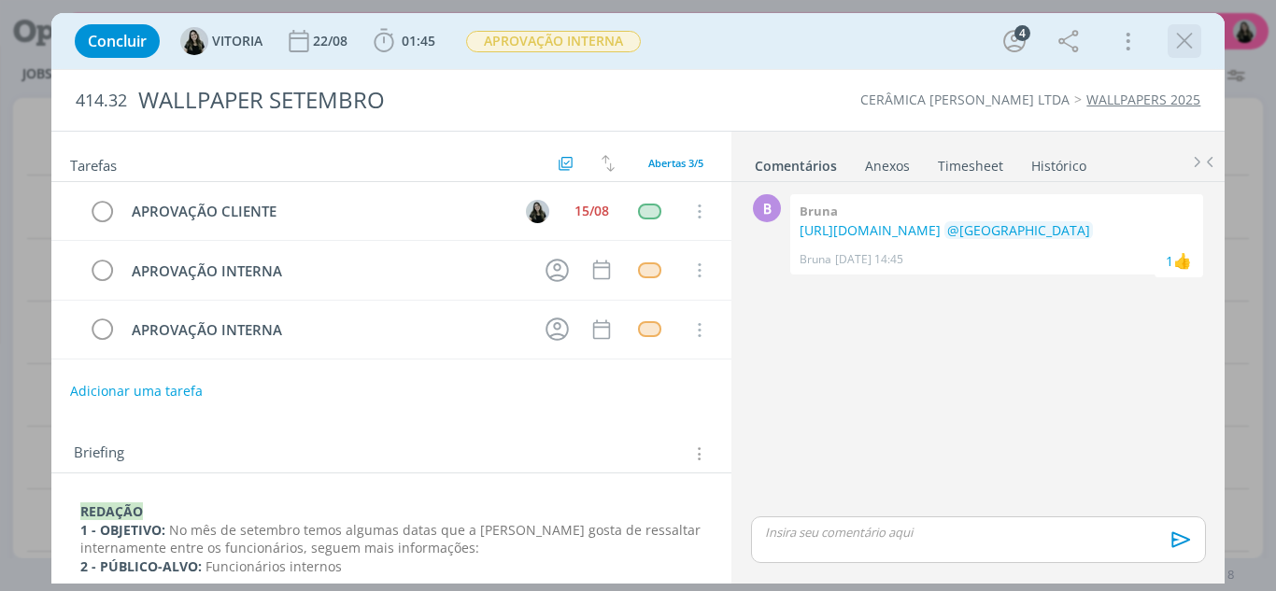
click at [1190, 47] on icon "dialog" at bounding box center [1184, 41] width 28 height 28
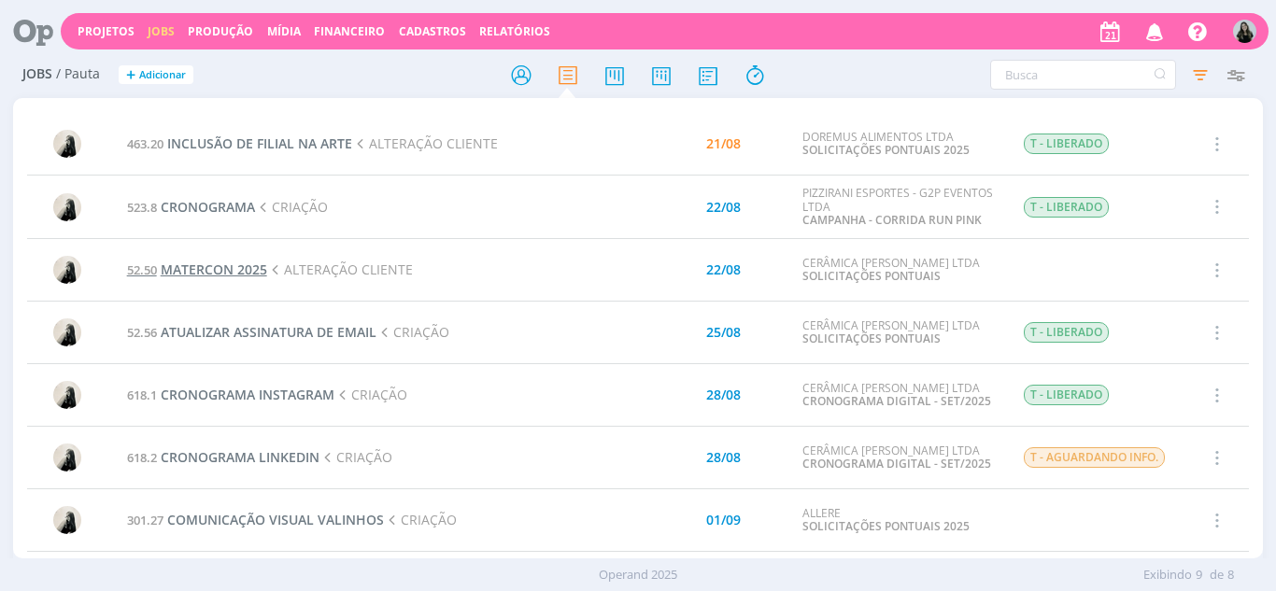
click at [240, 267] on span "MATERCON 2025" at bounding box center [214, 270] width 106 height 18
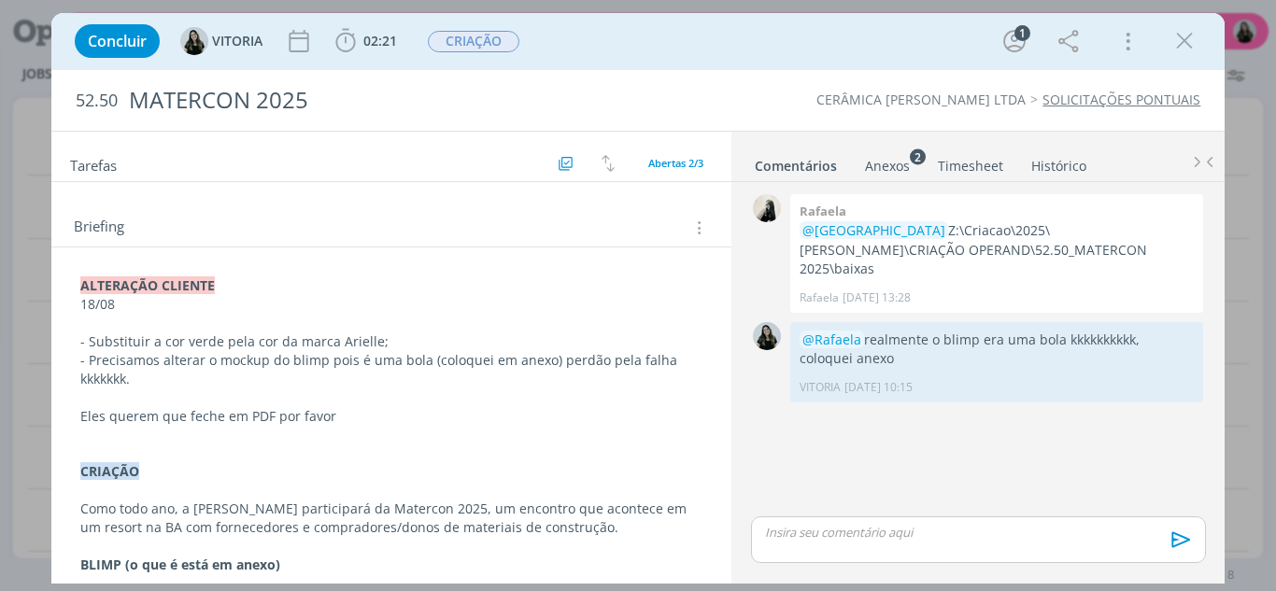
scroll to position [187, 0]
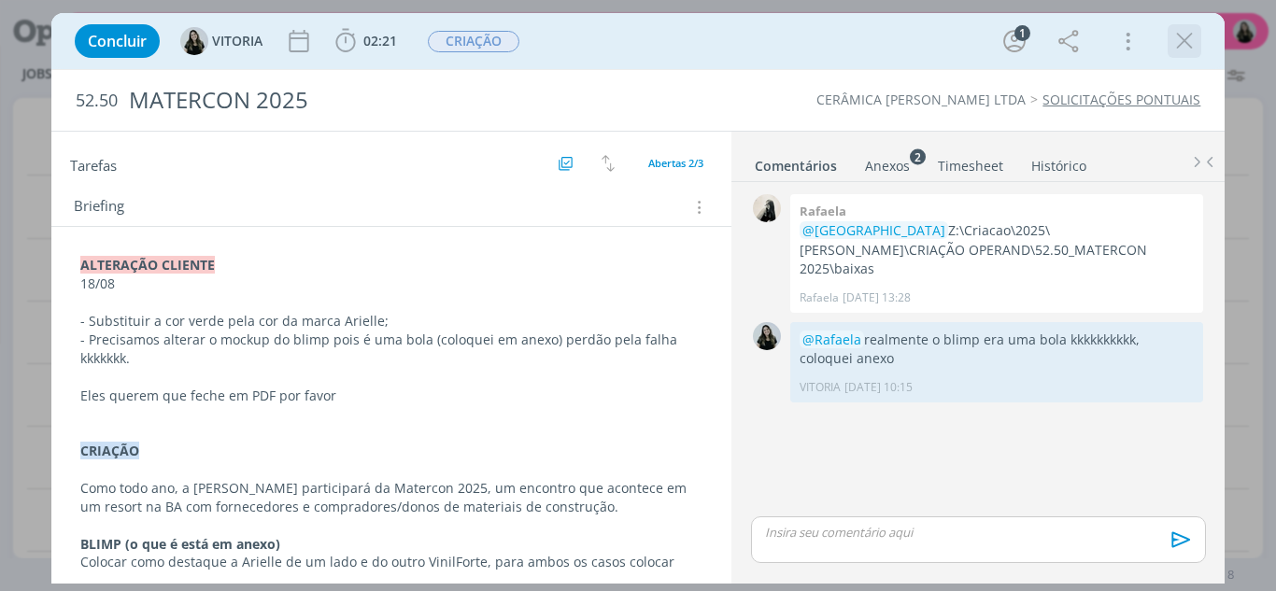
click at [1187, 50] on icon "dialog" at bounding box center [1184, 41] width 28 height 28
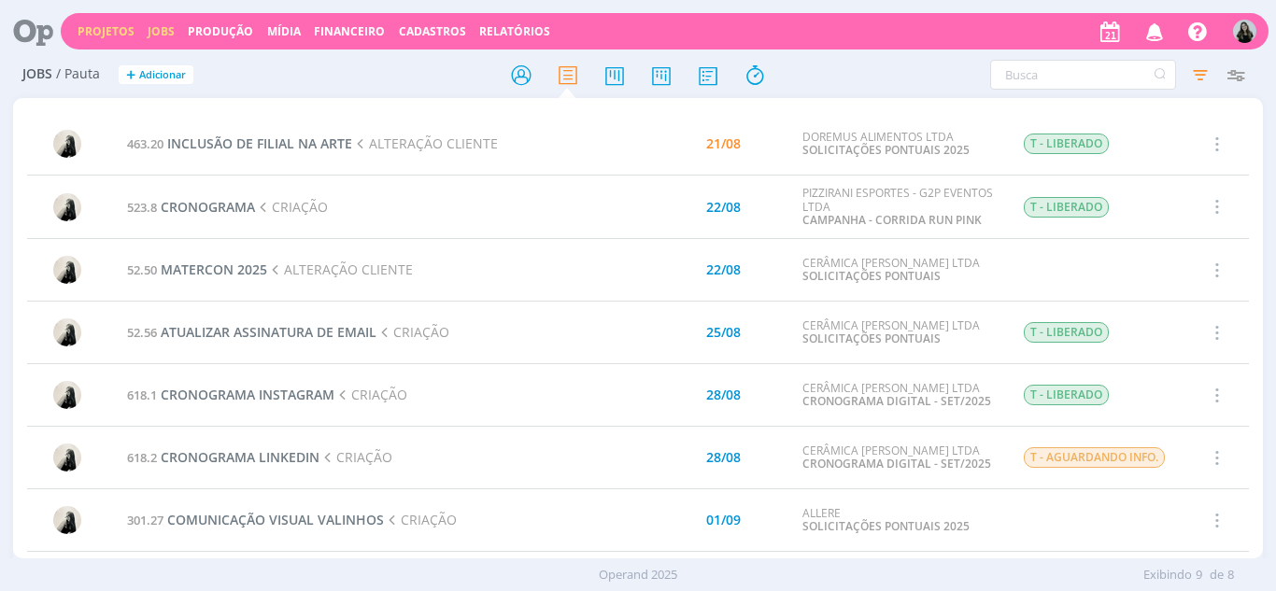
click at [98, 31] on link "Projetos" at bounding box center [106, 31] width 57 height 16
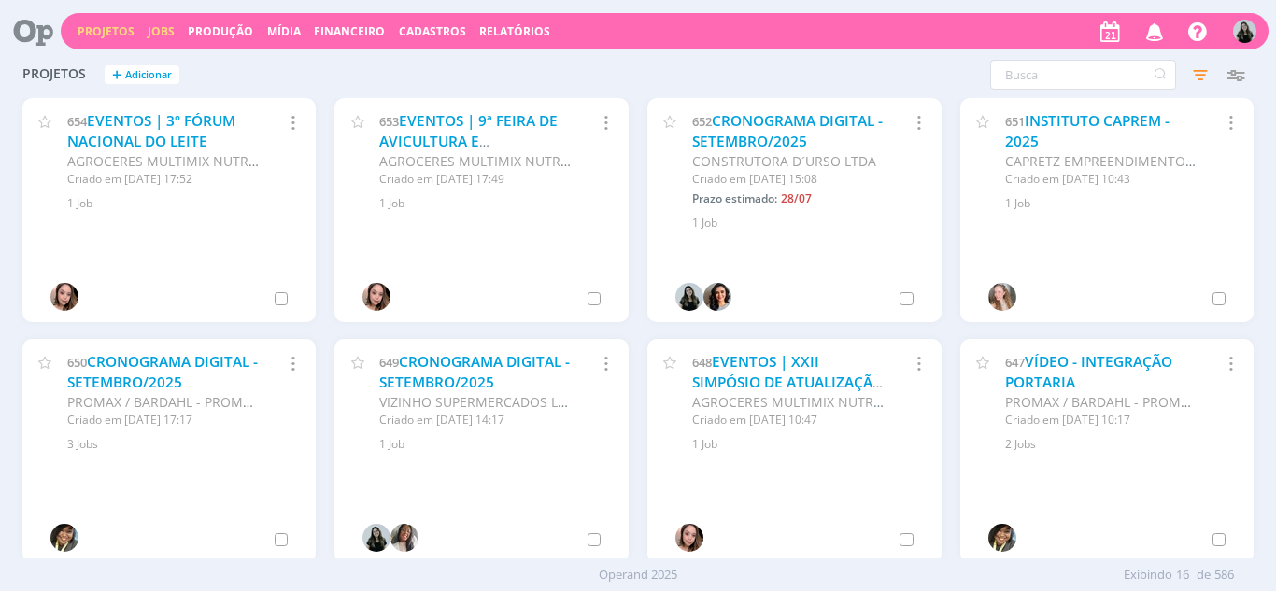
click at [166, 24] on link "Jobs" at bounding box center [161, 31] width 27 height 16
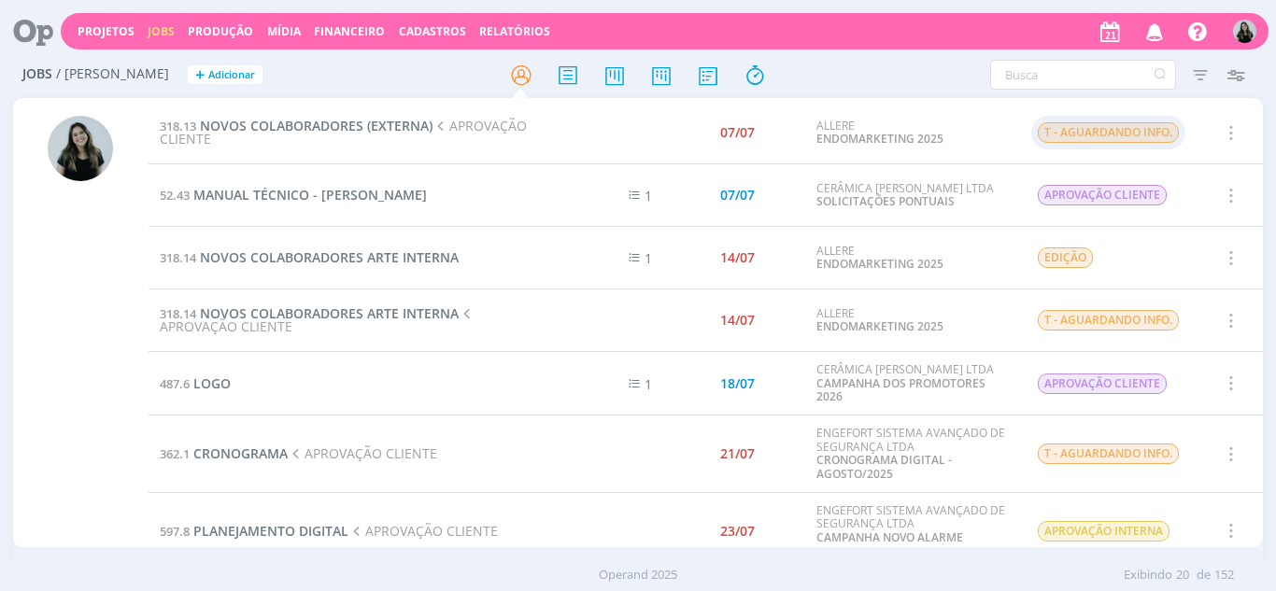
click at [1098, 126] on span "T - AGUARDANDO INFO." at bounding box center [1108, 132] width 141 height 21
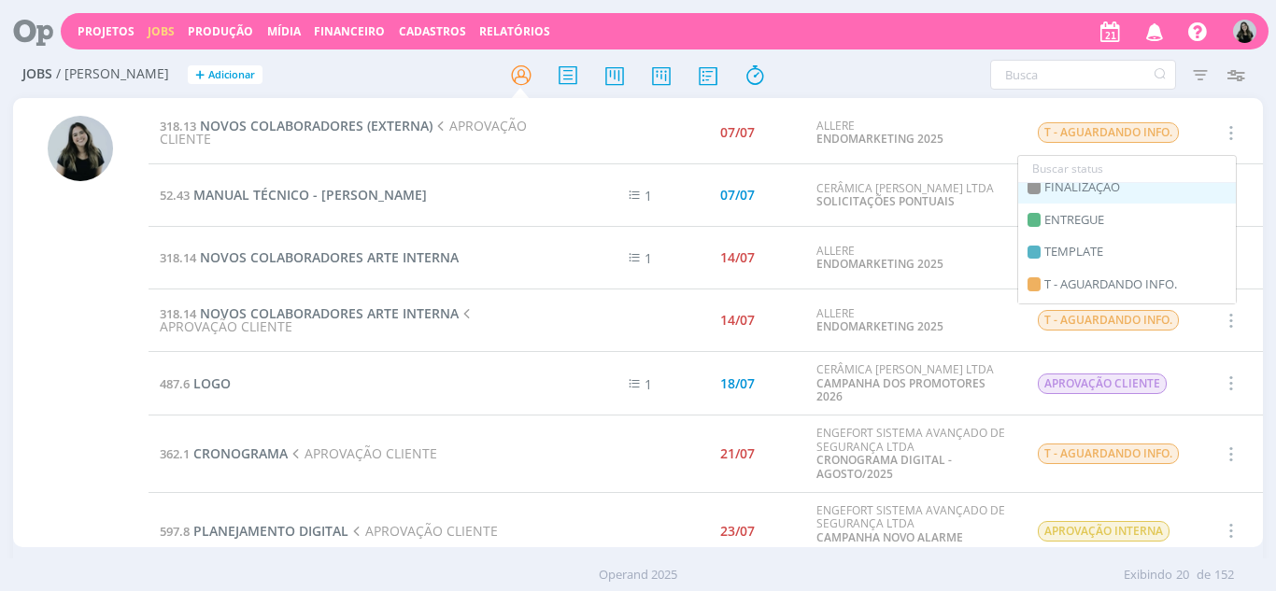
scroll to position [273, 0]
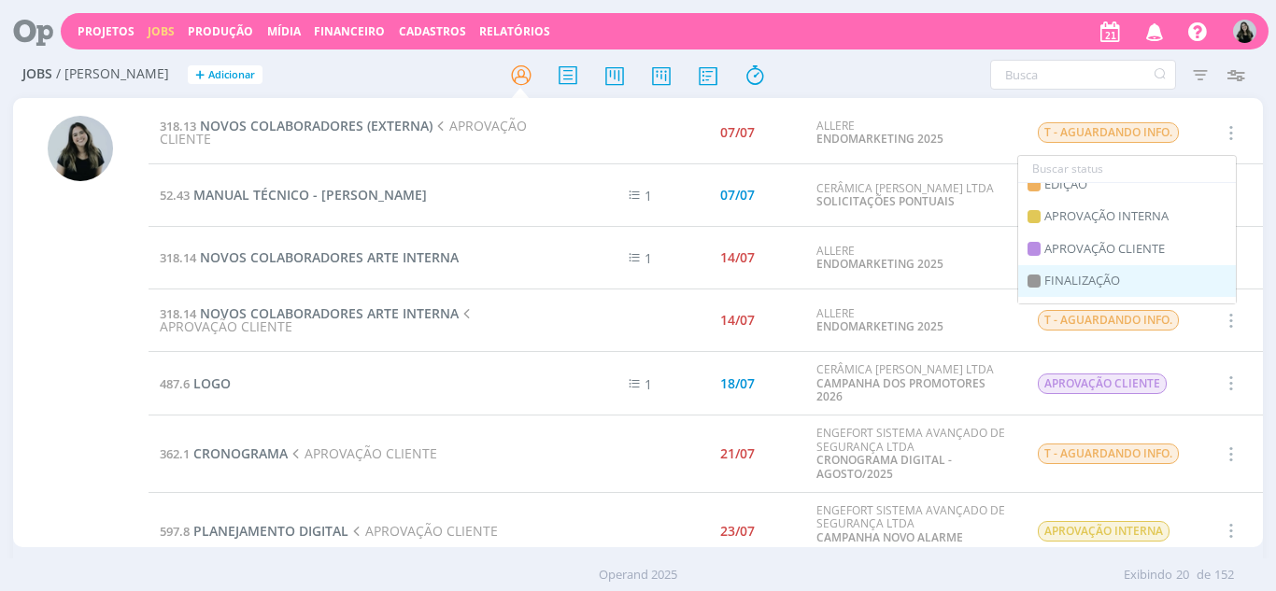
click at [1100, 295] on div "FINALIZAÇÃO" at bounding box center [1127, 281] width 218 height 33
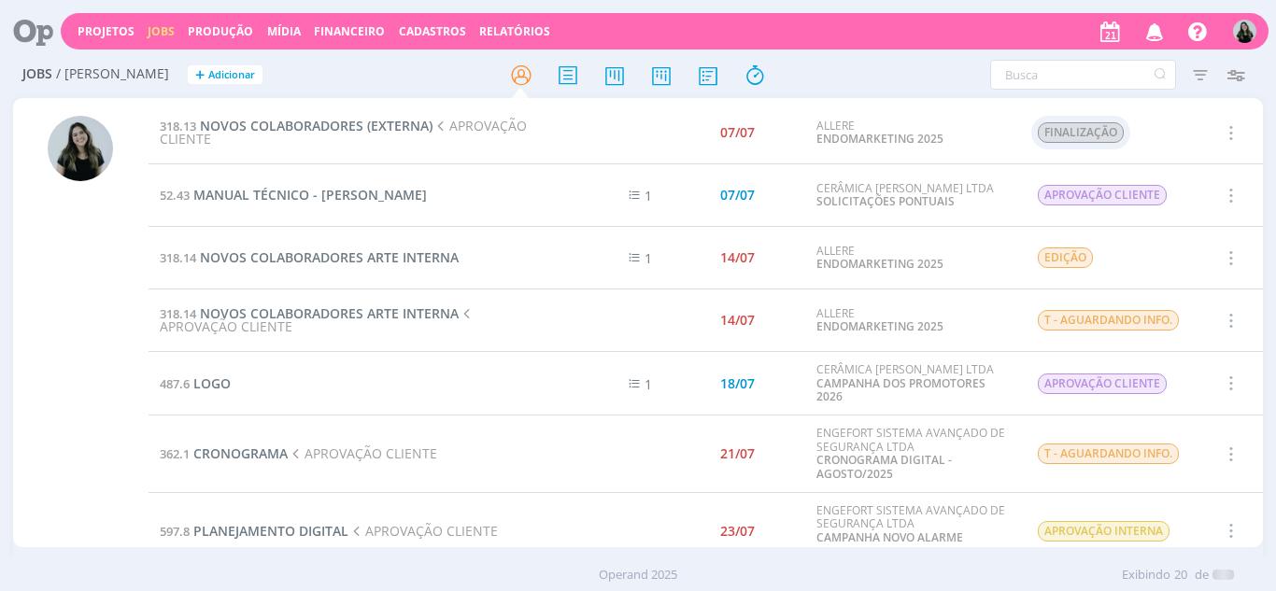
click at [1090, 126] on span "FINALIZAÇÃO" at bounding box center [1081, 132] width 86 height 21
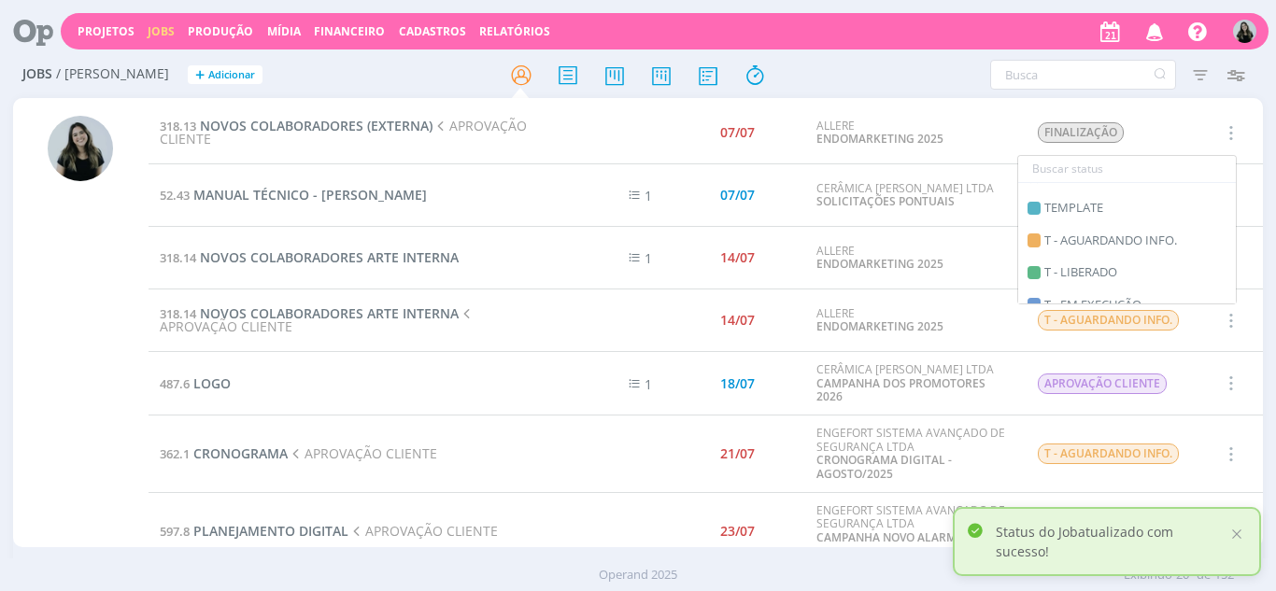
scroll to position [460, 0]
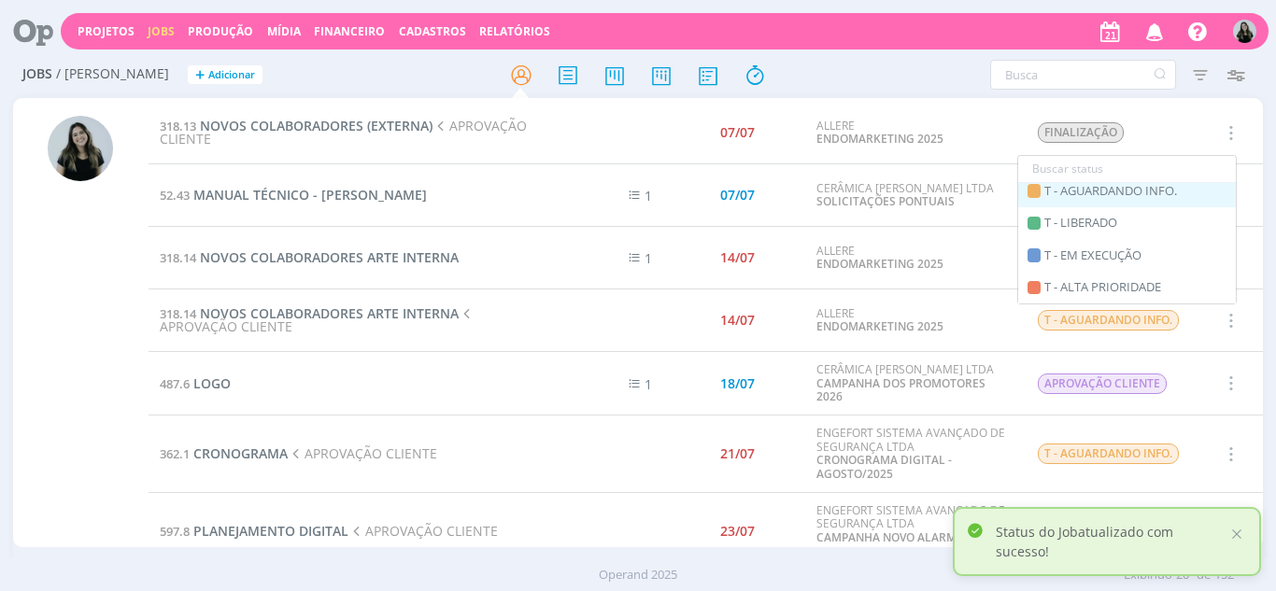
click at [1113, 187] on span "T - AGUARDANDO INFO." at bounding box center [1110, 191] width 133 height 19
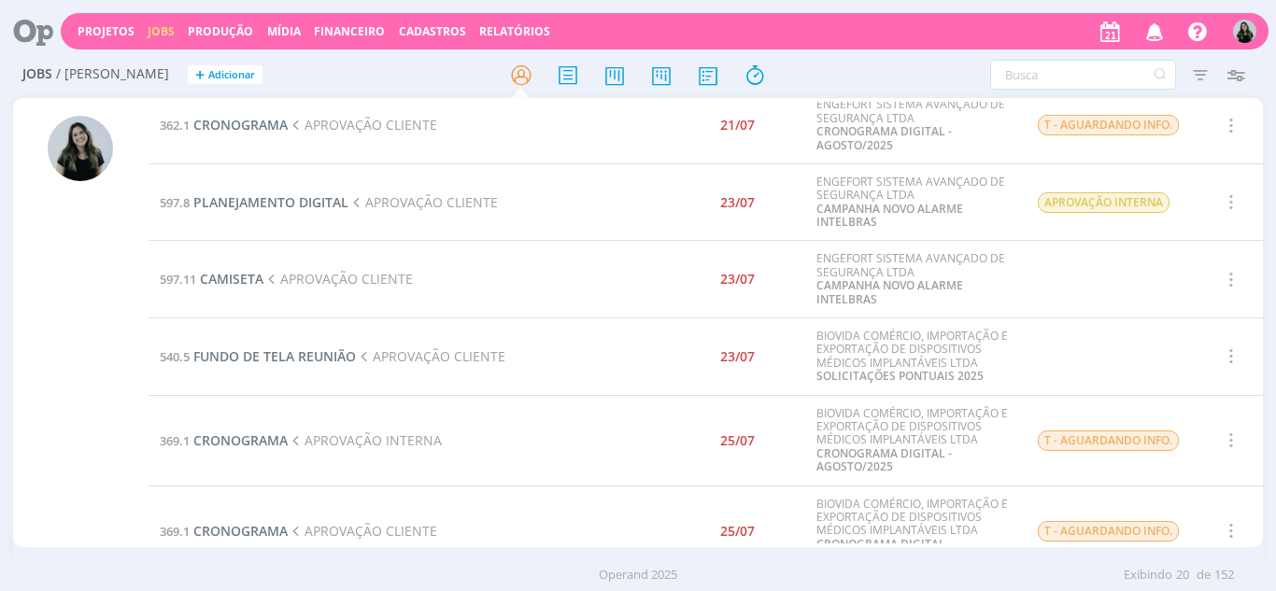
scroll to position [374, 0]
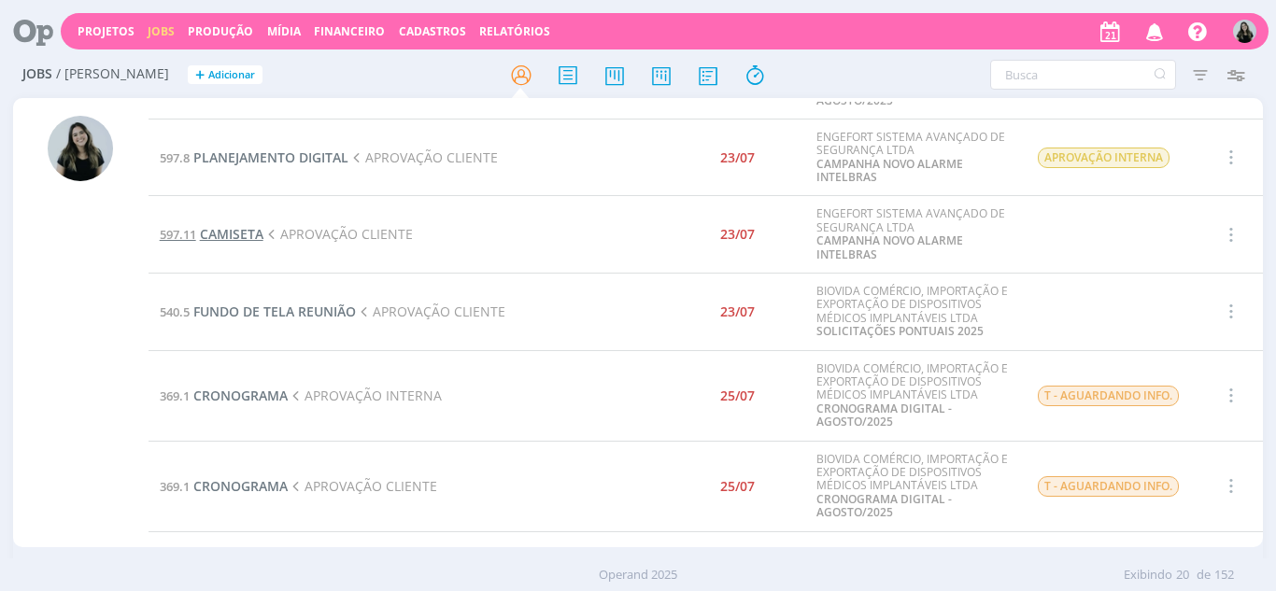
click at [226, 230] on span "CAMISETA" at bounding box center [232, 234] width 64 height 18
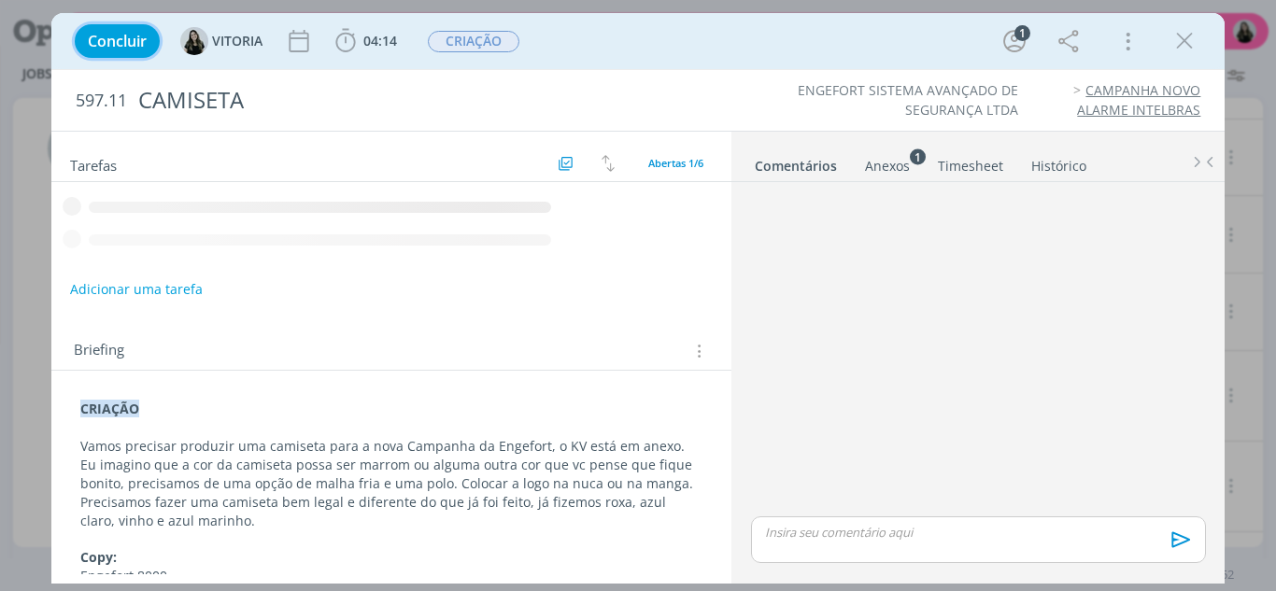
click at [126, 51] on button "Concluir" at bounding box center [117, 41] width 85 height 34
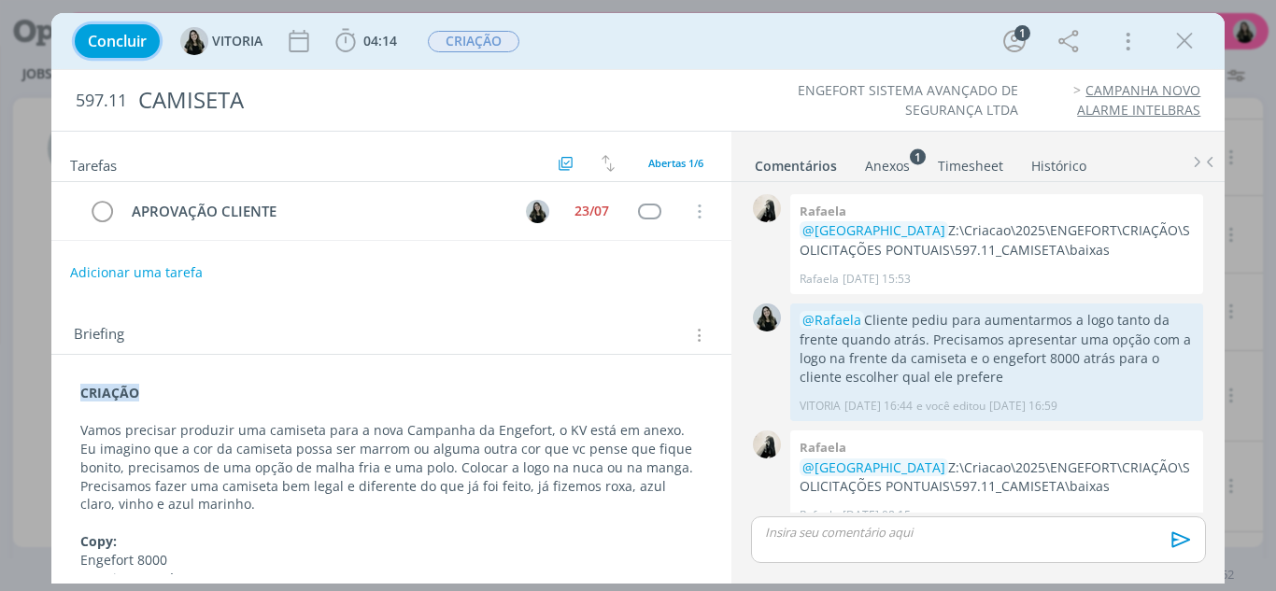
scroll to position [642, 0]
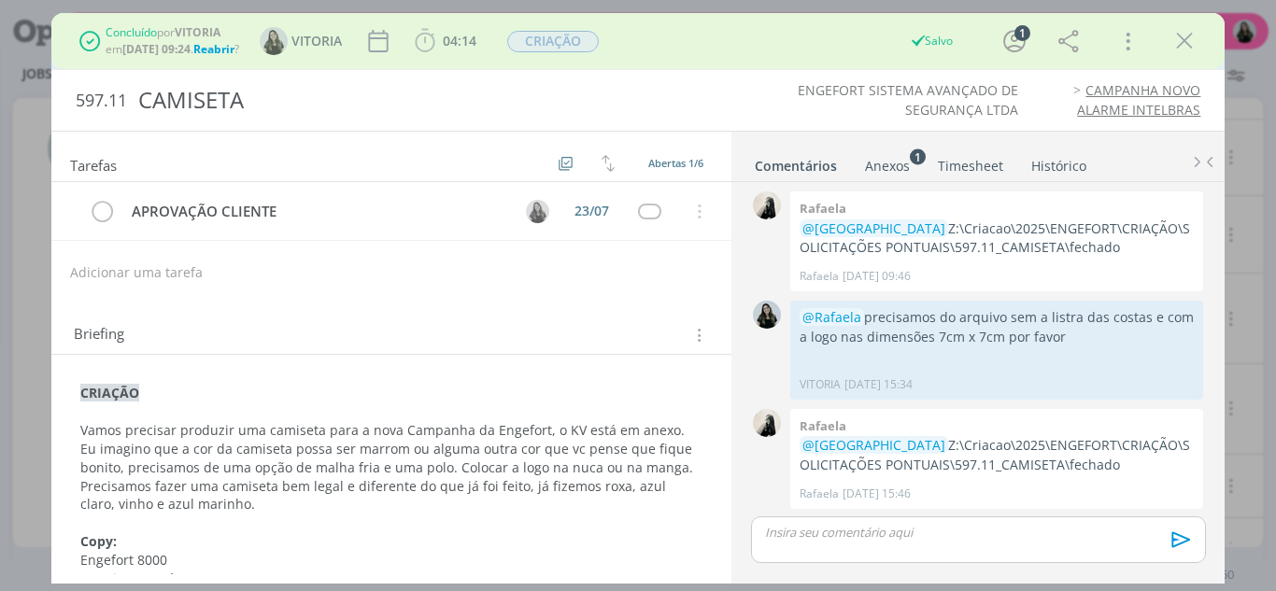
click at [1202, 35] on div "Concluído por VITORIA em 21/08 às 09:24 . Reabrir ? VITORIA 04:14 Iniciar Apont…" at bounding box center [638, 41] width 1146 height 45
click at [1177, 44] on icon "dialog" at bounding box center [1184, 41] width 28 height 28
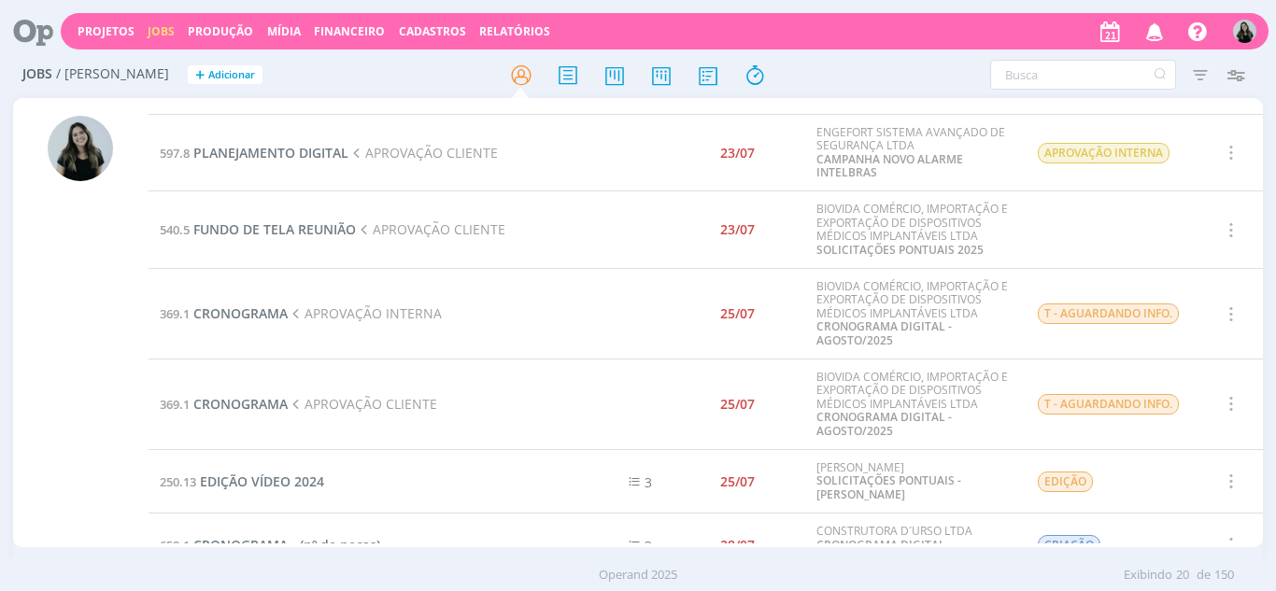
scroll to position [374, 0]
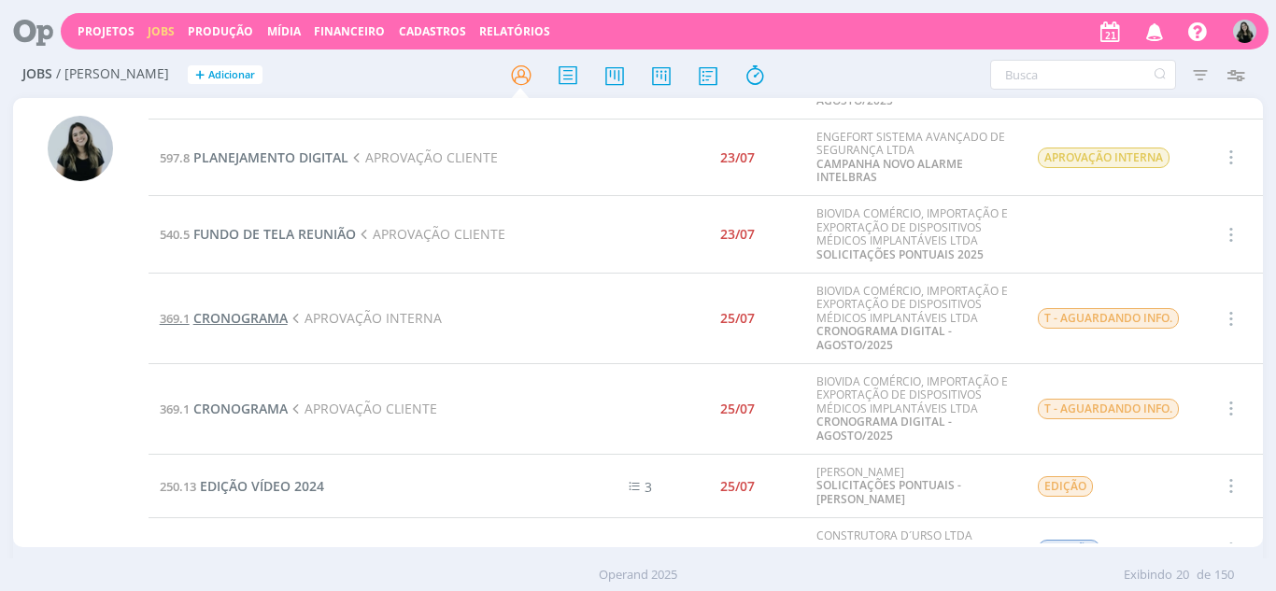
click at [248, 316] on span "CRONOGRAMA" at bounding box center [240, 318] width 94 height 18
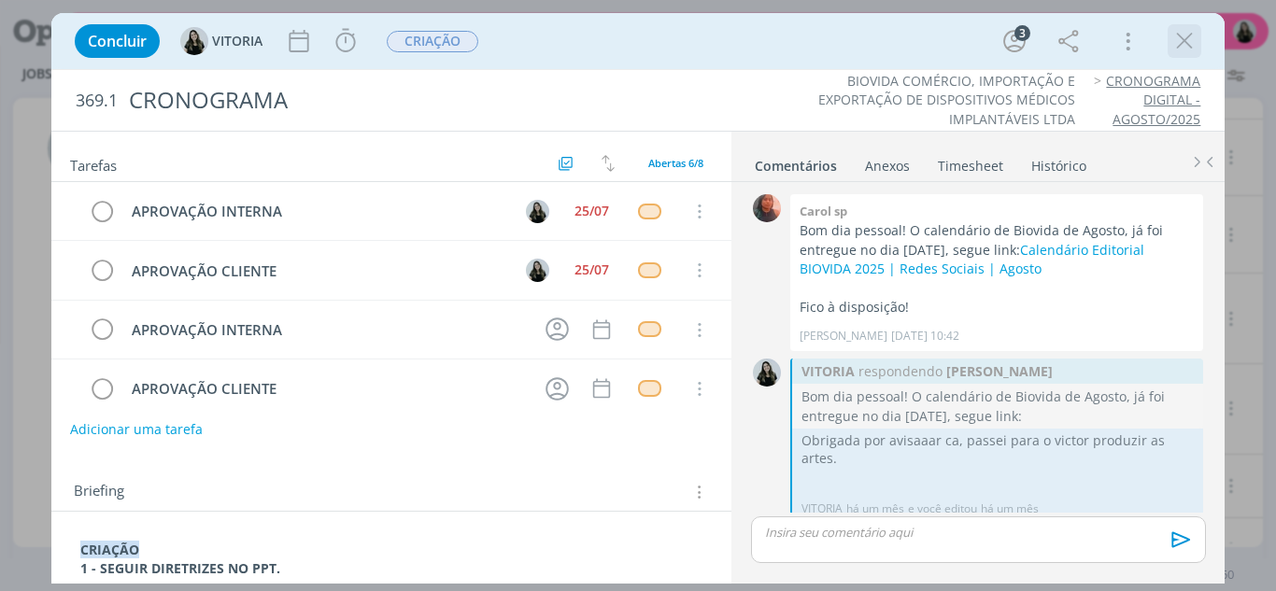
click at [1180, 48] on icon "dialog" at bounding box center [1184, 41] width 28 height 28
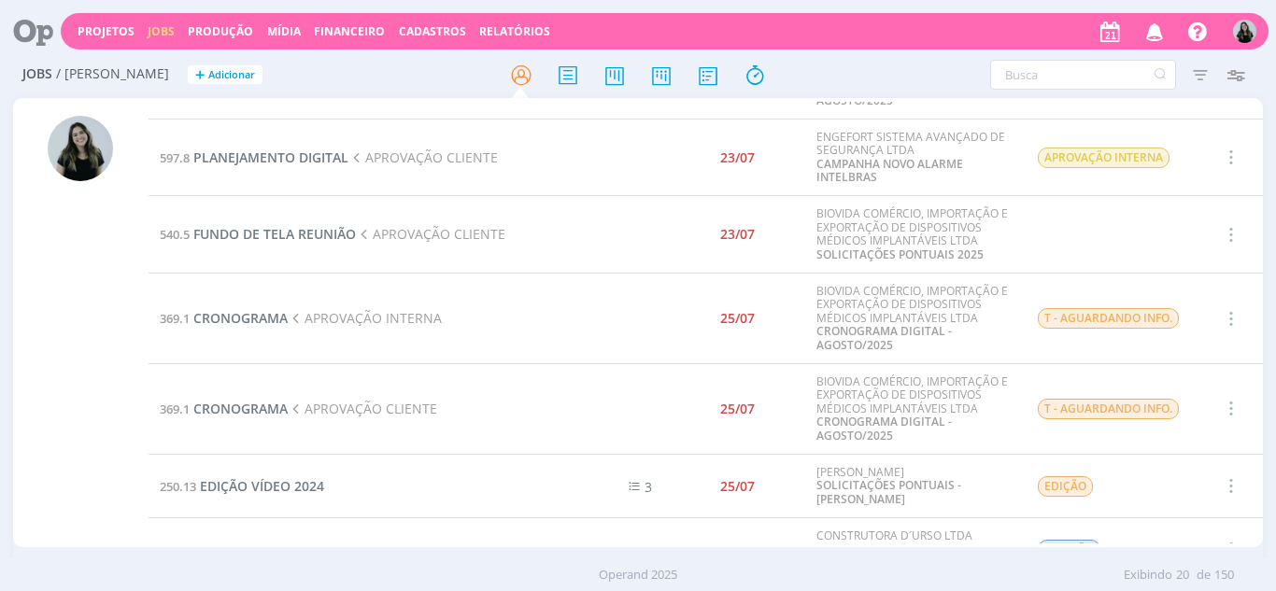
scroll to position [467, 0]
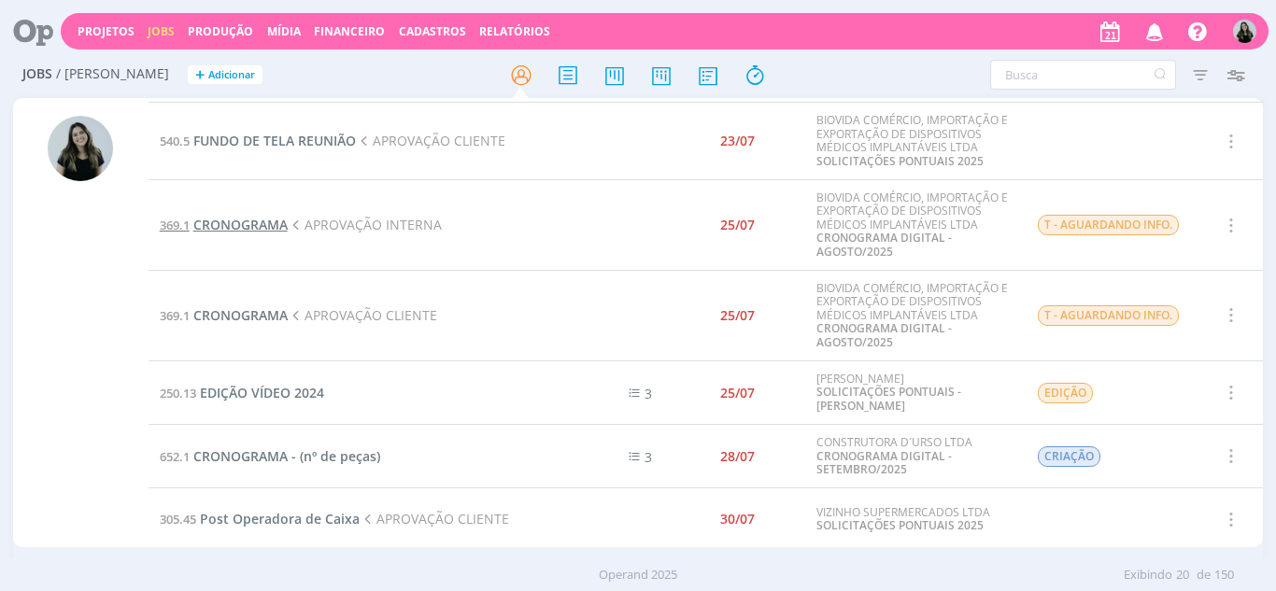
click at [253, 226] on span "CRONOGRAMA" at bounding box center [240, 225] width 94 height 18
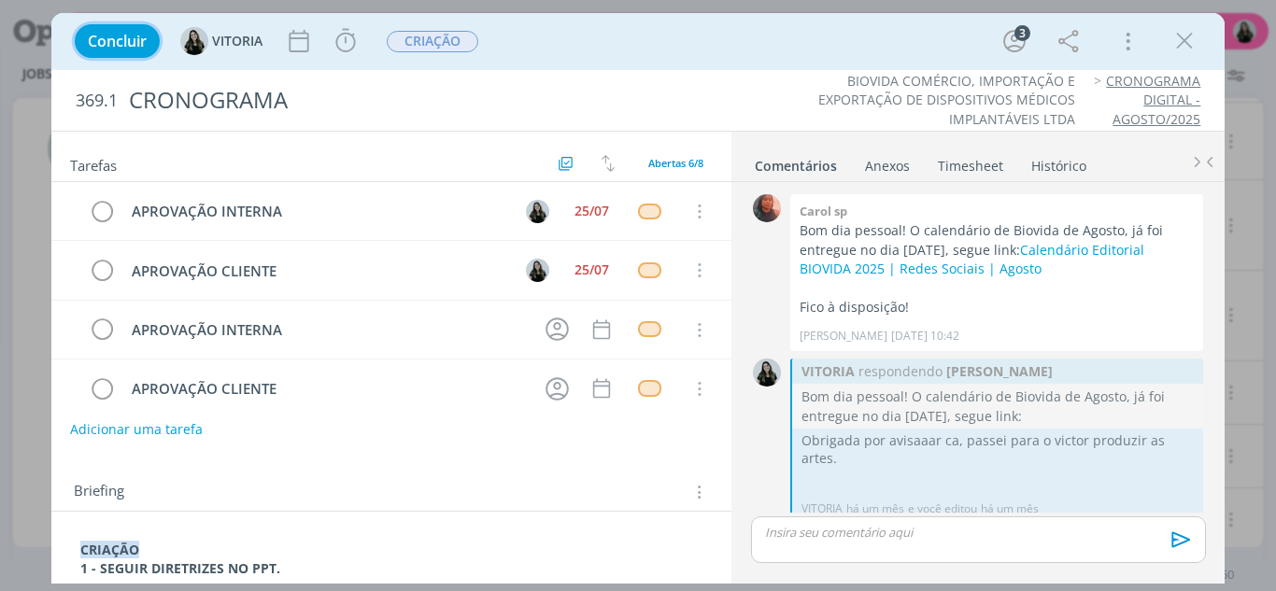
click at [119, 51] on button "Concluir" at bounding box center [117, 41] width 85 height 34
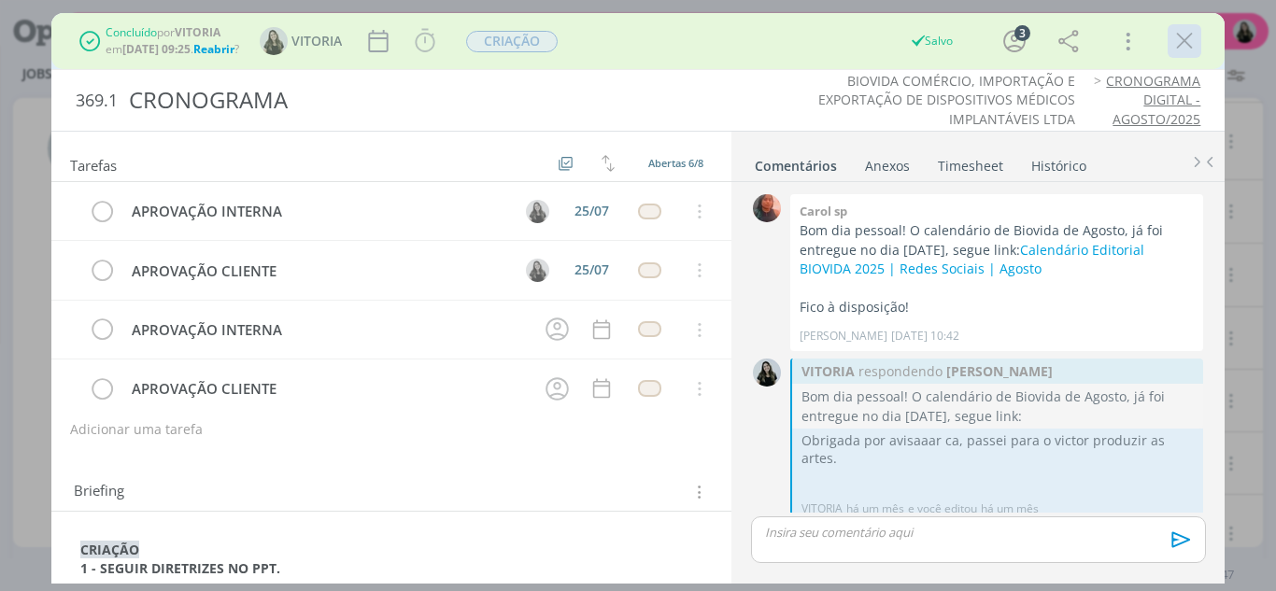
click at [1201, 50] on div "dialog" at bounding box center [1185, 41] width 34 height 34
click at [1185, 42] on icon "dialog" at bounding box center [1184, 41] width 28 height 28
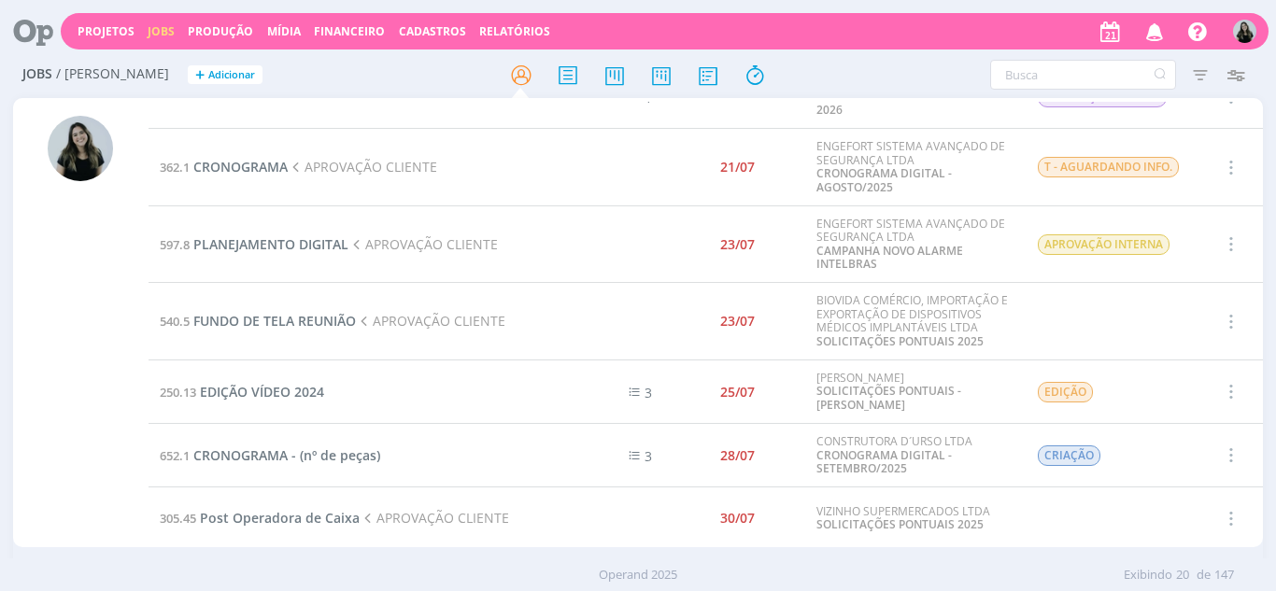
scroll to position [280, 0]
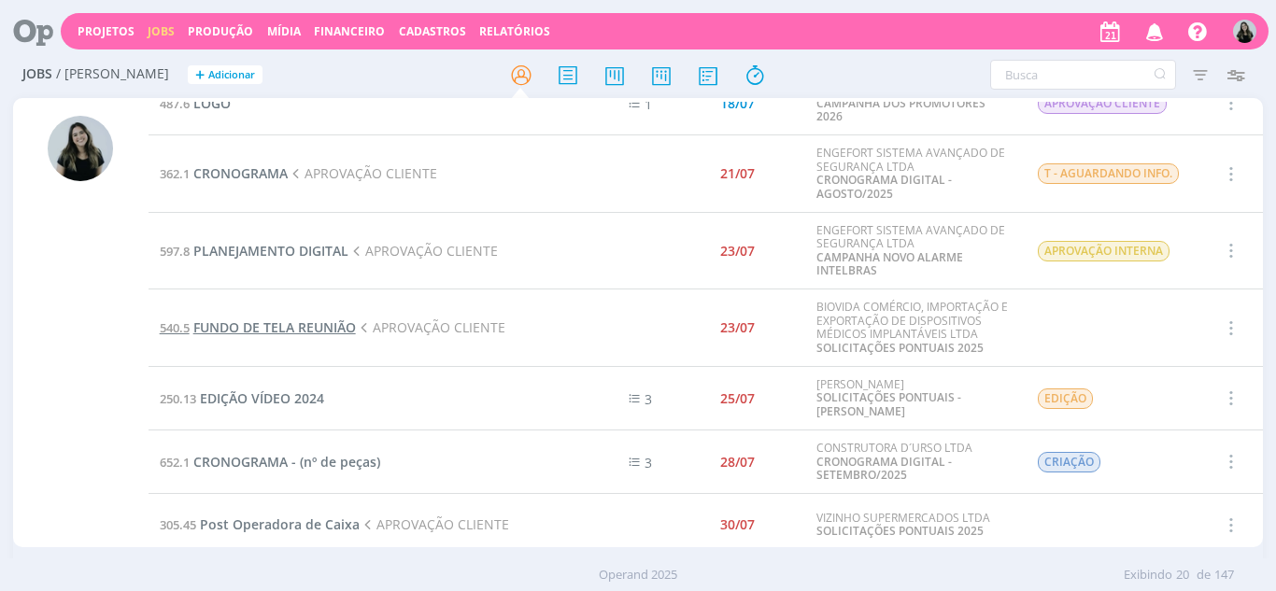
click at [293, 320] on span "FUNDO DE TELA REUNIÃO" at bounding box center [274, 328] width 163 height 18
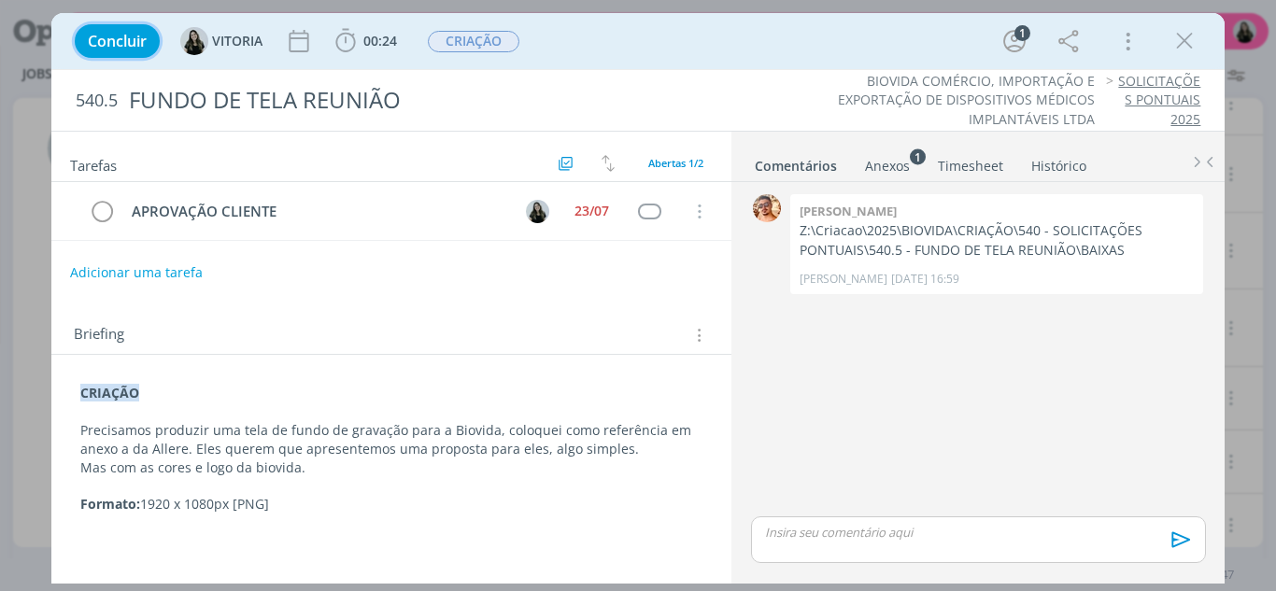
click at [117, 49] on span "Concluir" at bounding box center [117, 41] width 59 height 15
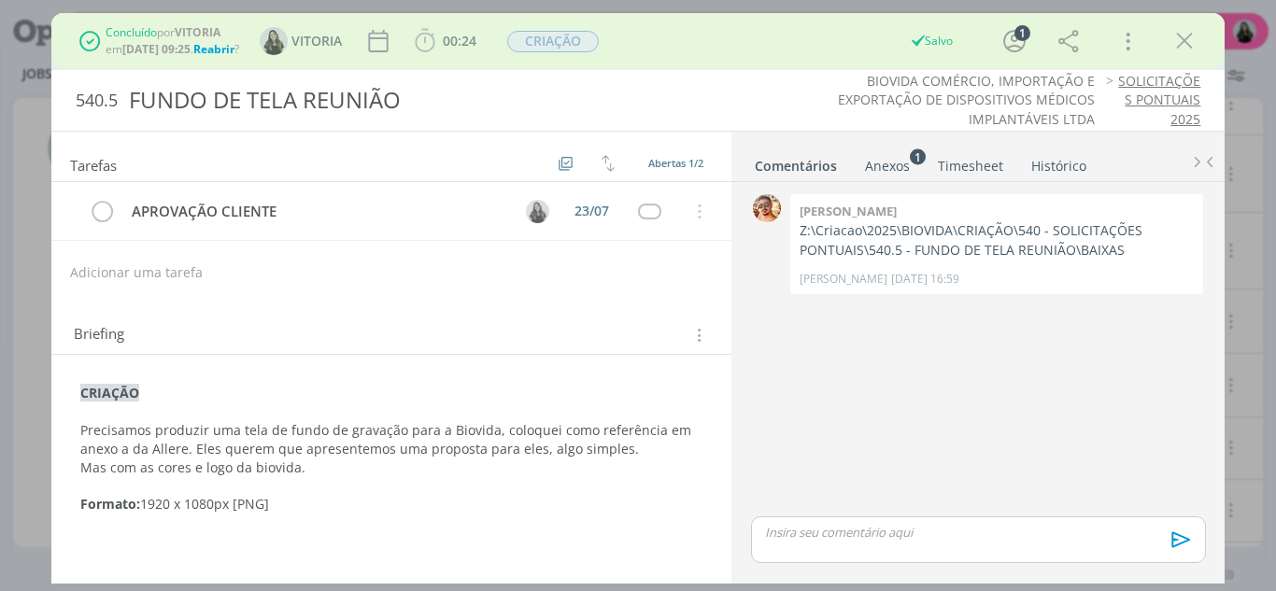
click at [1180, 48] on icon "dialog" at bounding box center [1184, 41] width 28 height 28
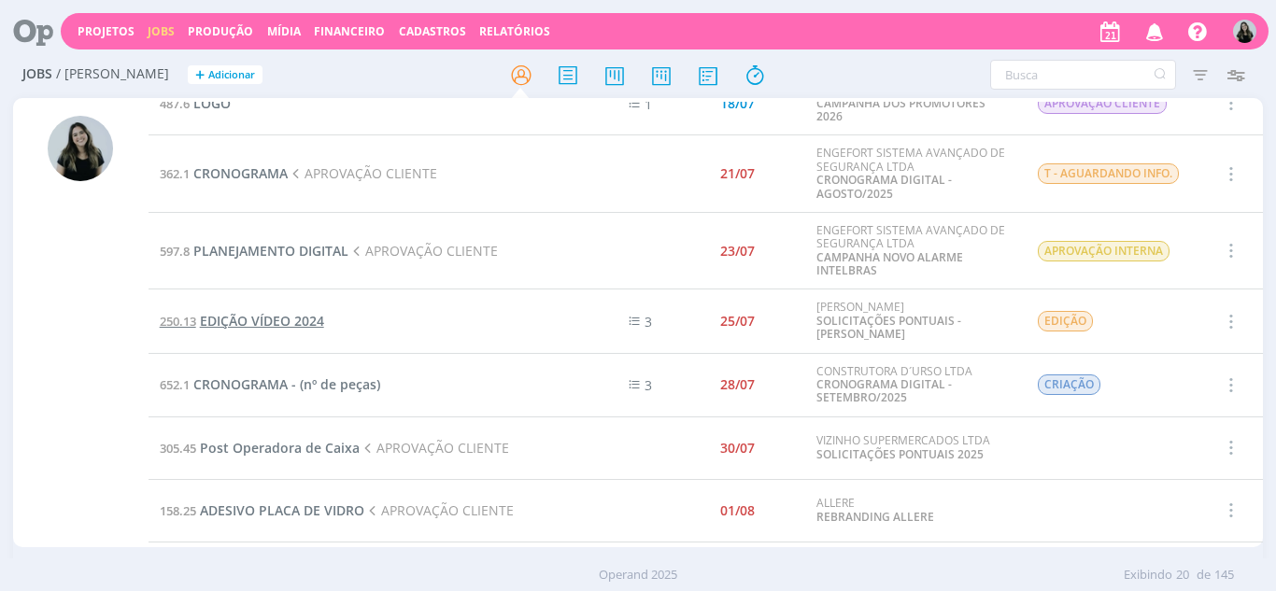
click at [305, 321] on span "EDIÇÃO VÍDEO 2024" at bounding box center [262, 321] width 124 height 18
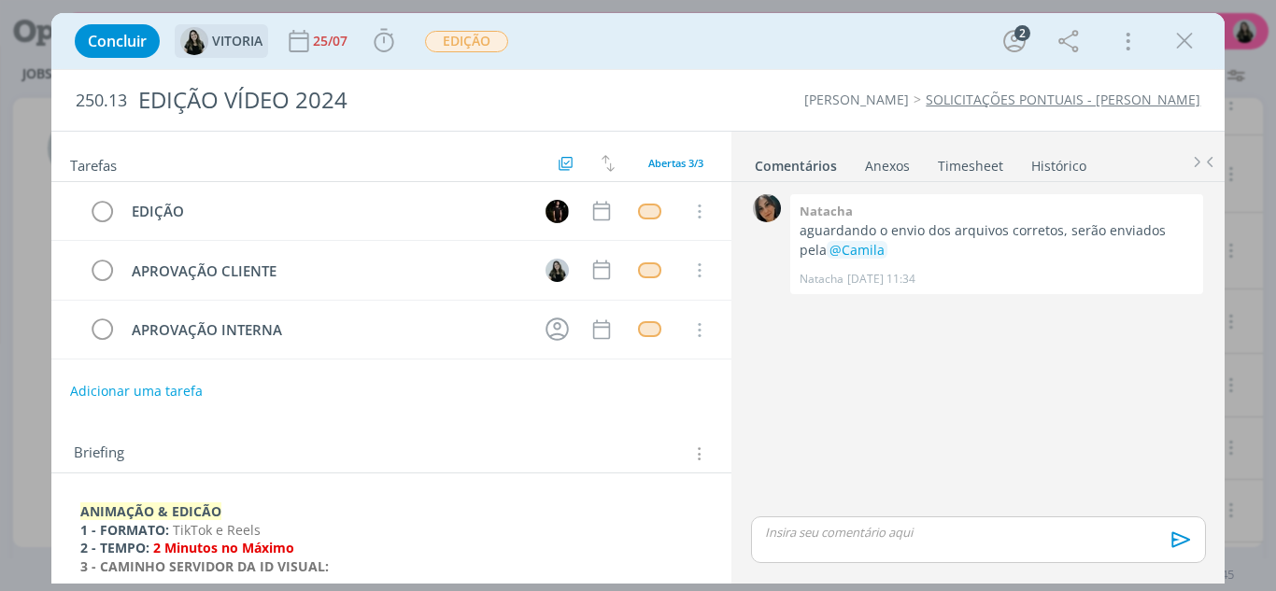
click at [196, 44] on img "dialog" at bounding box center [194, 41] width 28 height 28
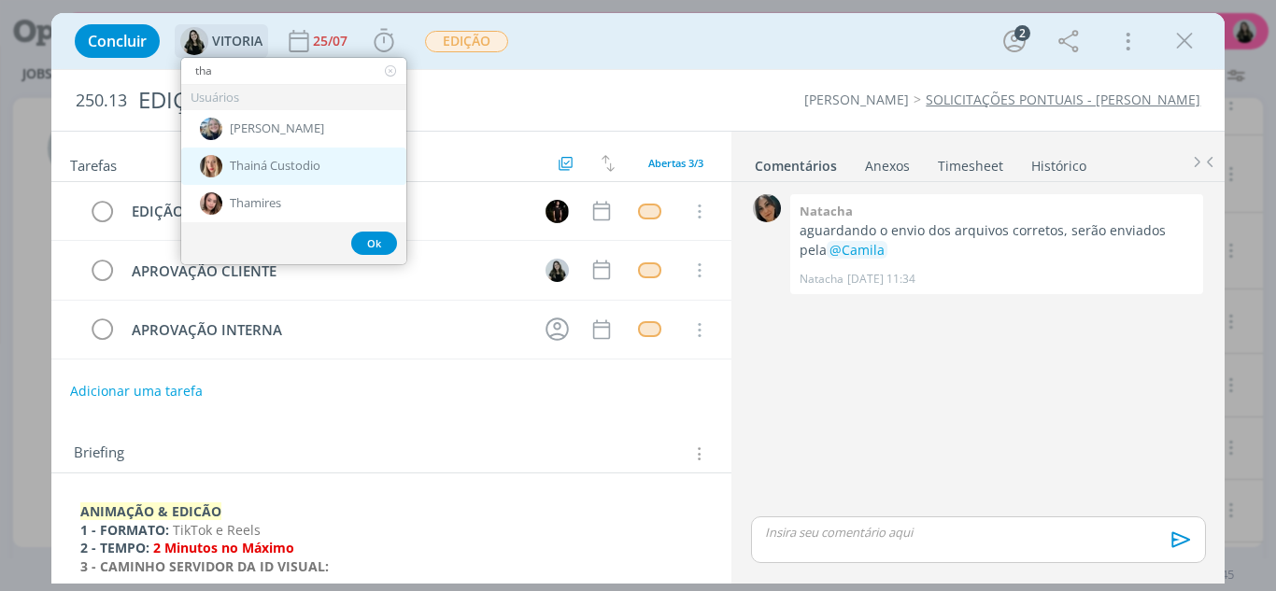
type input "tha"
click at [283, 169] on span "Thainá Custodio" at bounding box center [275, 166] width 91 height 15
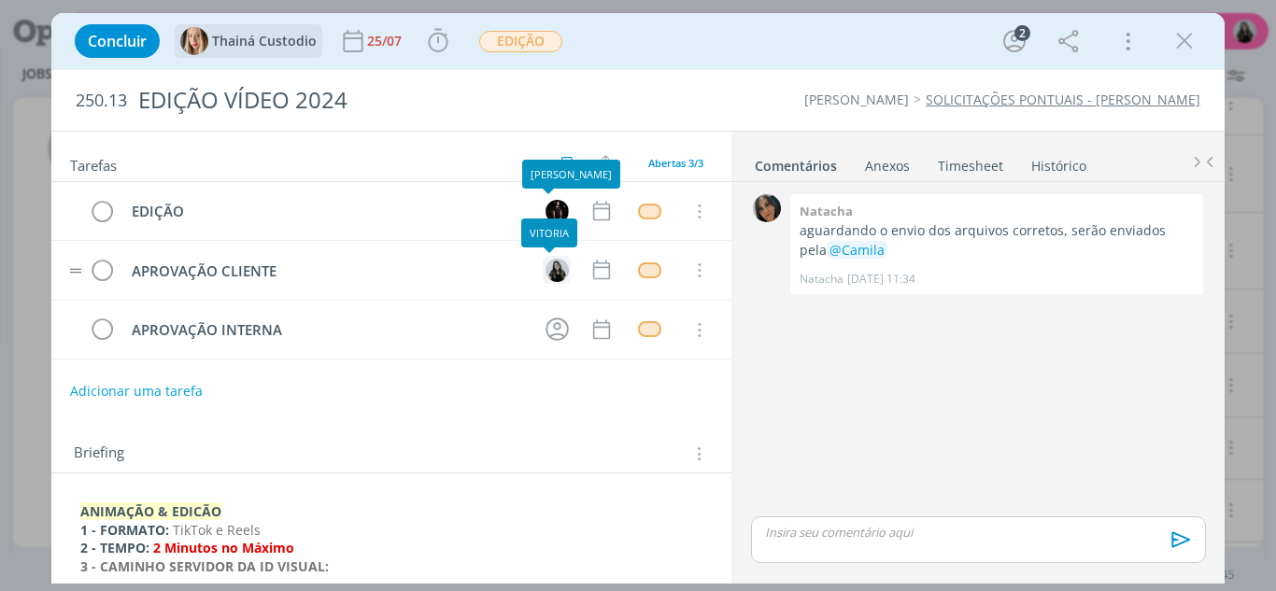
click at [546, 264] on img "dialog" at bounding box center [557, 270] width 23 height 23
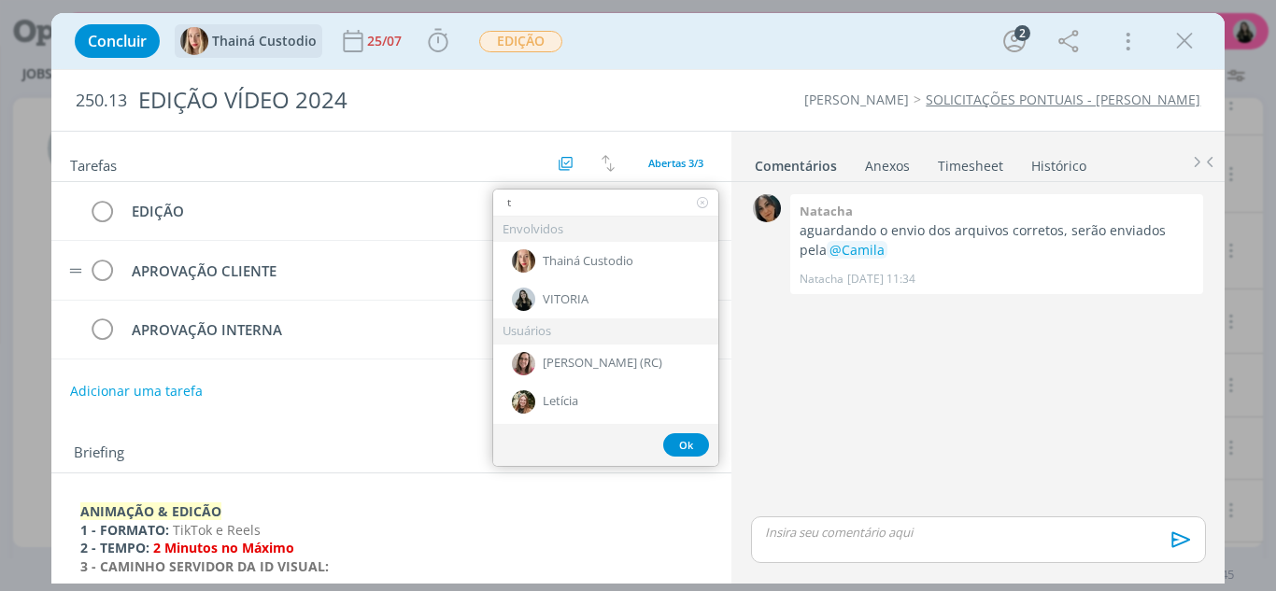
type input "th"
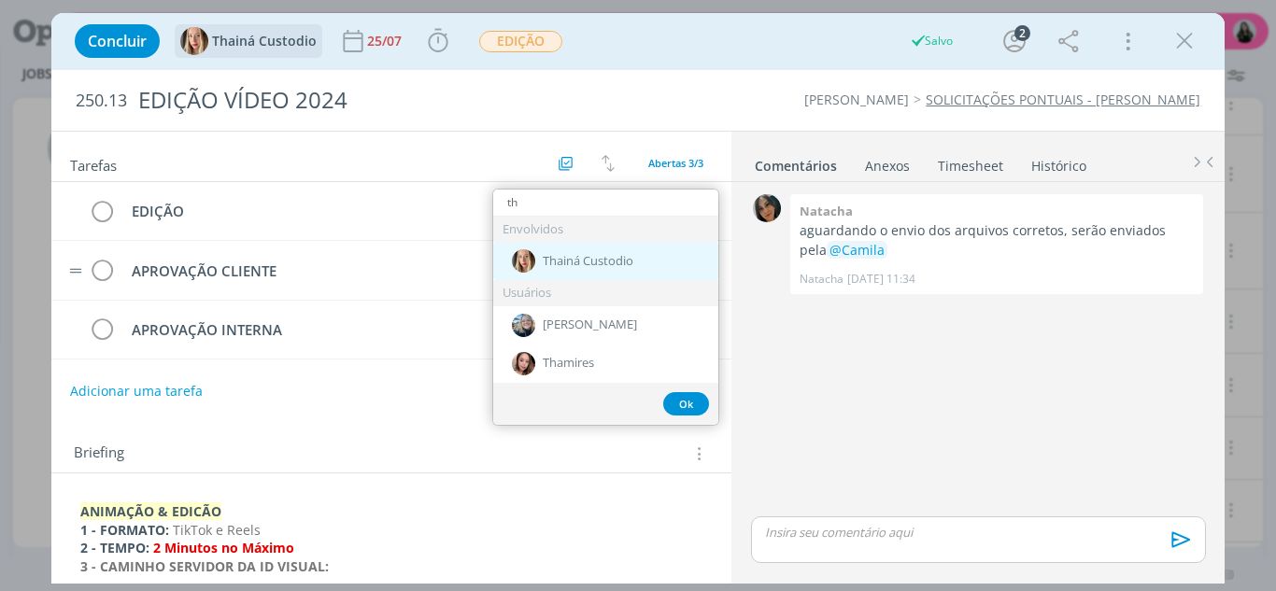
click at [591, 268] on span "Thainá Custodio" at bounding box center [588, 261] width 91 height 15
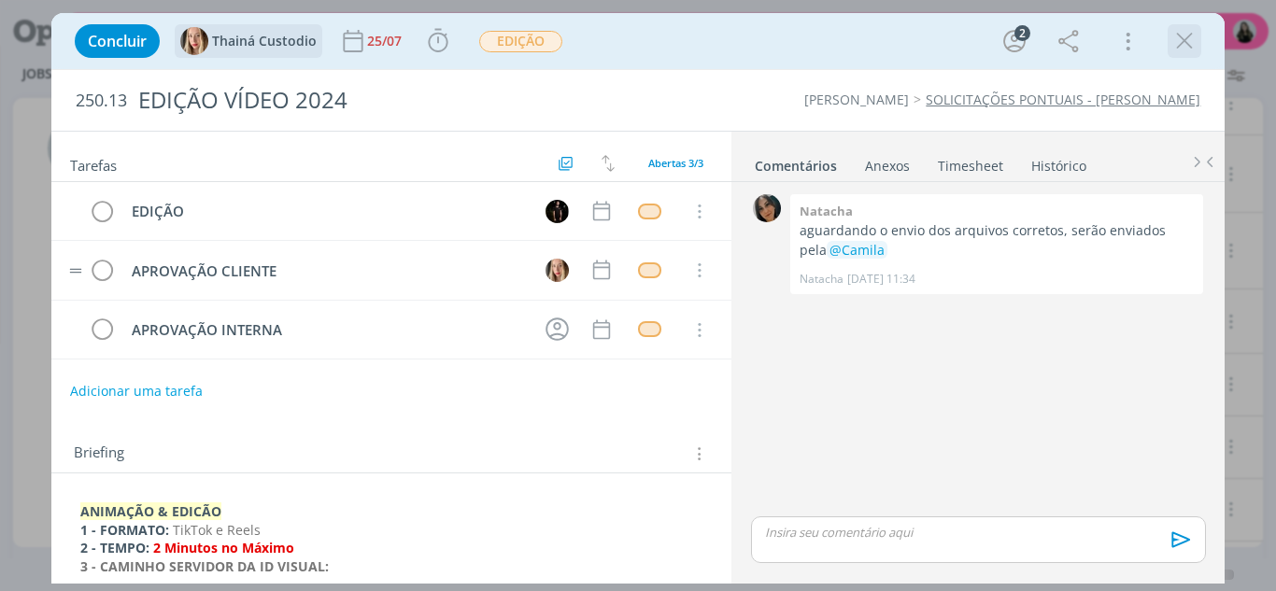
click at [1190, 35] on icon "dialog" at bounding box center [1184, 41] width 28 height 28
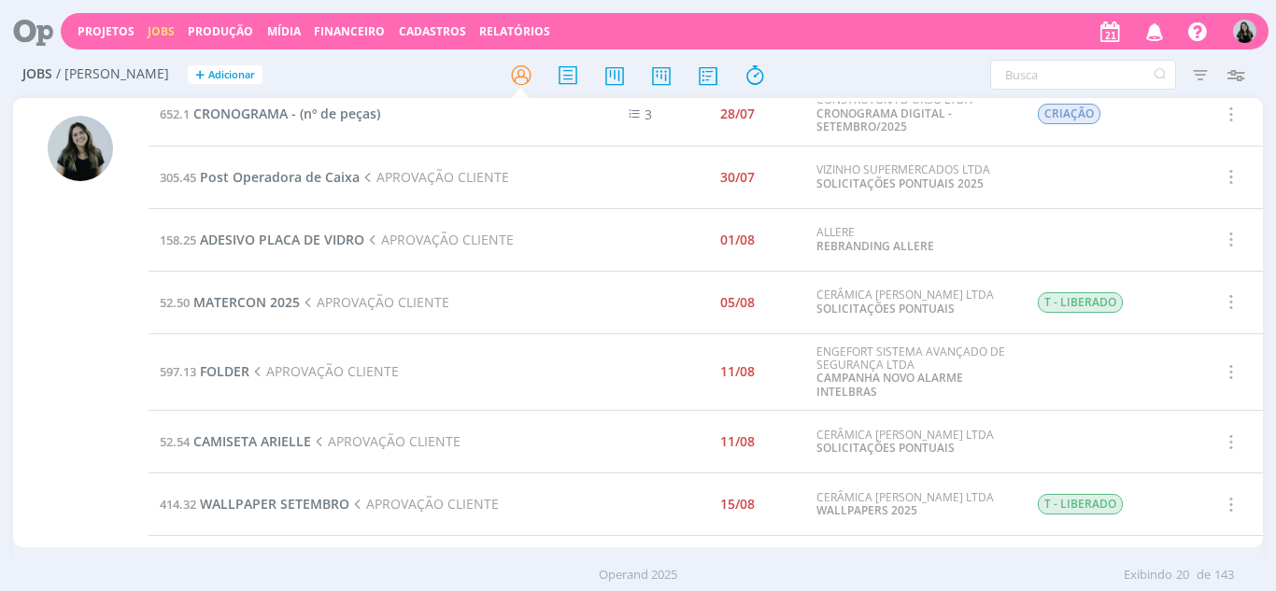
scroll to position [467, 0]
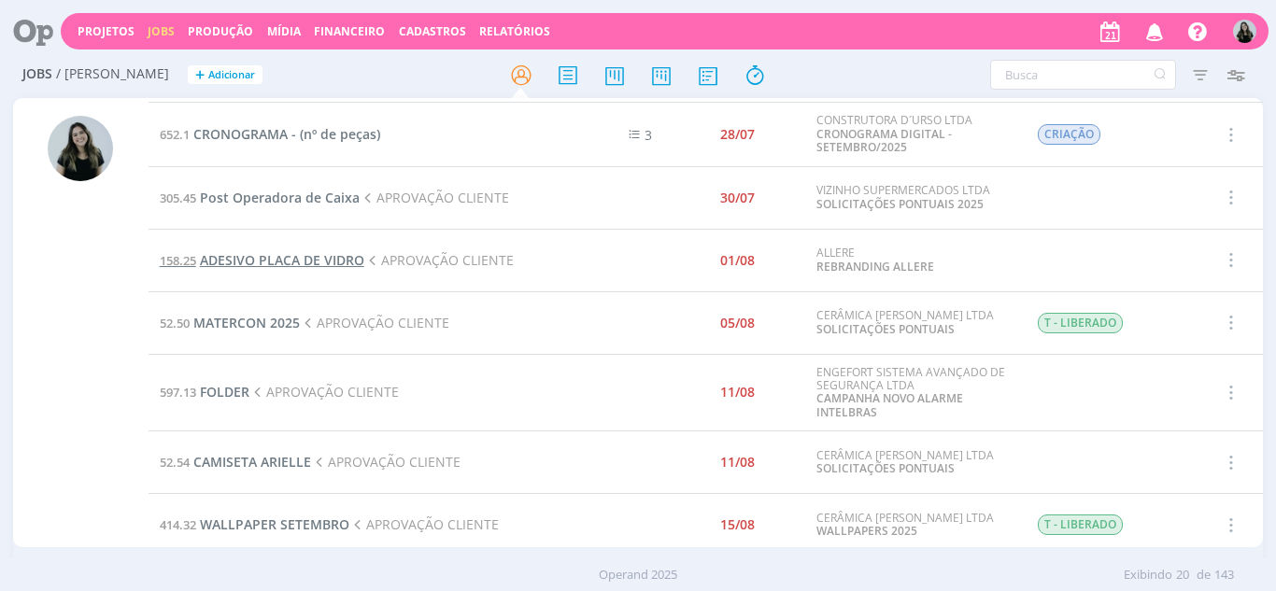
click at [269, 264] on span "ADESIVO PLACA DE VIDRO" at bounding box center [282, 260] width 164 height 18
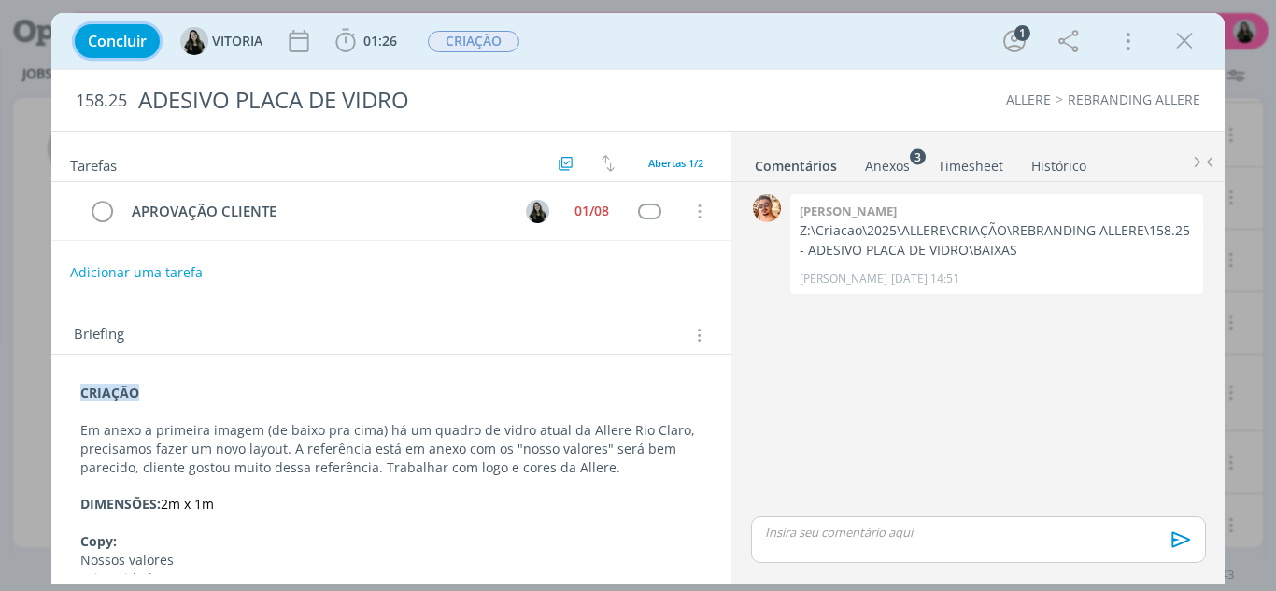
click at [120, 44] on span "Concluir" at bounding box center [117, 41] width 59 height 15
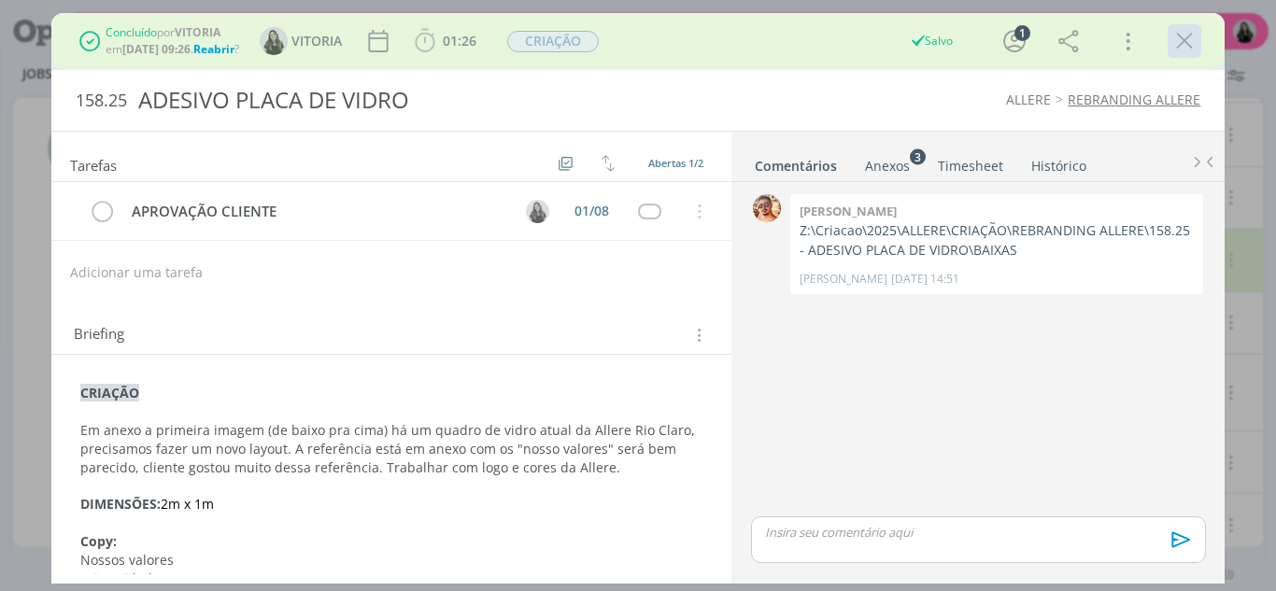
click at [1179, 35] on icon "dialog" at bounding box center [1184, 41] width 28 height 28
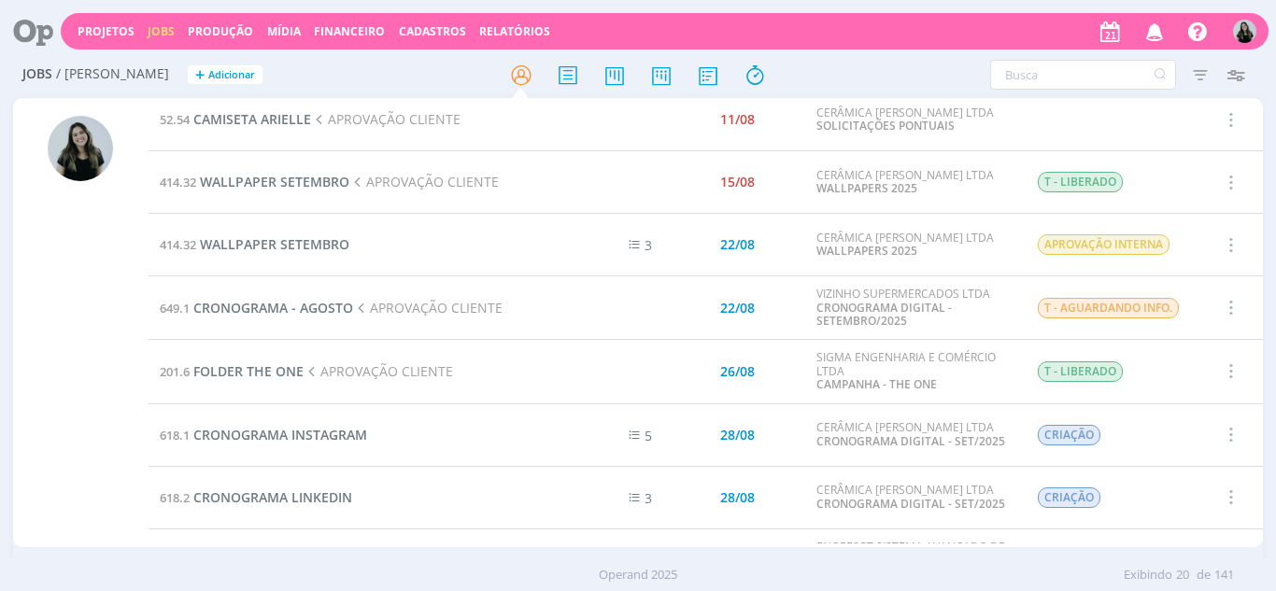
scroll to position [841, 0]
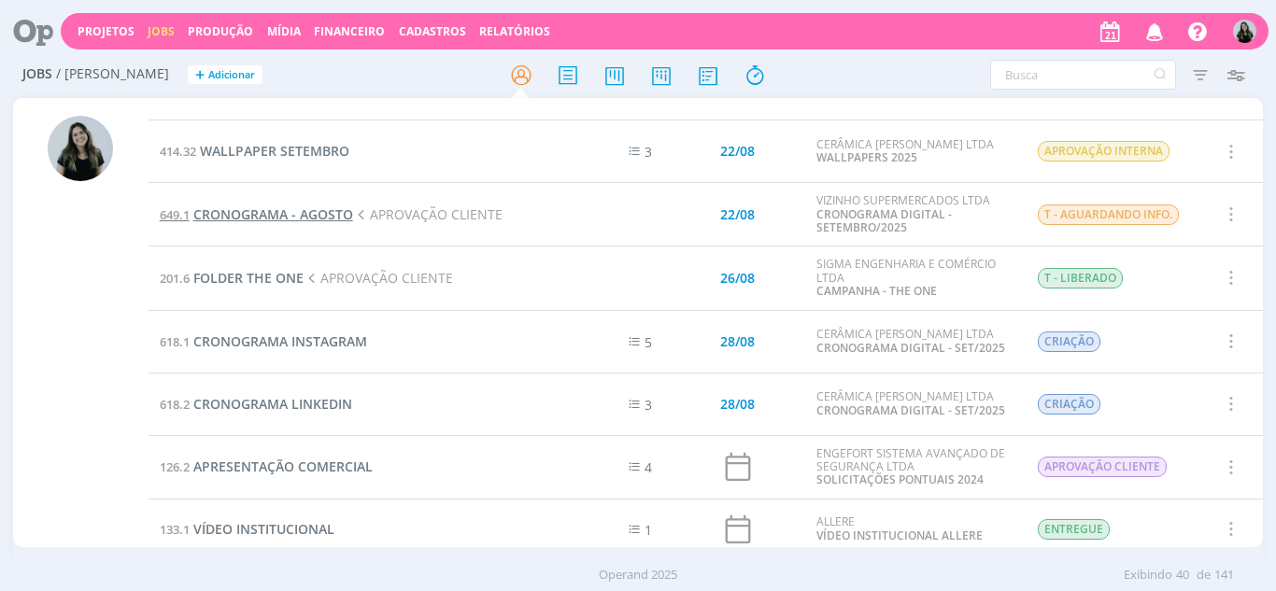
click at [318, 222] on span "CRONOGRAMA - AGOSTO" at bounding box center [273, 215] width 160 height 18
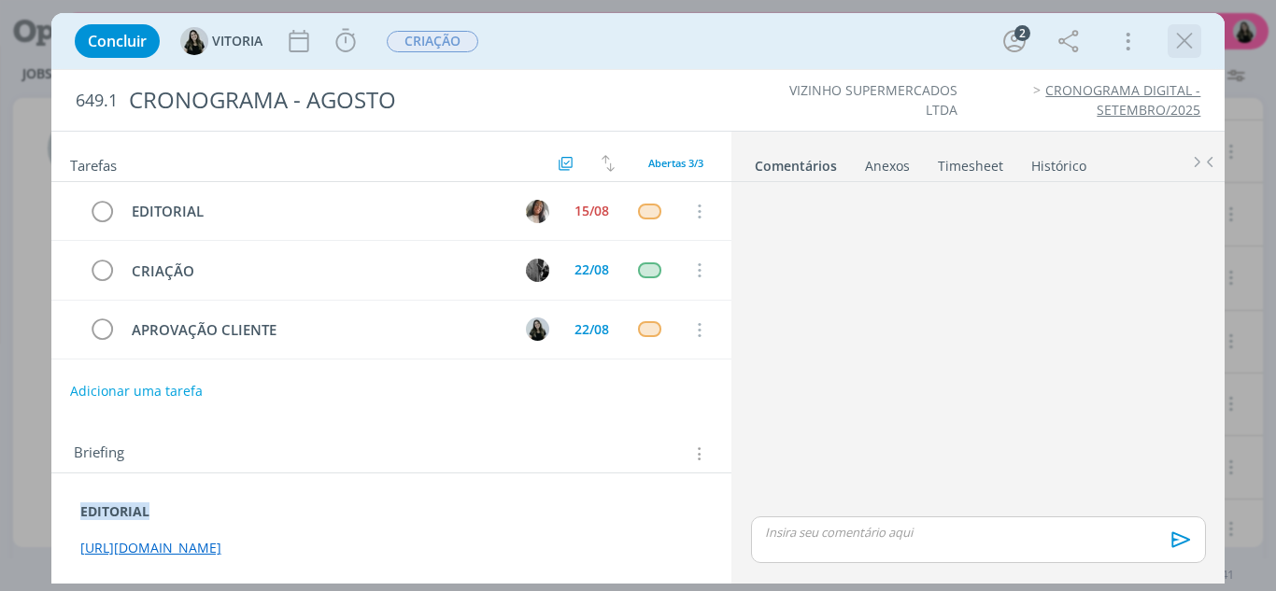
click at [1196, 35] on icon "dialog" at bounding box center [1184, 41] width 28 height 28
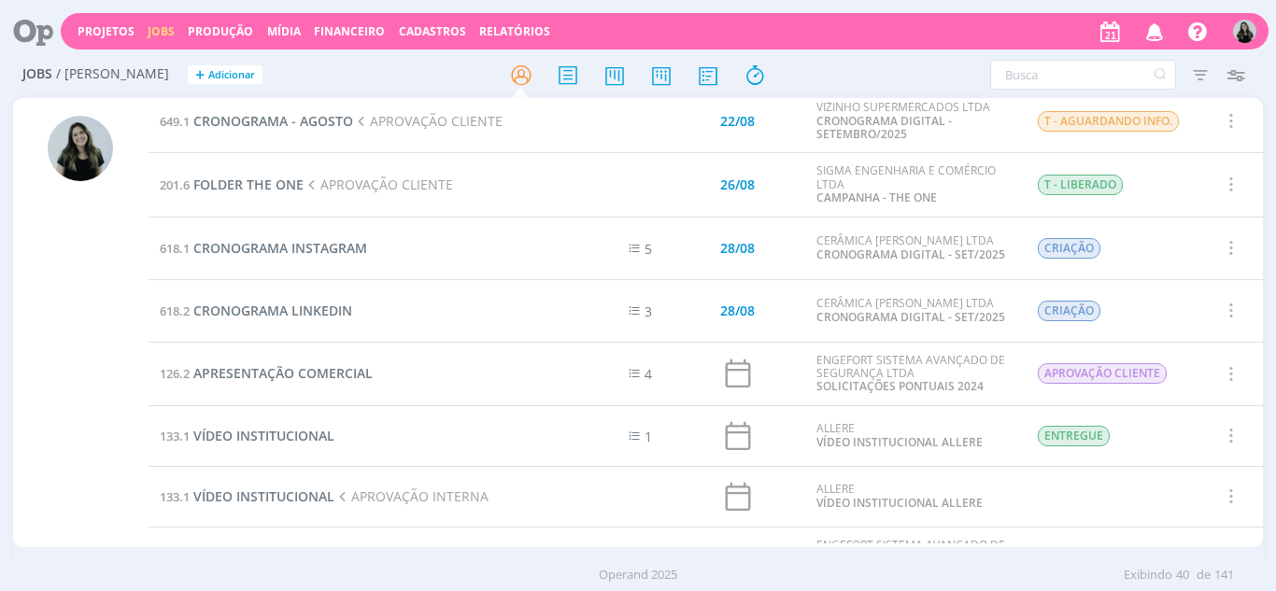
scroll to position [1028, 0]
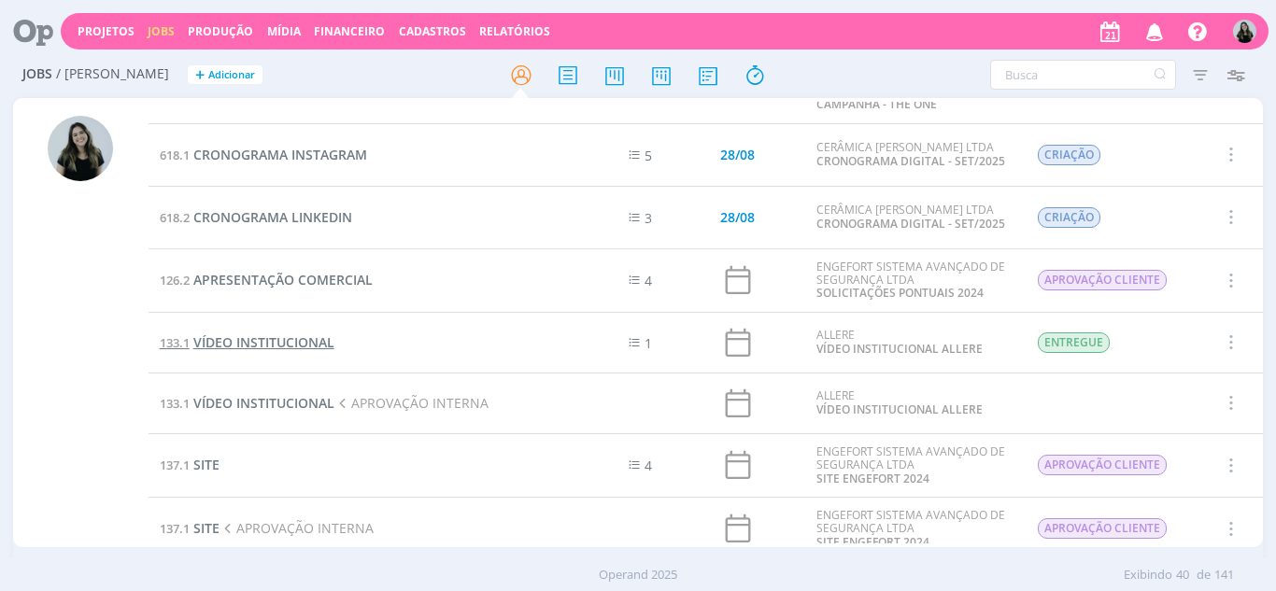
click at [304, 346] on span "VÍDEO INSTITUCIONAL" at bounding box center [263, 342] width 141 height 18
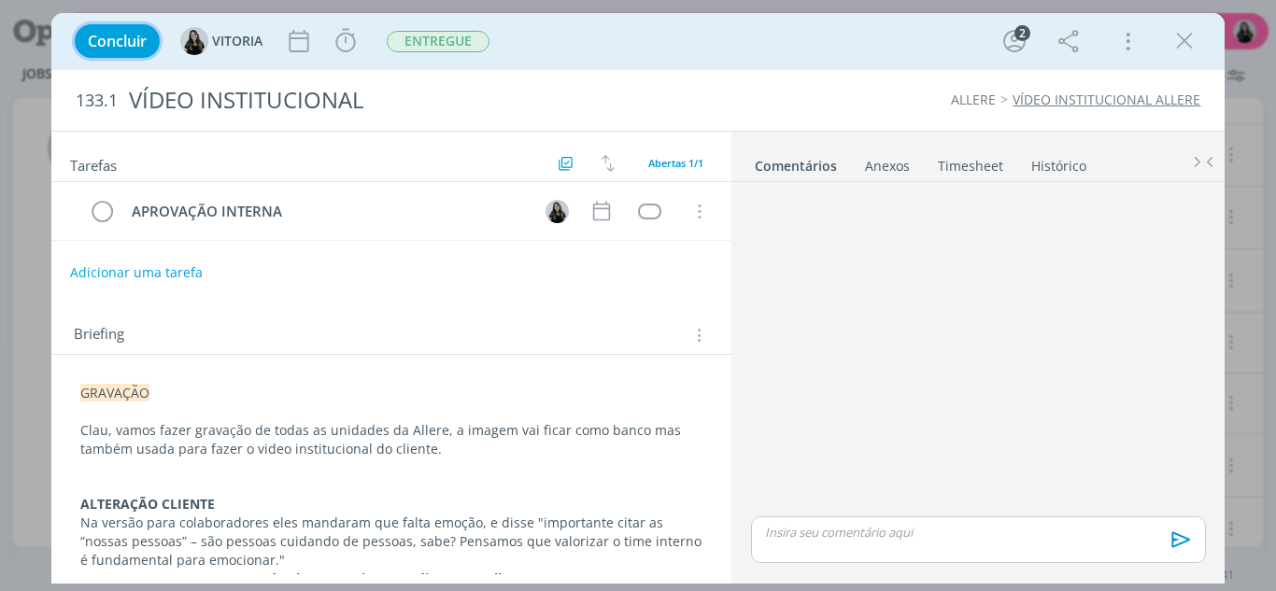
click at [101, 44] on span "Concluir" at bounding box center [117, 41] width 59 height 15
click at [1187, 41] on icon "dialog" at bounding box center [1184, 41] width 28 height 28
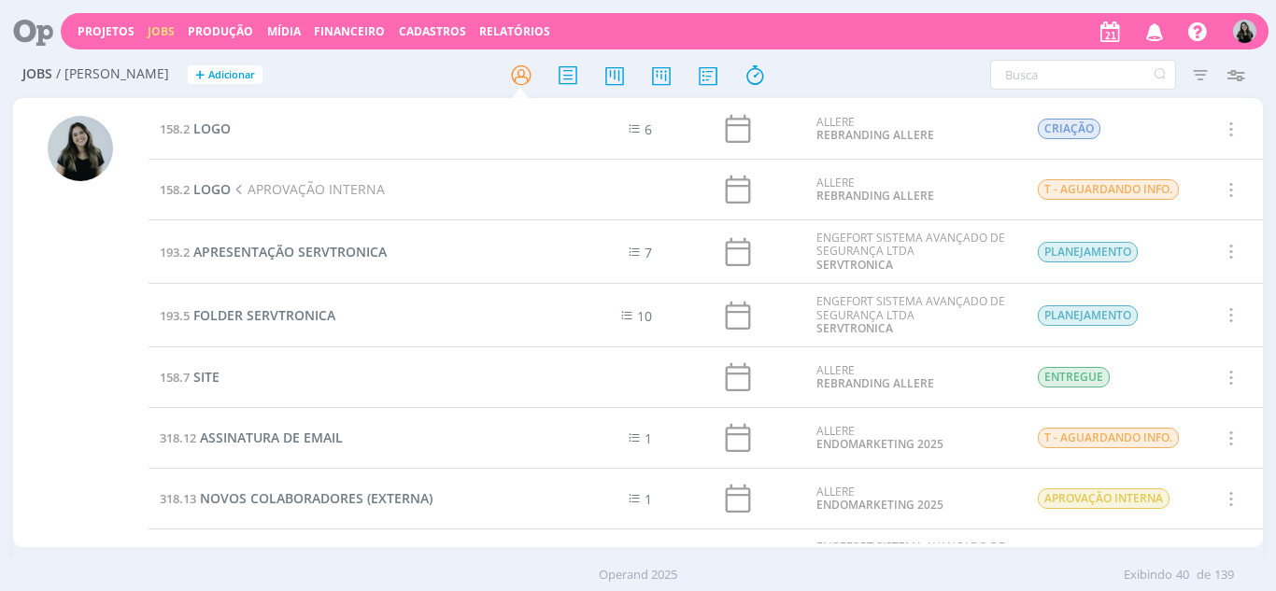
scroll to position [1401, 0]
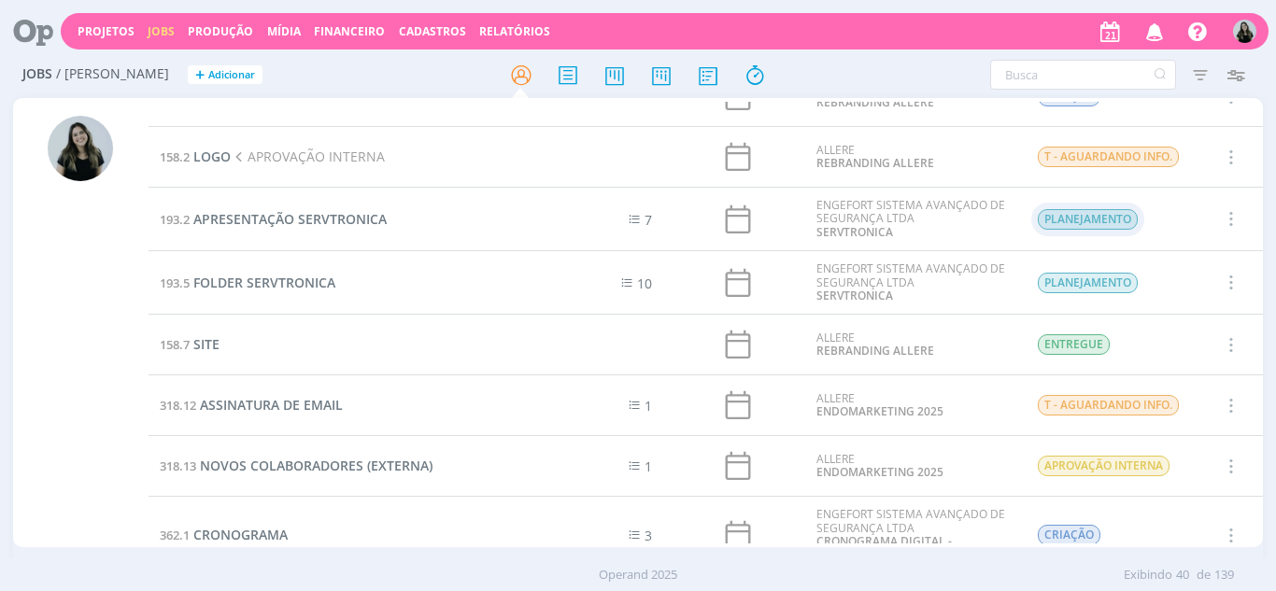
click at [1042, 209] on span "PLANEJAMENTO" at bounding box center [1088, 219] width 100 height 21
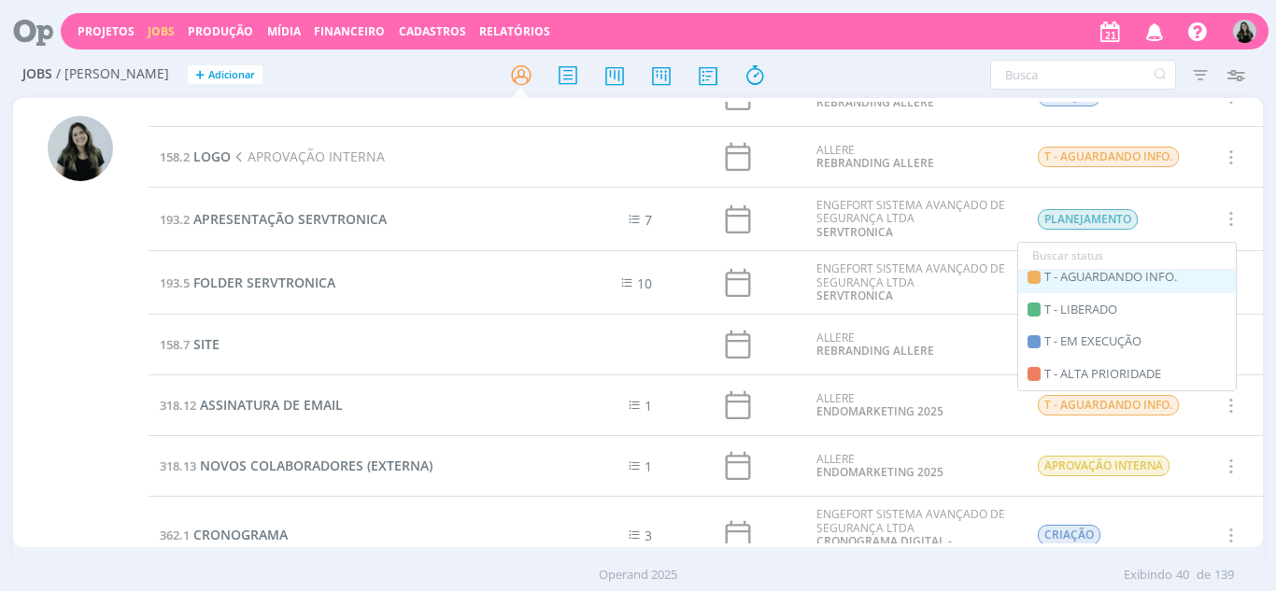
click at [1129, 282] on span "T - AGUARDANDO INFO." at bounding box center [1110, 277] width 133 height 19
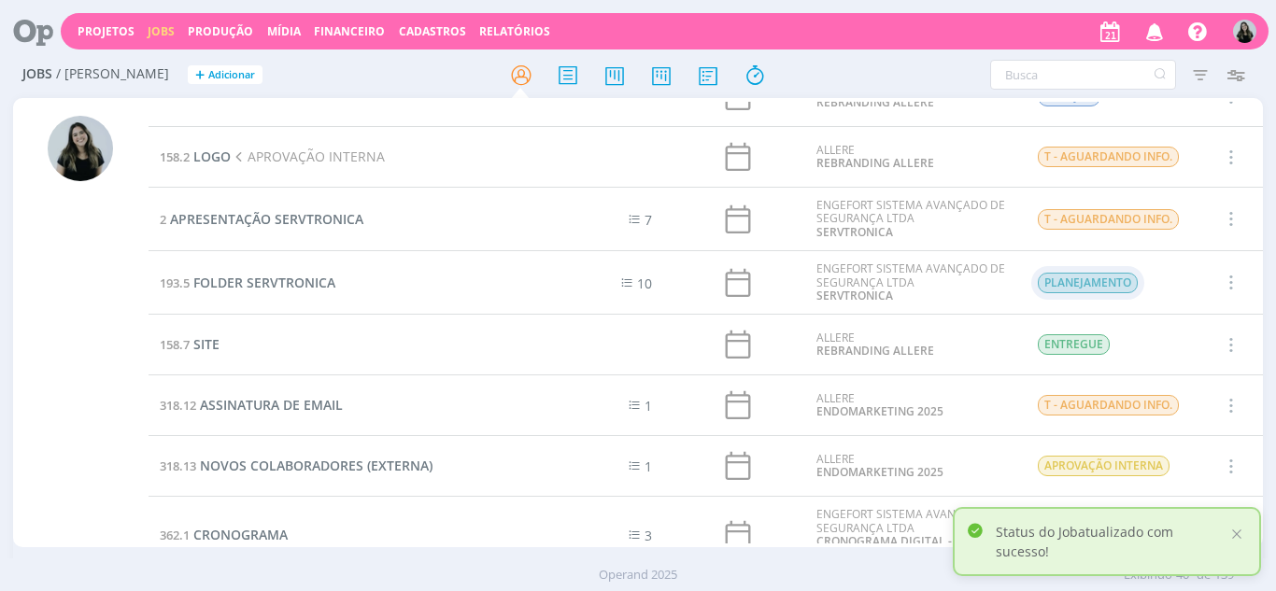
click at [1105, 279] on span "PLANEJAMENTO" at bounding box center [1088, 283] width 100 height 21
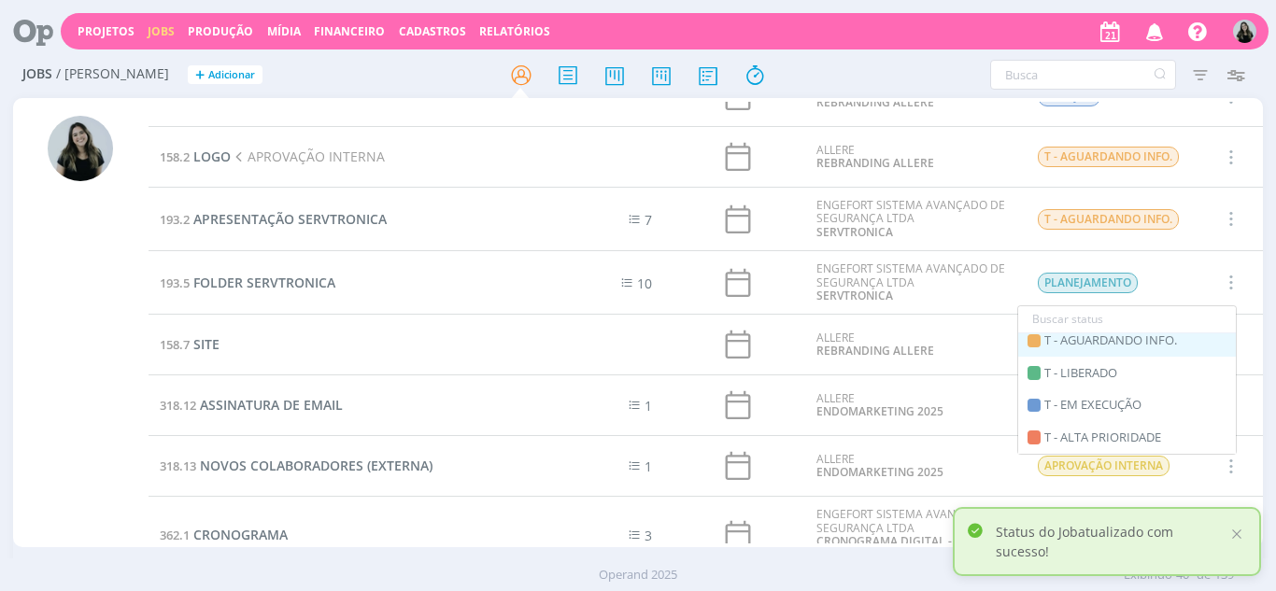
click at [1099, 348] on span "T - AGUARDANDO INFO." at bounding box center [1110, 341] width 133 height 19
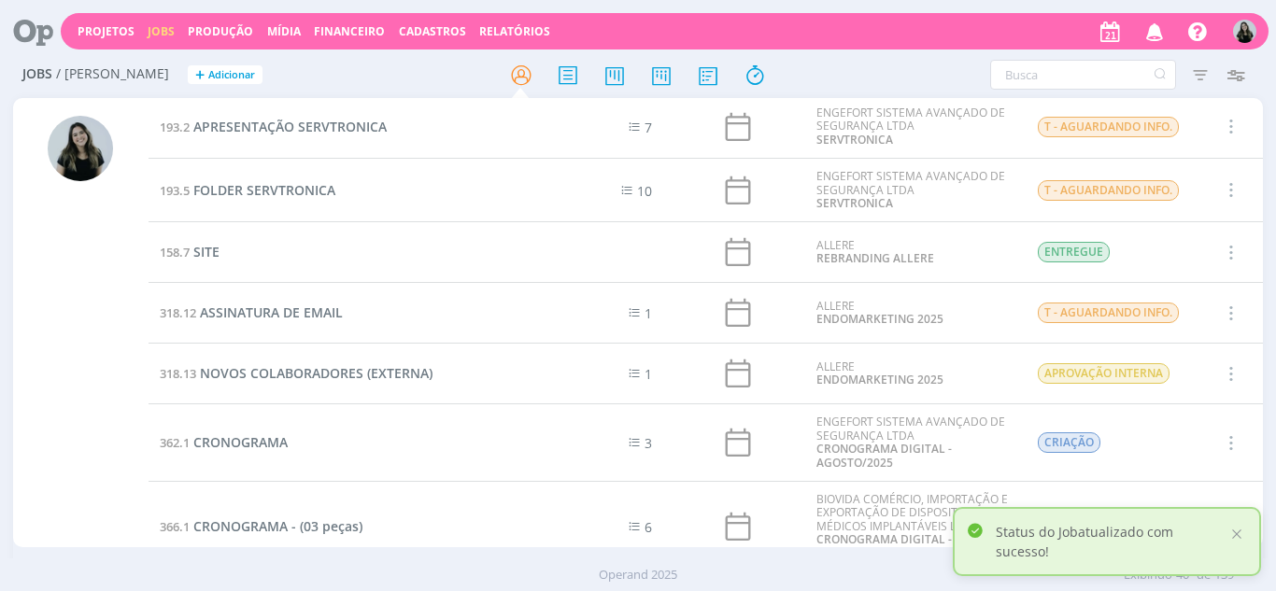
scroll to position [1495, 0]
click at [1049, 314] on span "T - AGUARDANDO INFO." at bounding box center [1108, 312] width 141 height 21
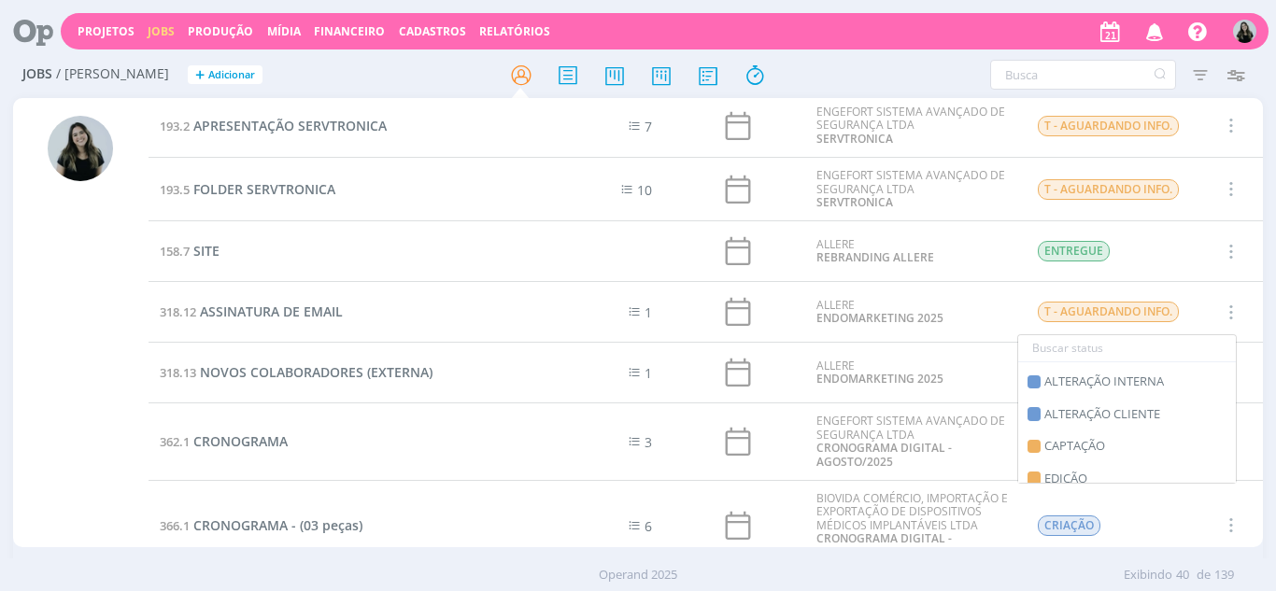
scroll to position [86, 0]
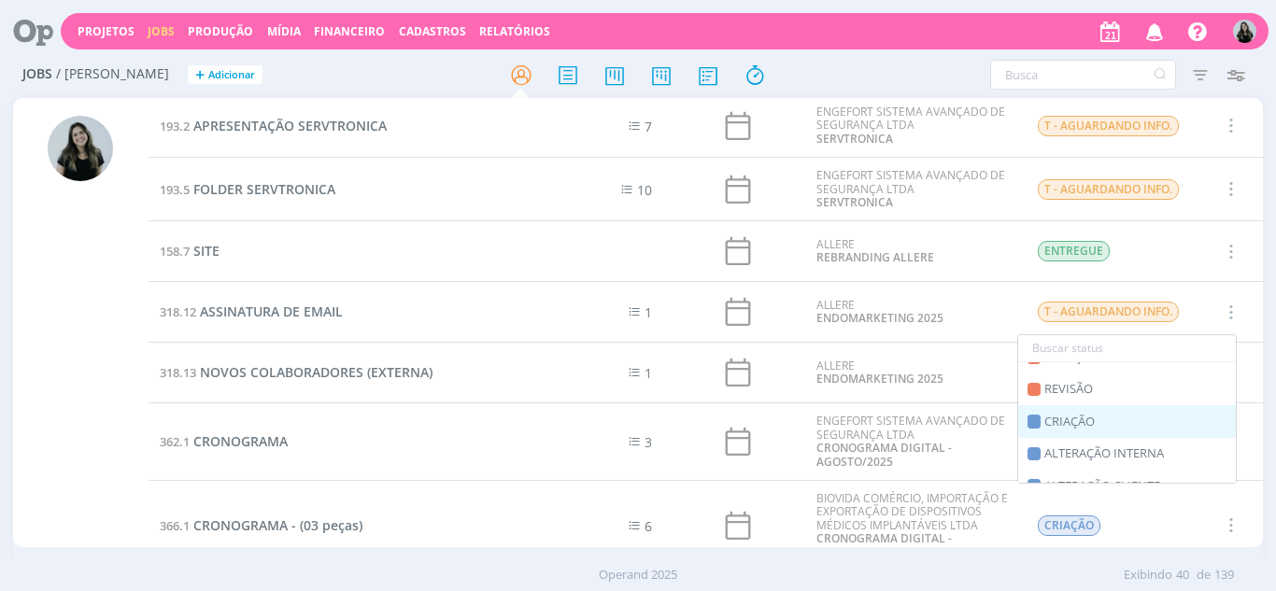
click at [1084, 417] on span "CRIAÇÃO" at bounding box center [1069, 422] width 50 height 19
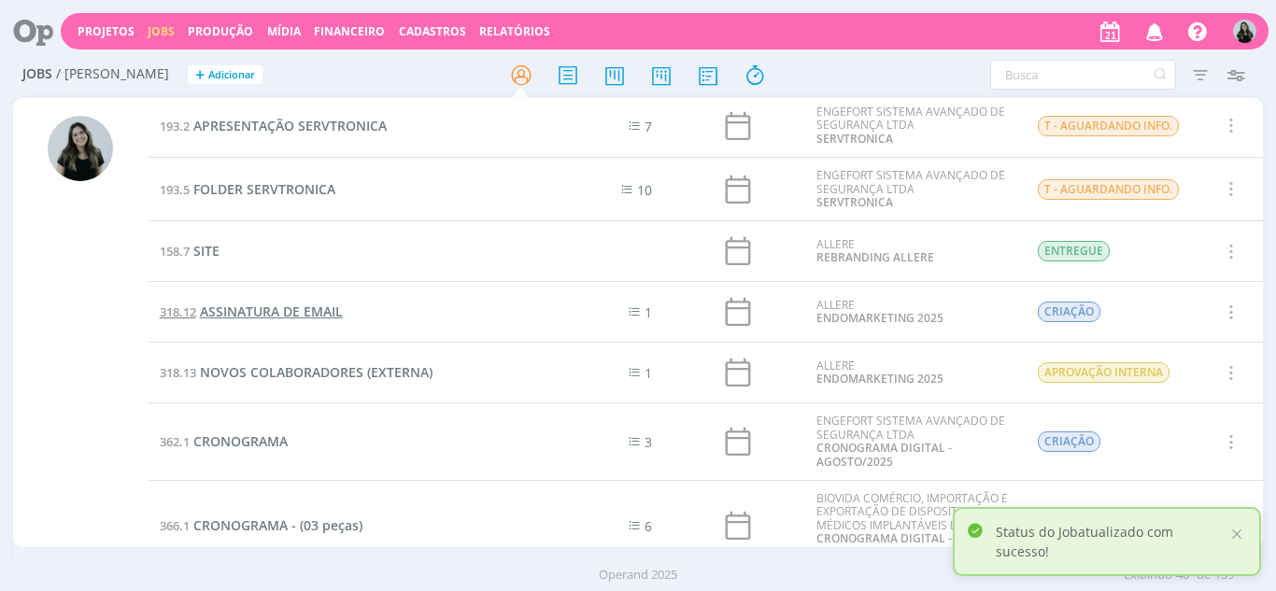
click at [298, 313] on span "ASSINATURA DE EMAIL" at bounding box center [271, 312] width 143 height 18
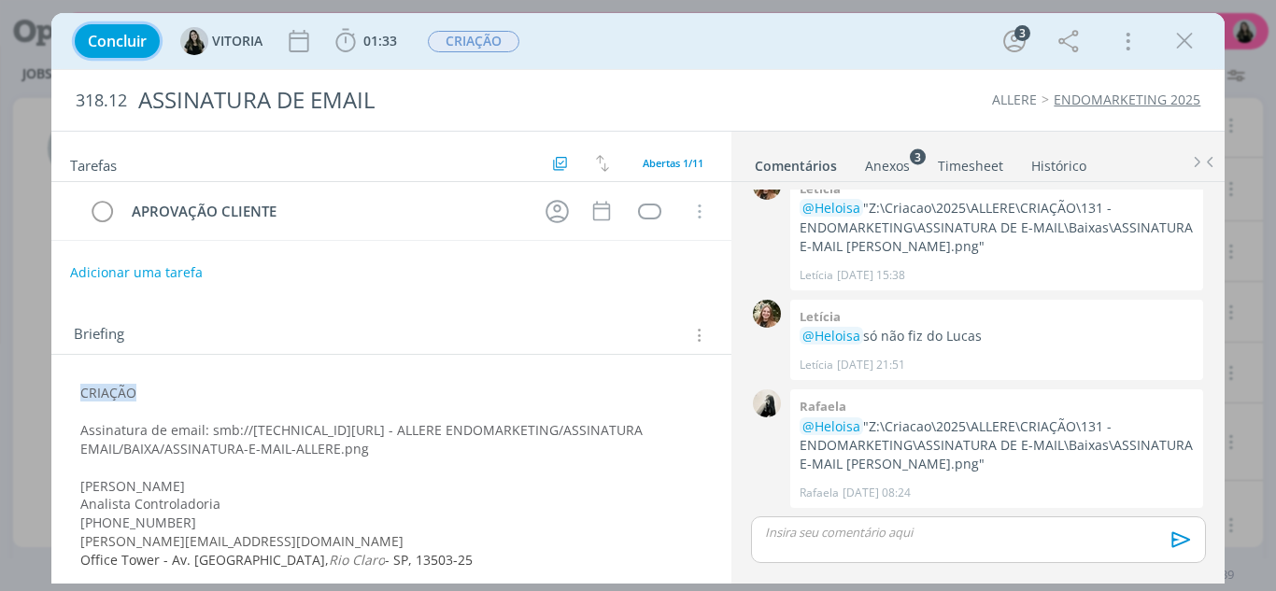
click at [104, 40] on span "Concluir" at bounding box center [117, 41] width 59 height 15
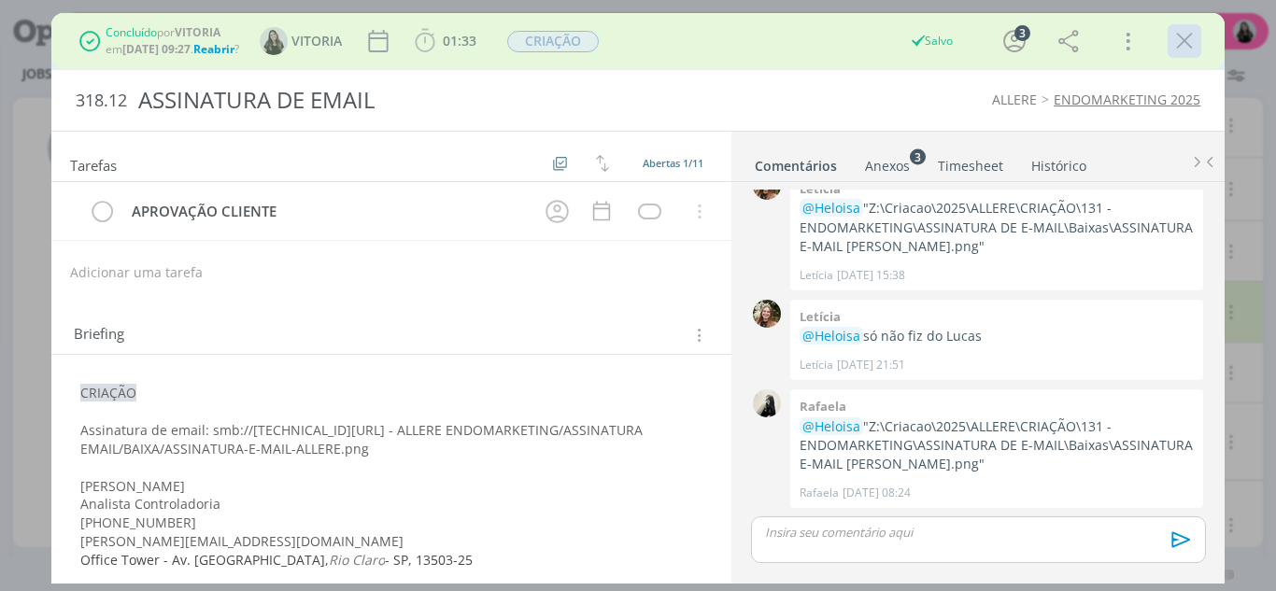
click at [1183, 49] on icon "dialog" at bounding box center [1184, 41] width 28 height 28
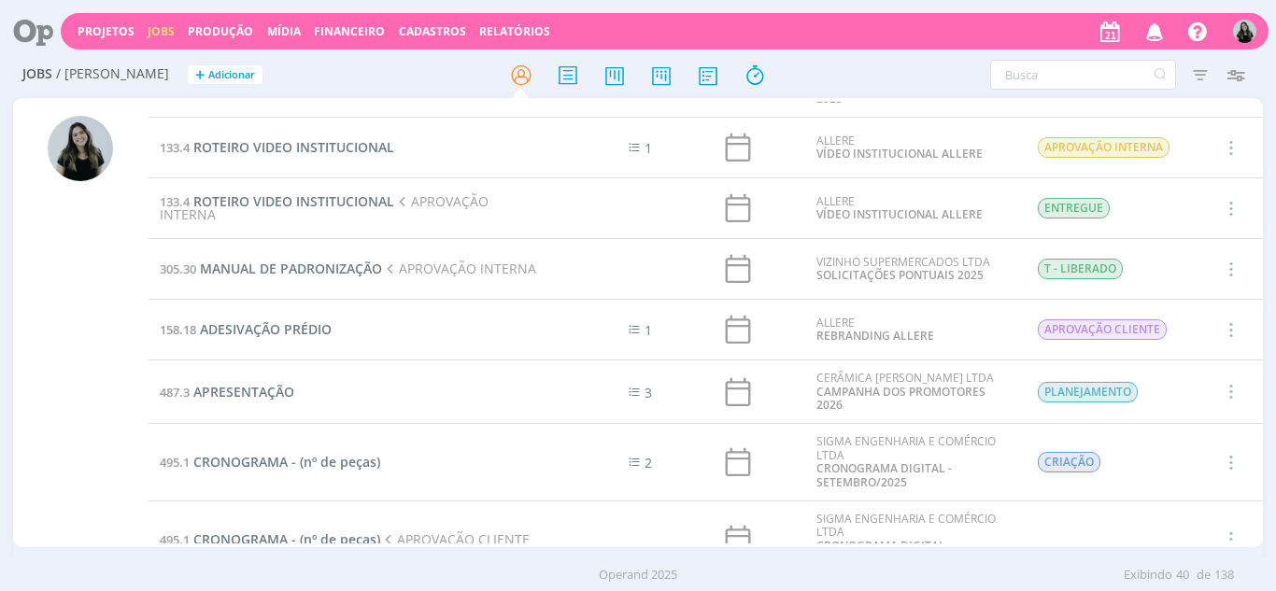
scroll to position [2148, 0]
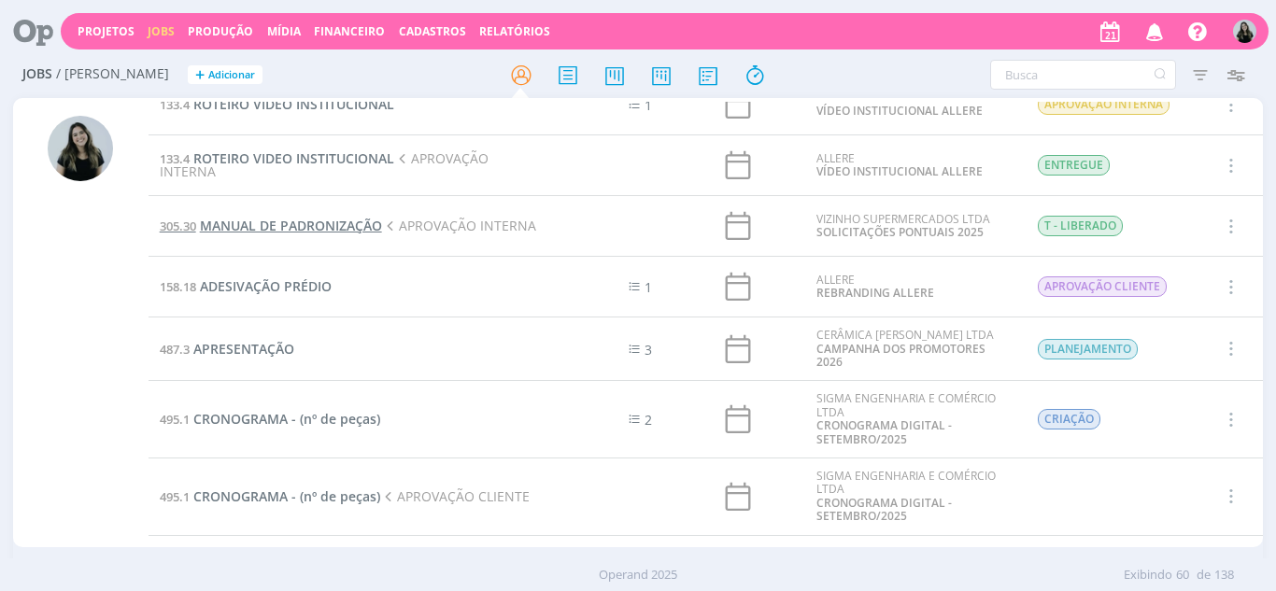
click at [337, 228] on span "MANUAL DE PADRONIZAÇÃO" at bounding box center [291, 226] width 182 height 18
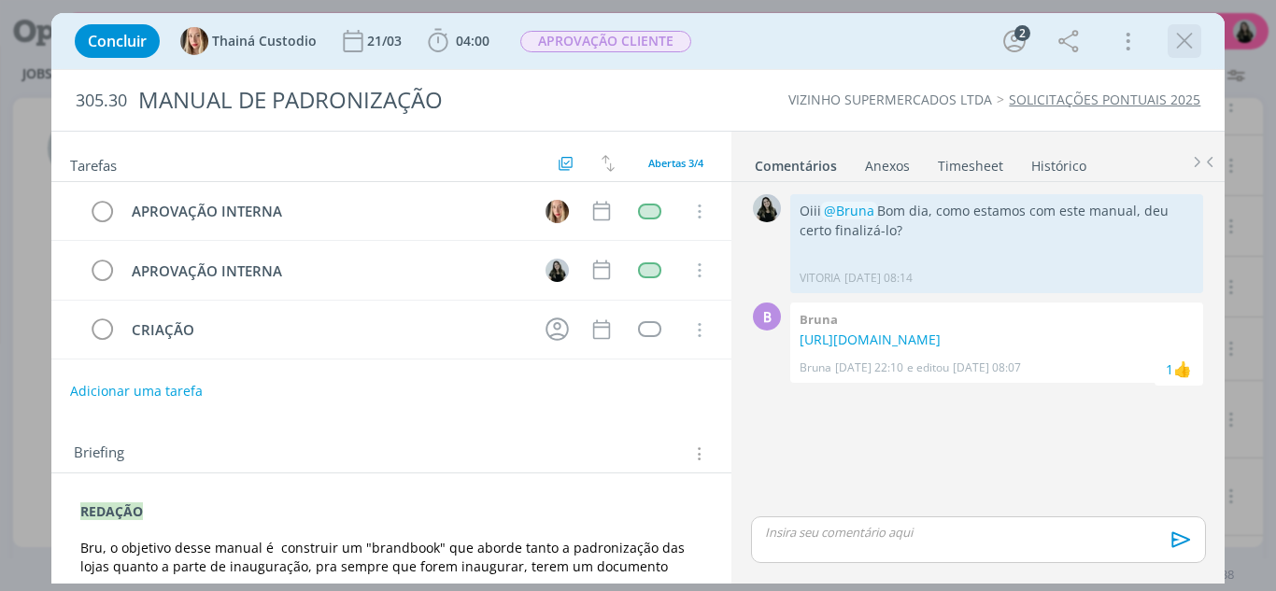
click at [1190, 56] on div "dialog" at bounding box center [1185, 41] width 34 height 34
click at [1184, 37] on icon "dialog" at bounding box center [1184, 41] width 28 height 28
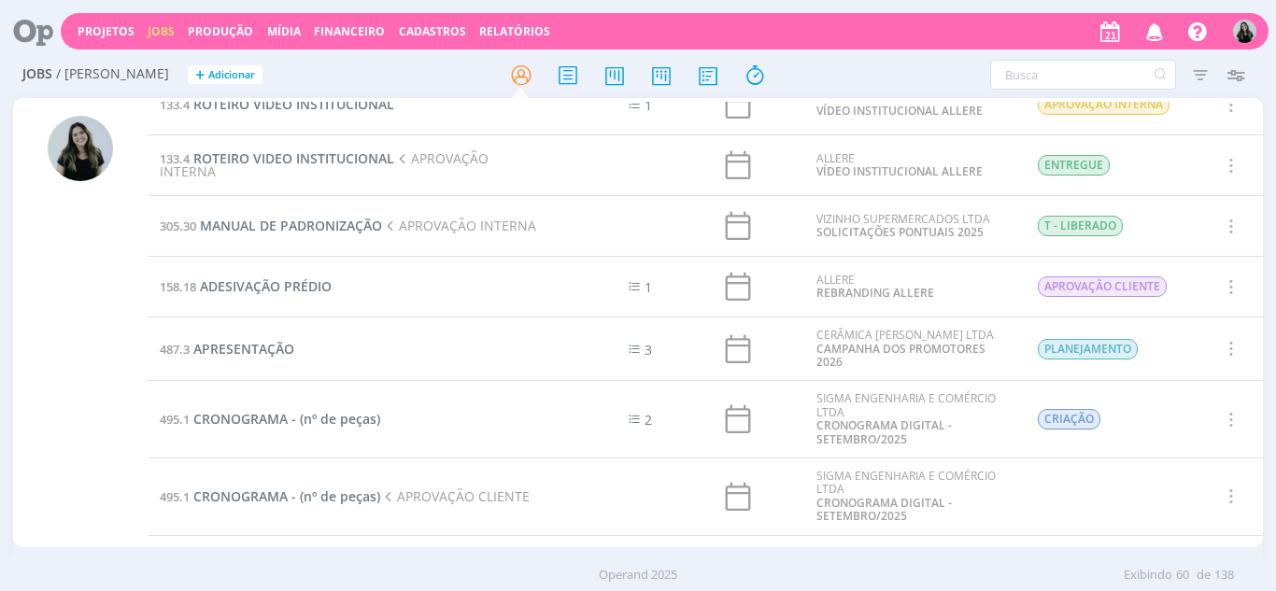
drag, startPoint x: 346, startPoint y: 211, endPoint x: 276, endPoint y: 235, distance: 73.3
drag, startPoint x: 276, startPoint y: 235, endPoint x: 268, endPoint y: 224, distance: 14.0
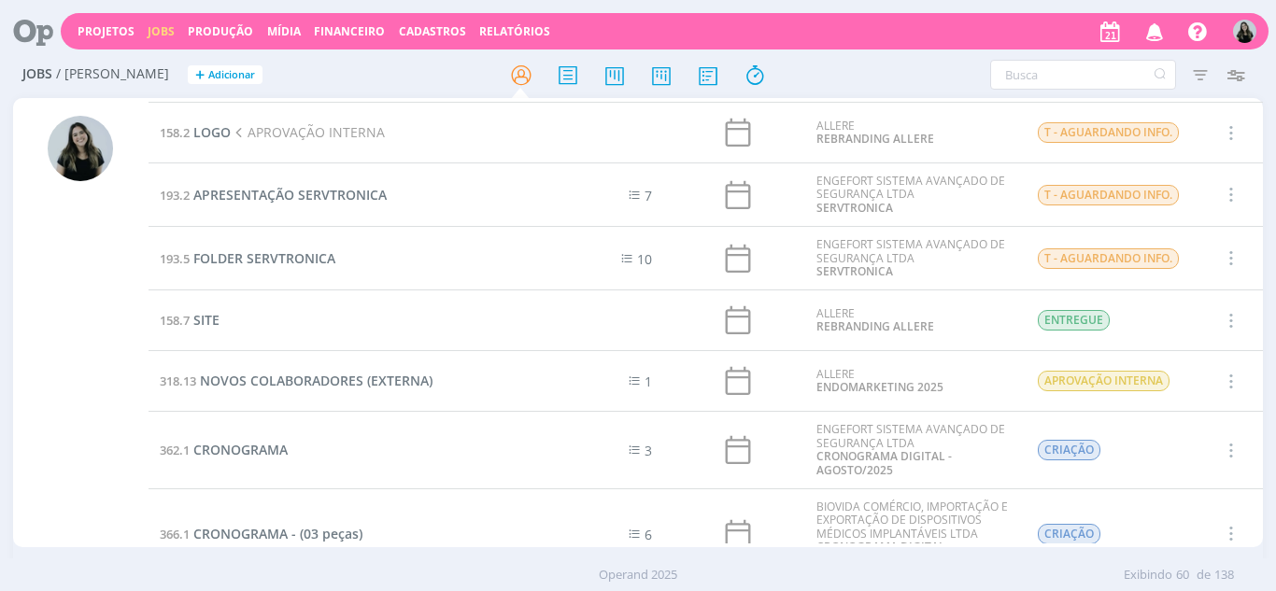
scroll to position [1121, 0]
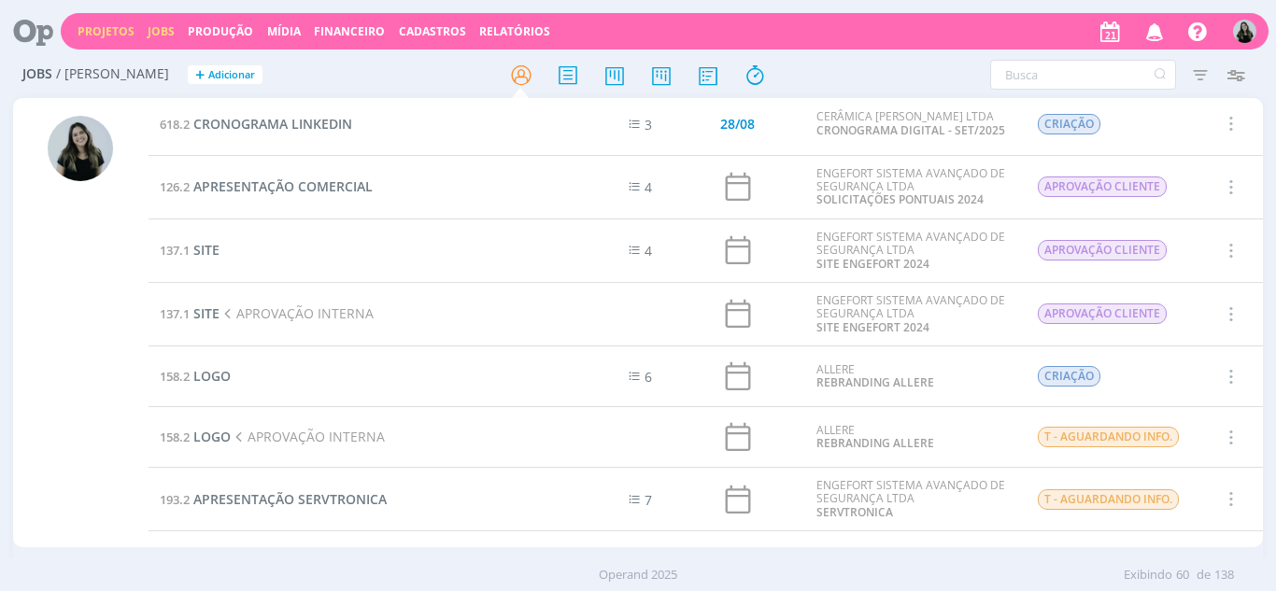
click at [113, 31] on link "Projetos" at bounding box center [106, 31] width 57 height 16
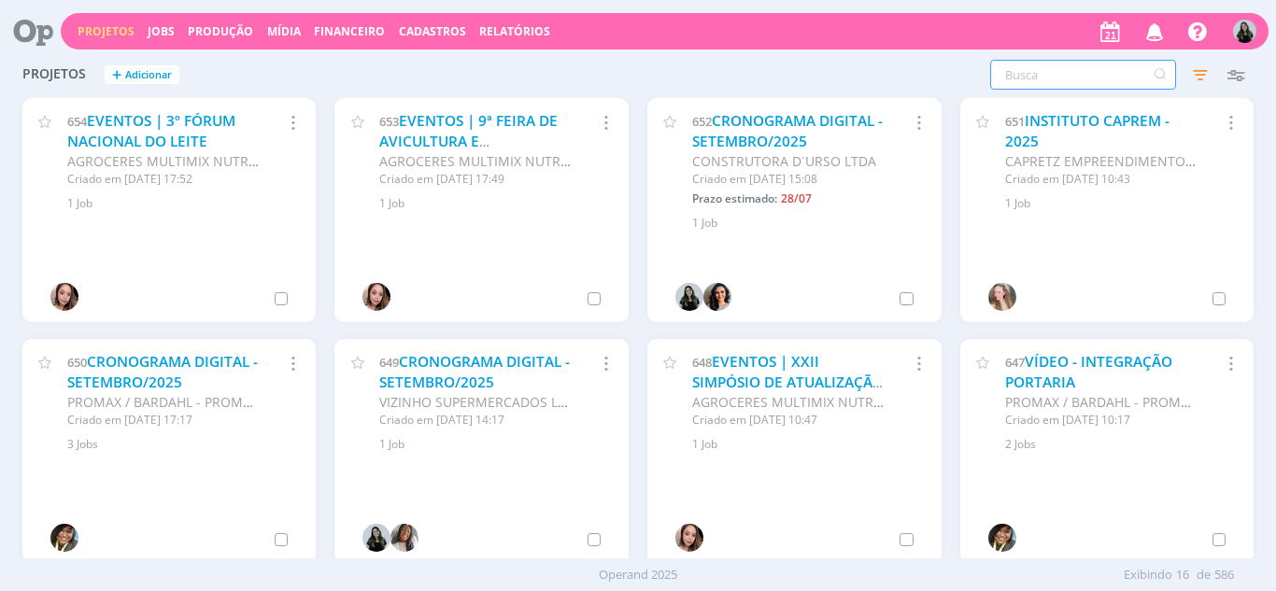
click at [1052, 78] on input "text" at bounding box center [1083, 75] width 186 height 30
type input "c"
type input "expo"
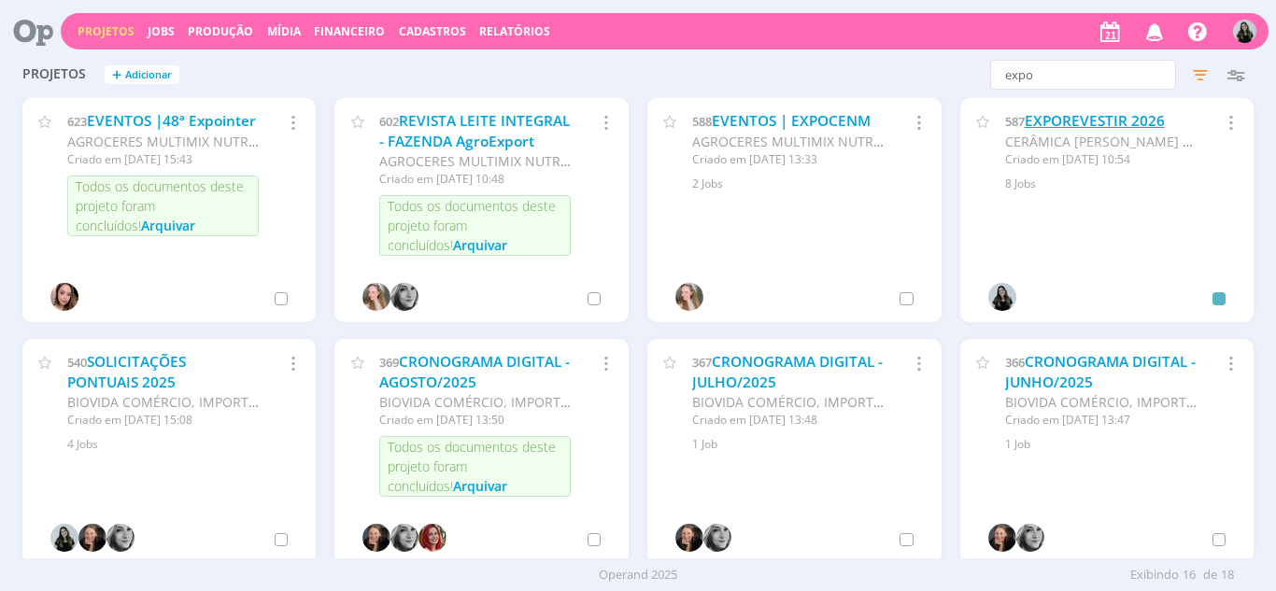
click at [1102, 122] on link "EXPOREVESTIR 2026" at bounding box center [1095, 121] width 140 height 20
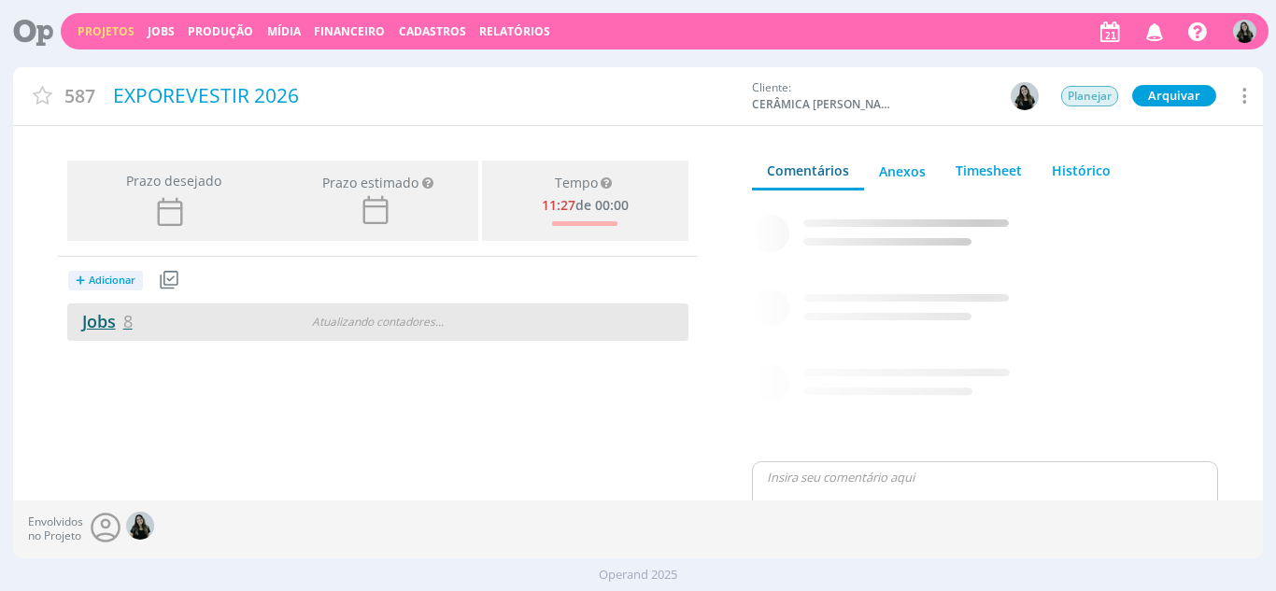
click at [104, 328] on link "Jobs 8" at bounding box center [99, 321] width 65 height 22
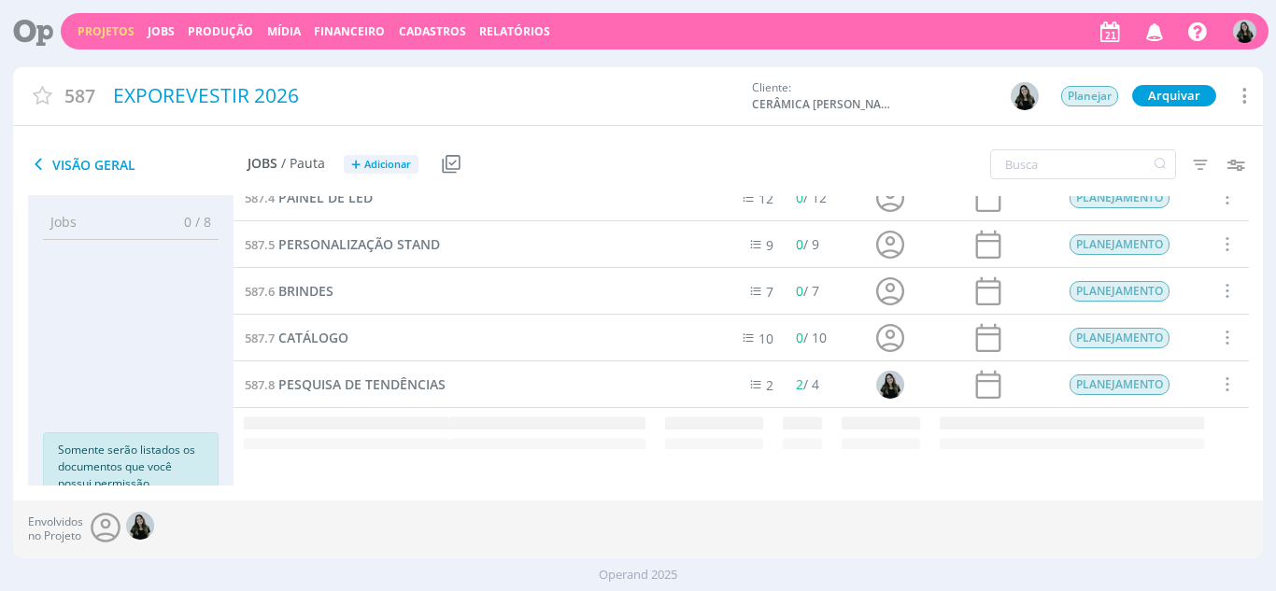
scroll to position [121, 0]
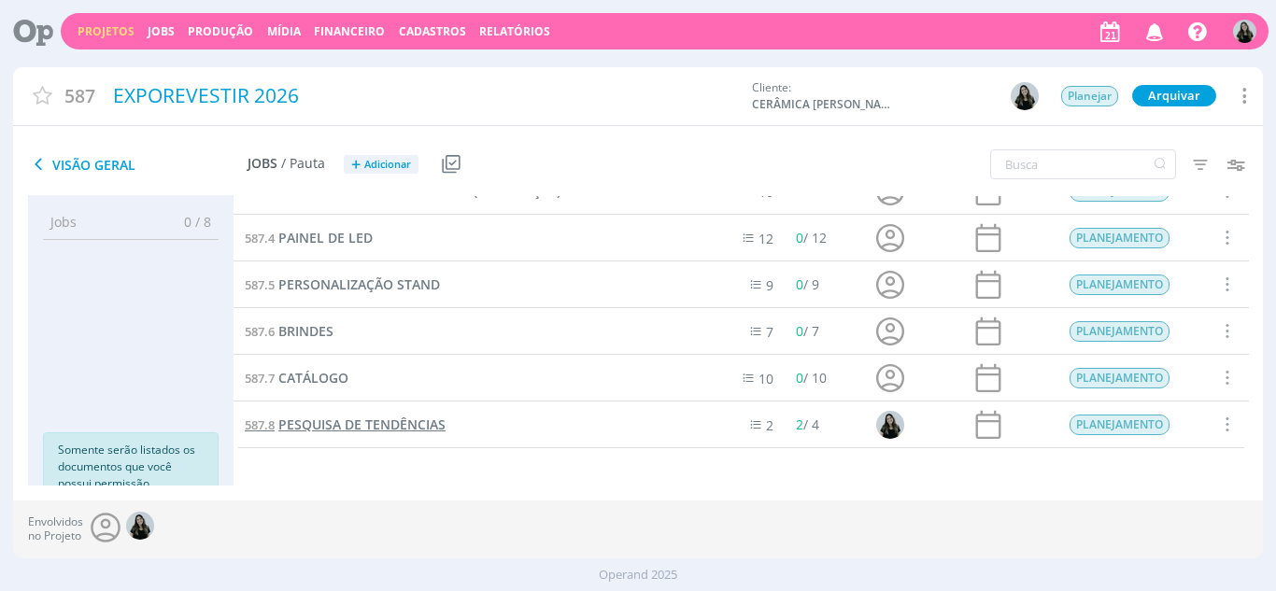
click at [375, 431] on span "PESQUISA DE TENDÊNCIAS" at bounding box center [361, 425] width 167 height 18
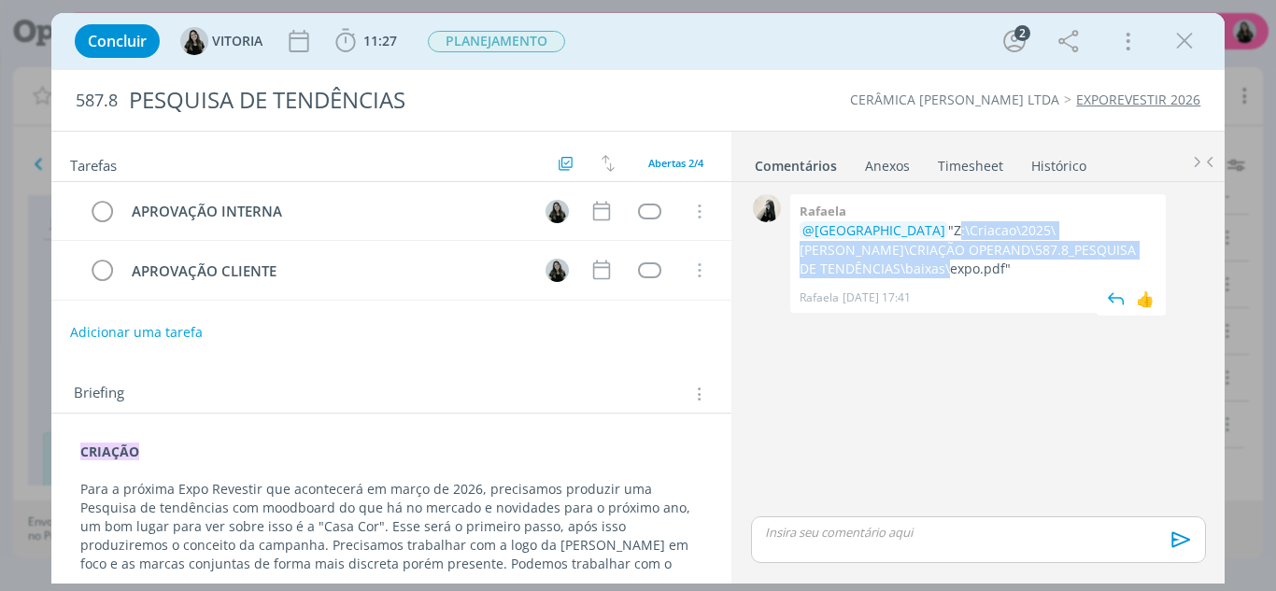
drag, startPoint x: 876, startPoint y: 234, endPoint x: 927, endPoint y: 271, distance: 62.2
click at [927, 271] on p "@VITORIA "Z:\Criacao\2025\CARMELO FIOR\CRIAÇÃO OPERAND\587.8_PESQUISA DE TENDÊN…" at bounding box center [978, 249] width 357 height 57
copy p "Z:\Criacao\2025\CARMELO FIOR\CRIAÇÃO OPERAND\587.8_PESQUISA DE TENDÊNCIAS\baixa…"
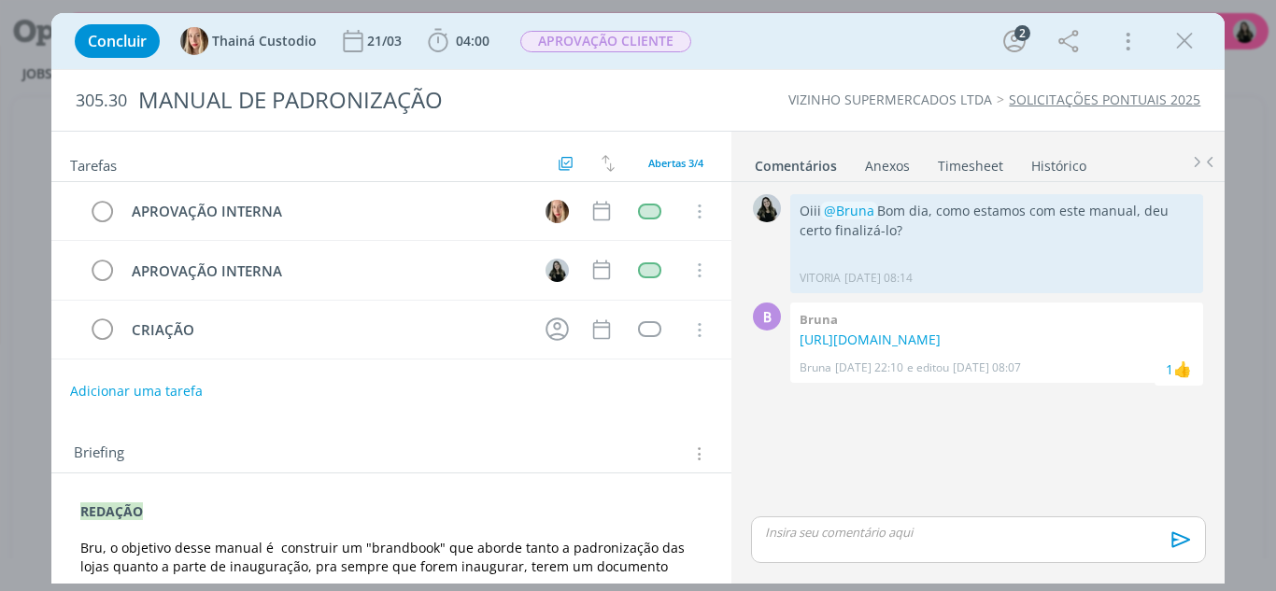
click at [635, 384] on div "Adicionar uma tarefa" at bounding box center [391, 392] width 681 height 34
click at [634, 377] on div "Adicionar uma tarefa" at bounding box center [391, 392] width 681 height 34
